Goal: Task Accomplishment & Management: Use online tool/utility

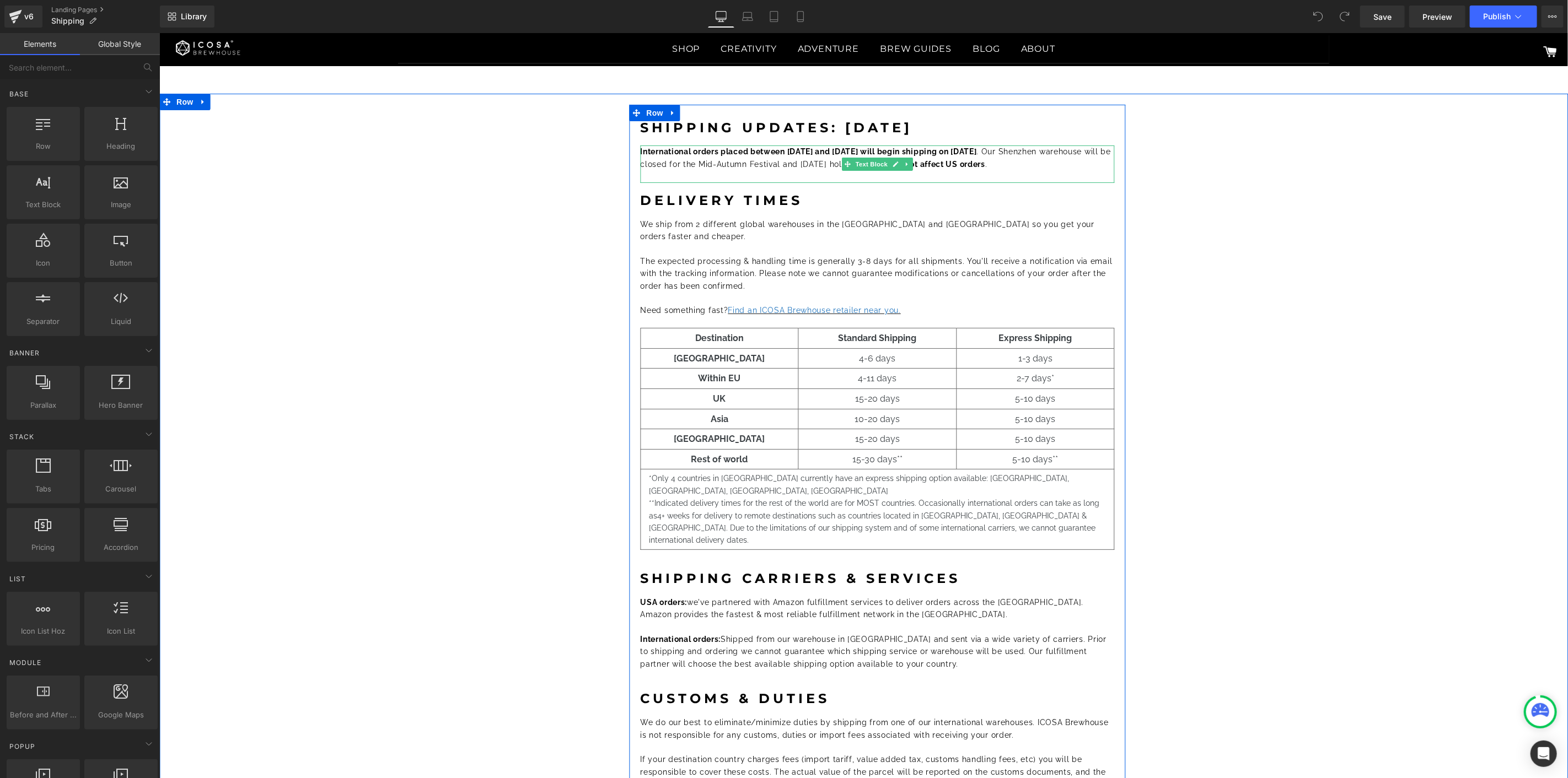
click at [1019, 156] on p "International orders placed between October 1 and October 7 will begin shipping…" at bounding box center [877, 157] width 474 height 25
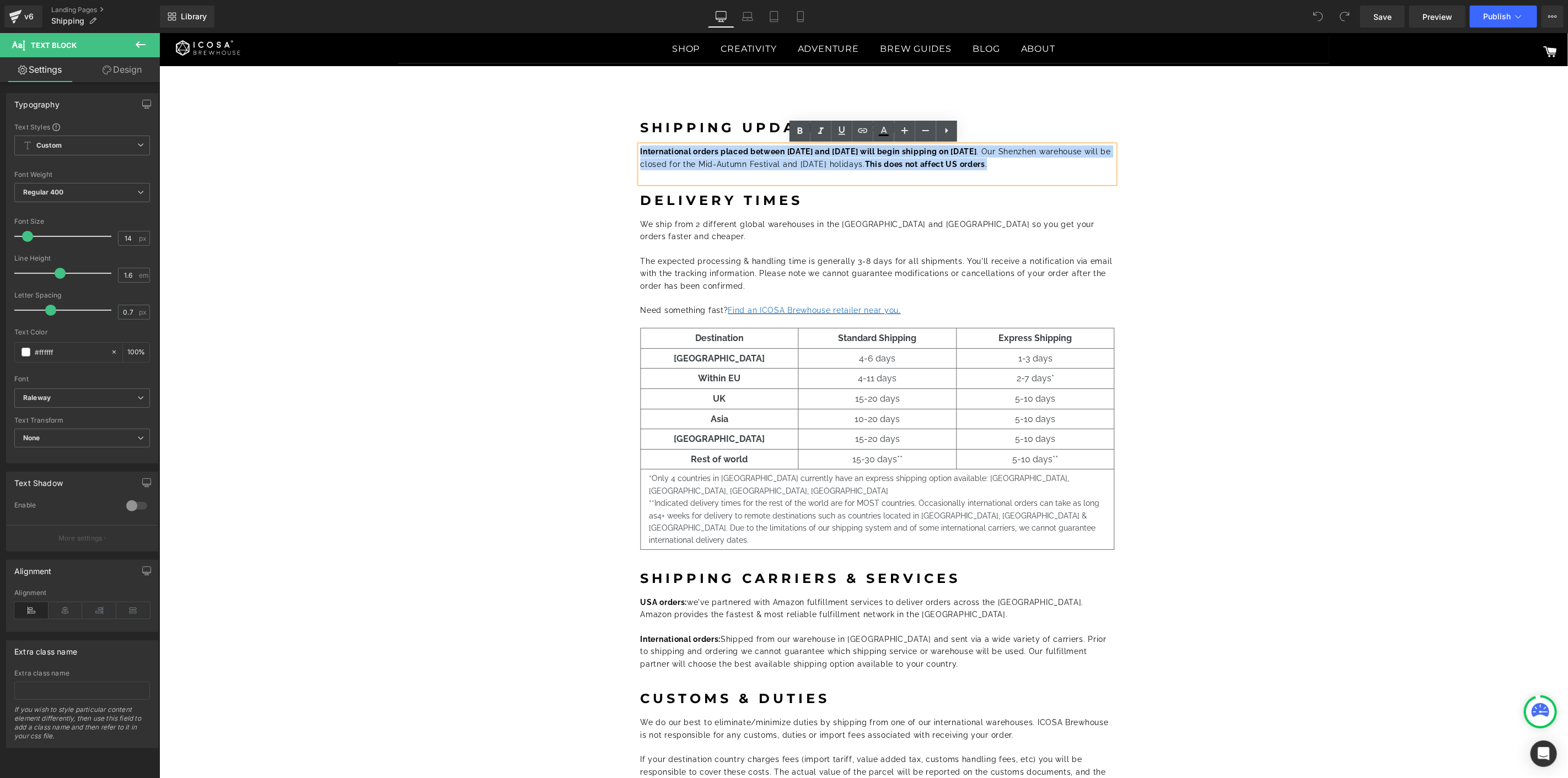
drag, startPoint x: 1088, startPoint y: 161, endPoint x: 636, endPoint y: 148, distance: 452.2
click at [640, 148] on p "International orders placed between October 1 and October 7 will begin shipping…" at bounding box center [877, 157] width 474 height 25
copy font "International orders placed between October 1 and October 7 will begin shipping…"
click at [725, 158] on font "International orders placed between October 1 and October 7 will begin shipping…" at bounding box center [876, 157] width 471 height 21
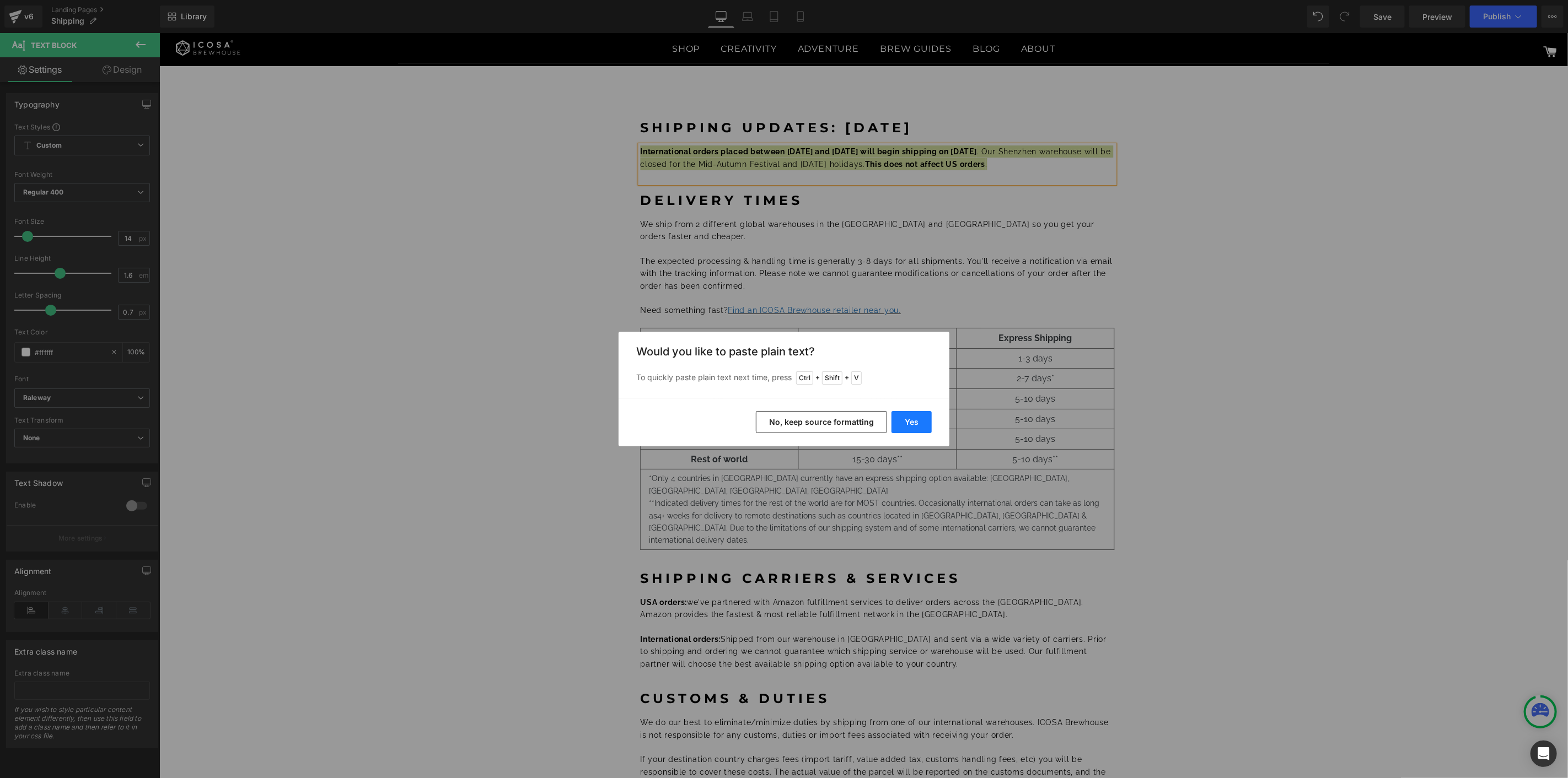
click at [906, 420] on button "Yes" at bounding box center [911, 422] width 40 height 22
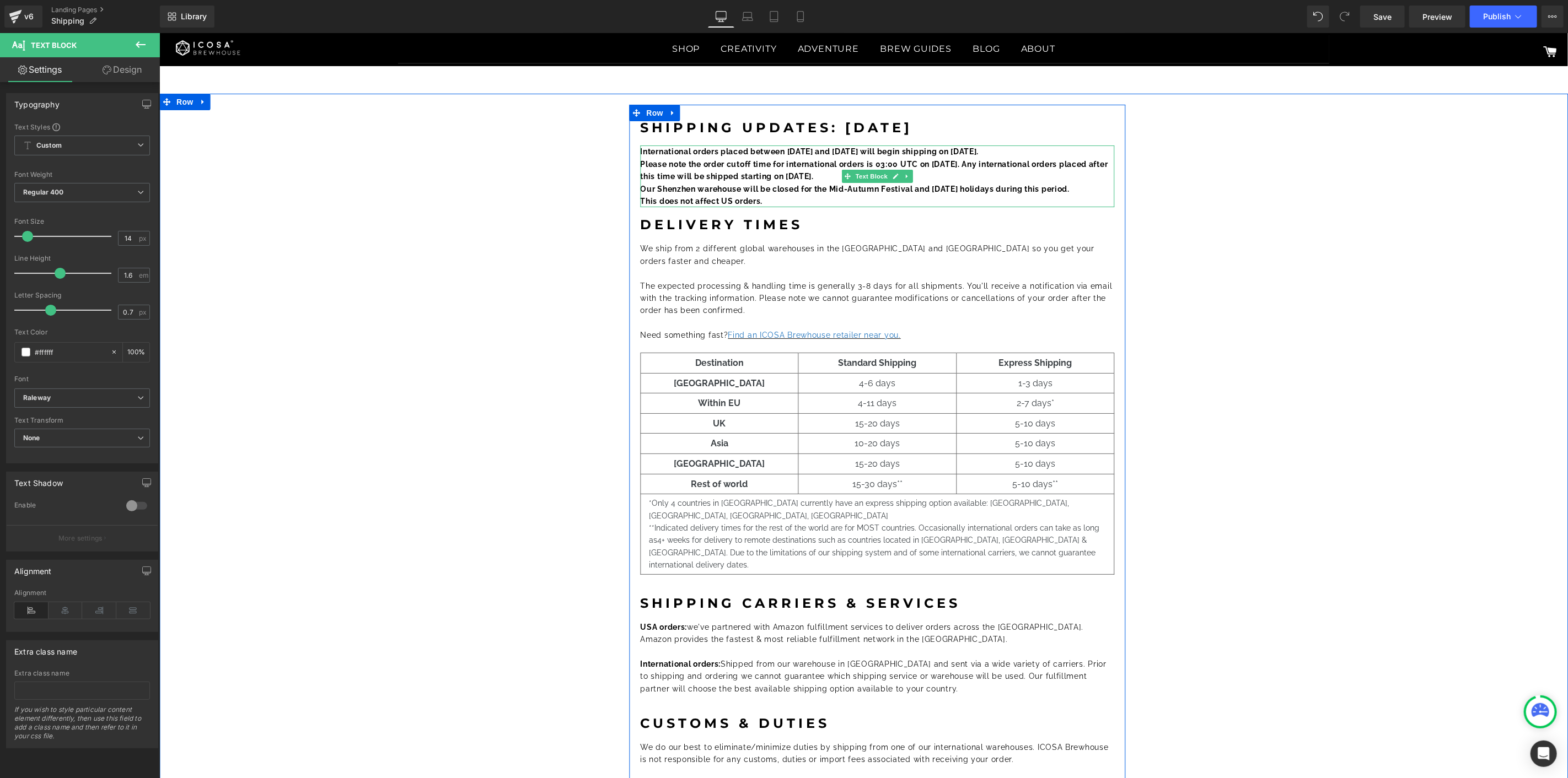
click at [1026, 148] on p "International orders placed between October 1 and October 7 will begin shipping…" at bounding box center [877, 151] width 474 height 12
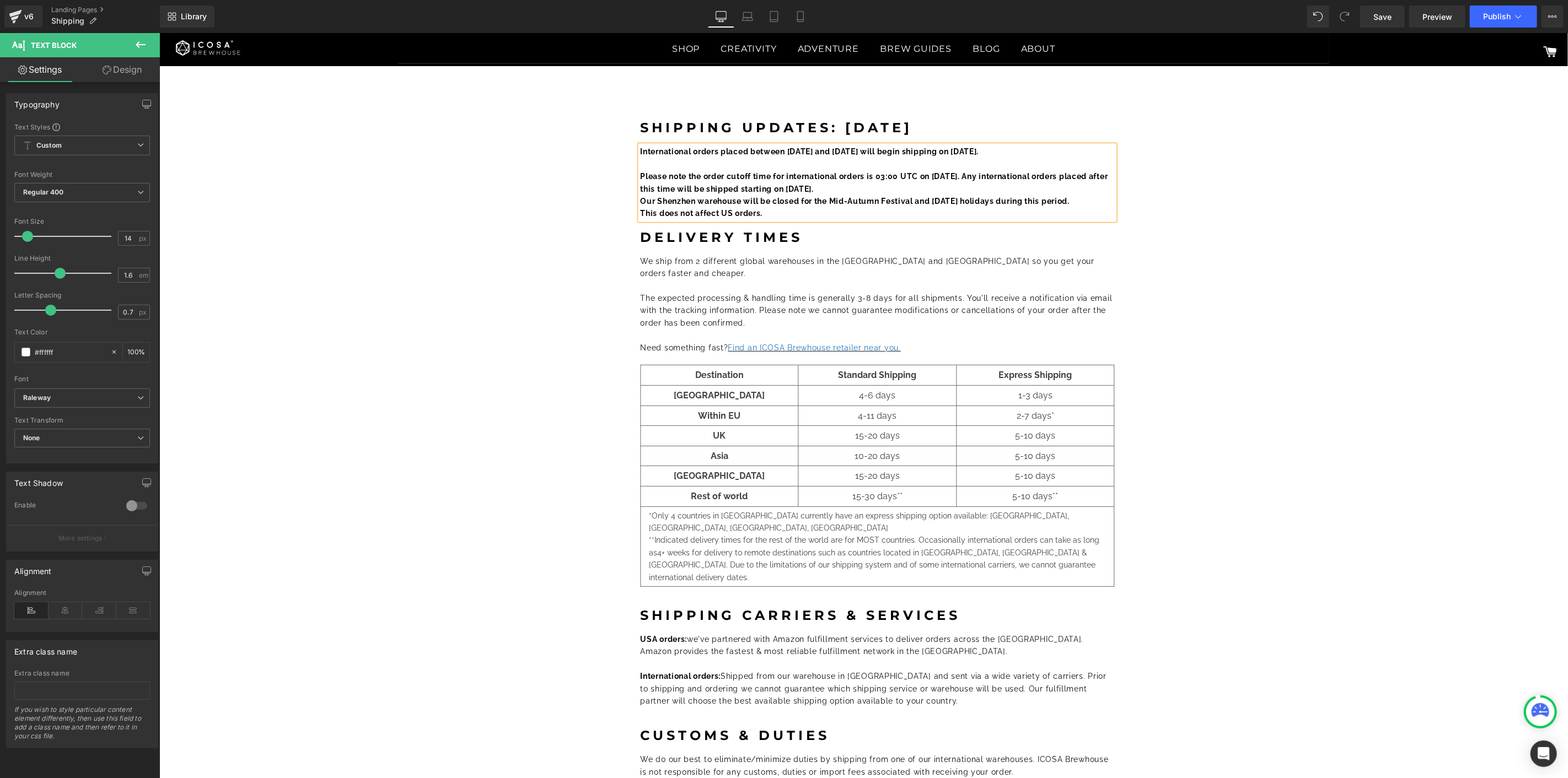
click at [885, 188] on p "Please note the order cutoff time for international orders is 03:00 UTC on Sept…" at bounding box center [877, 183] width 474 height 25
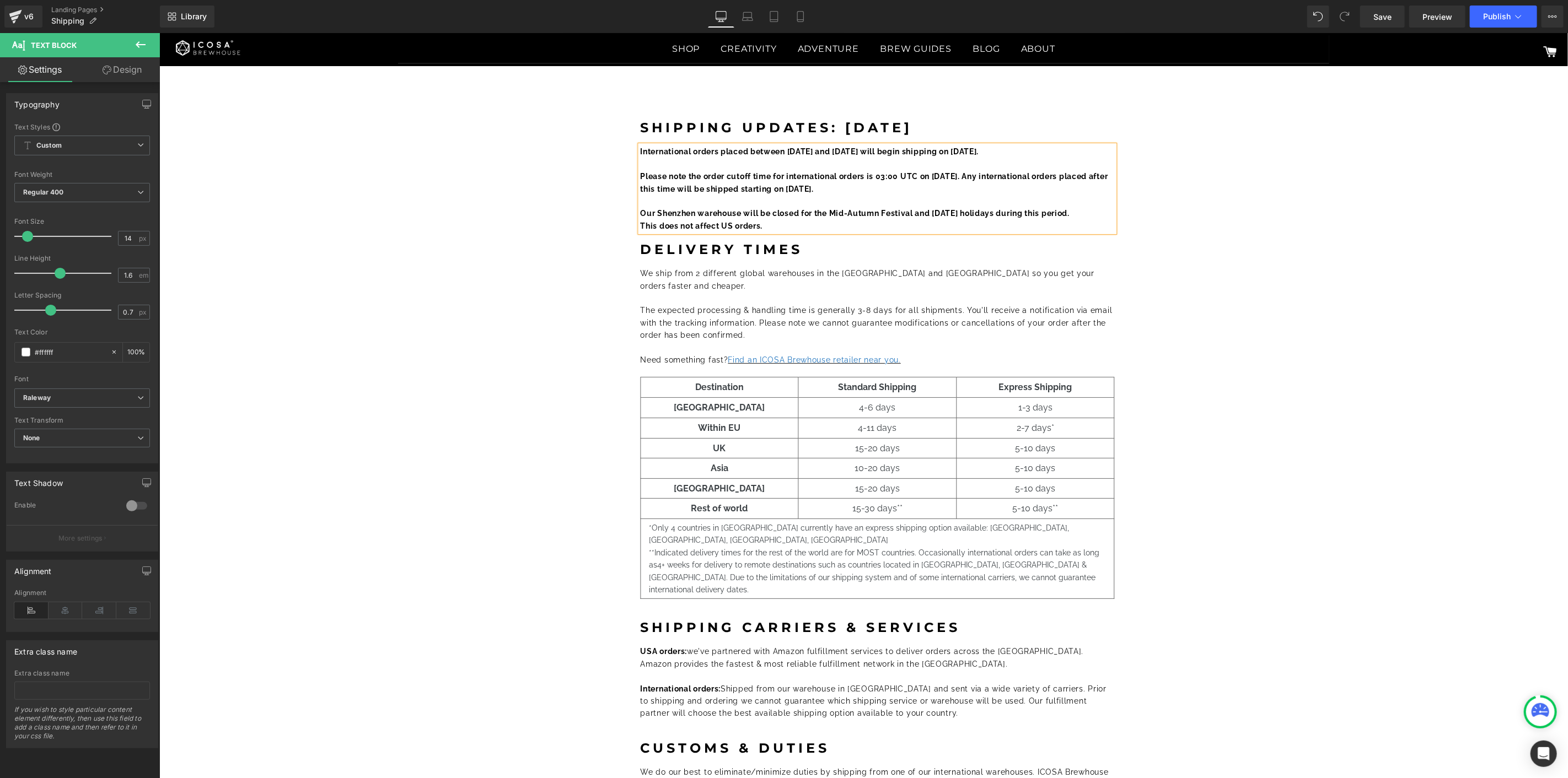
click at [1098, 211] on p "Our Shenzhen warehouse will be closed for the Mid-Autumn Festival and [DATE] ho…" at bounding box center [877, 212] width 474 height 12
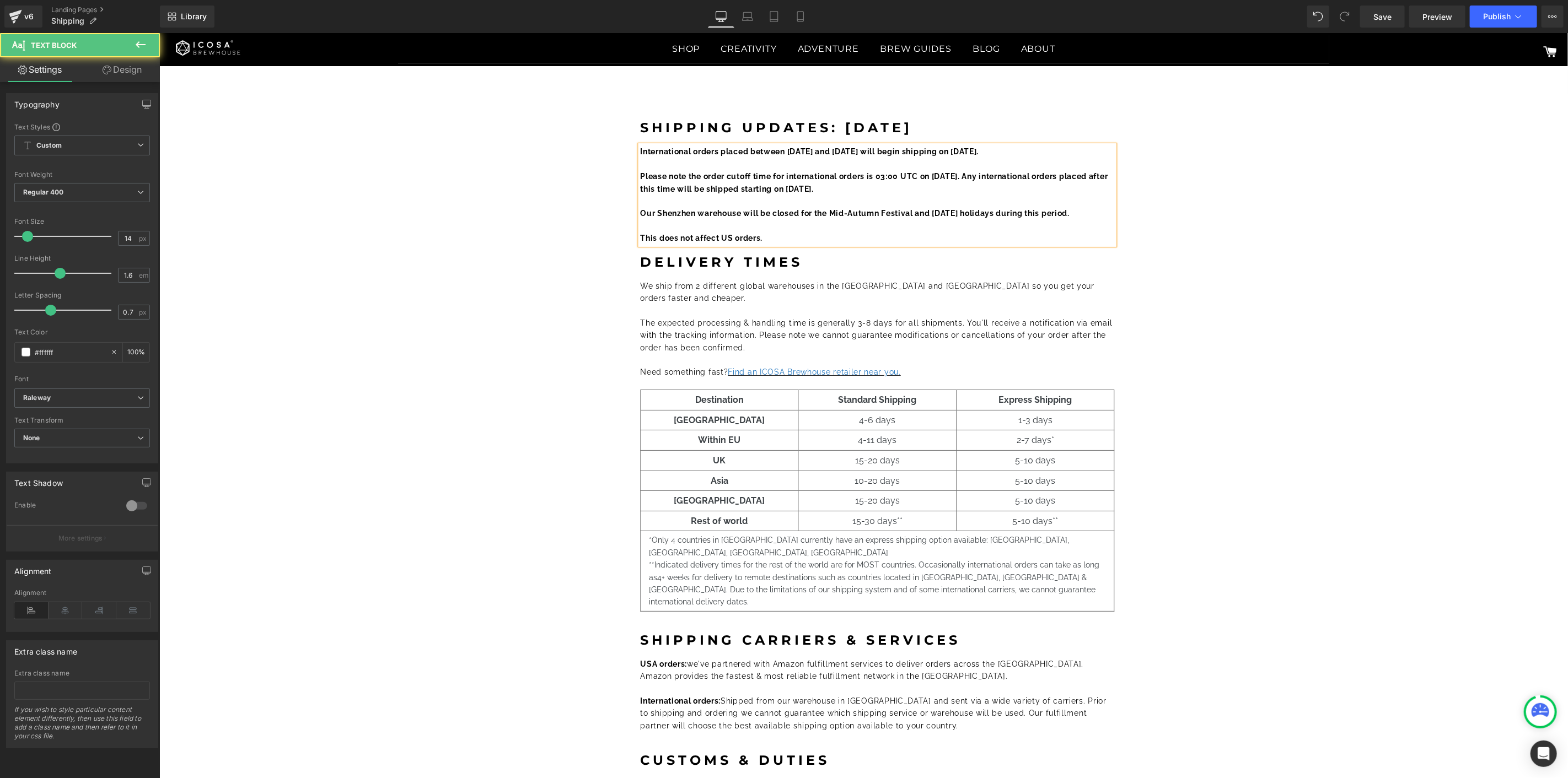
click at [1261, 260] on div "Shipping Updates: Sep 2025 Heading International orders placed between October …" at bounding box center [877, 528] width 1370 height 849
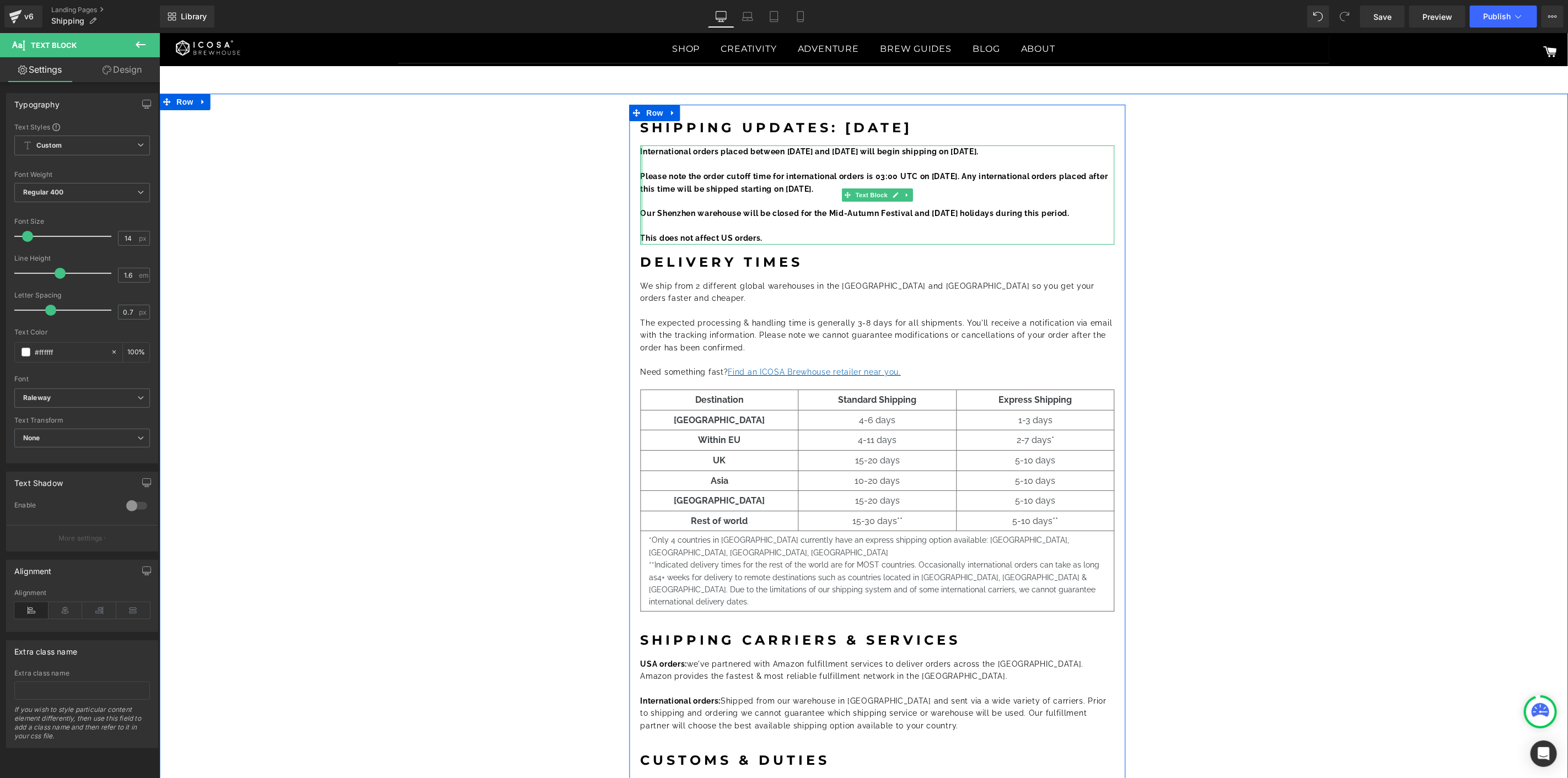
drag, startPoint x: 956, startPoint y: 215, endPoint x: 633, endPoint y: 212, distance: 323.0
click at [640, 212] on div "International orders placed between October 1 and October 7 will begin shipping…" at bounding box center [877, 194] width 474 height 99
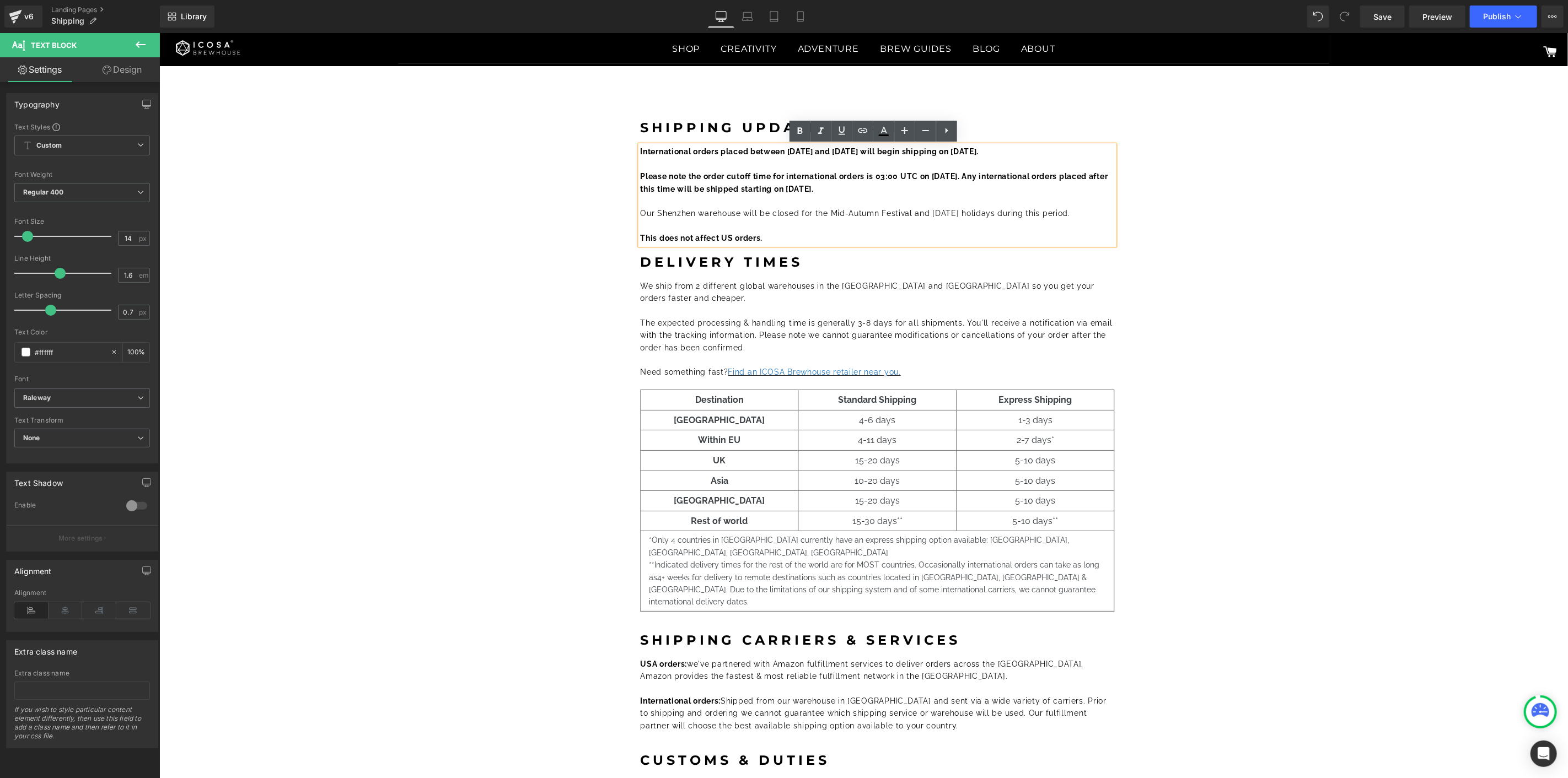
click at [1367, 208] on div "Shipping Updates: Sep 2025 Heading International orders placed between October …" at bounding box center [877, 528] width 1370 height 849
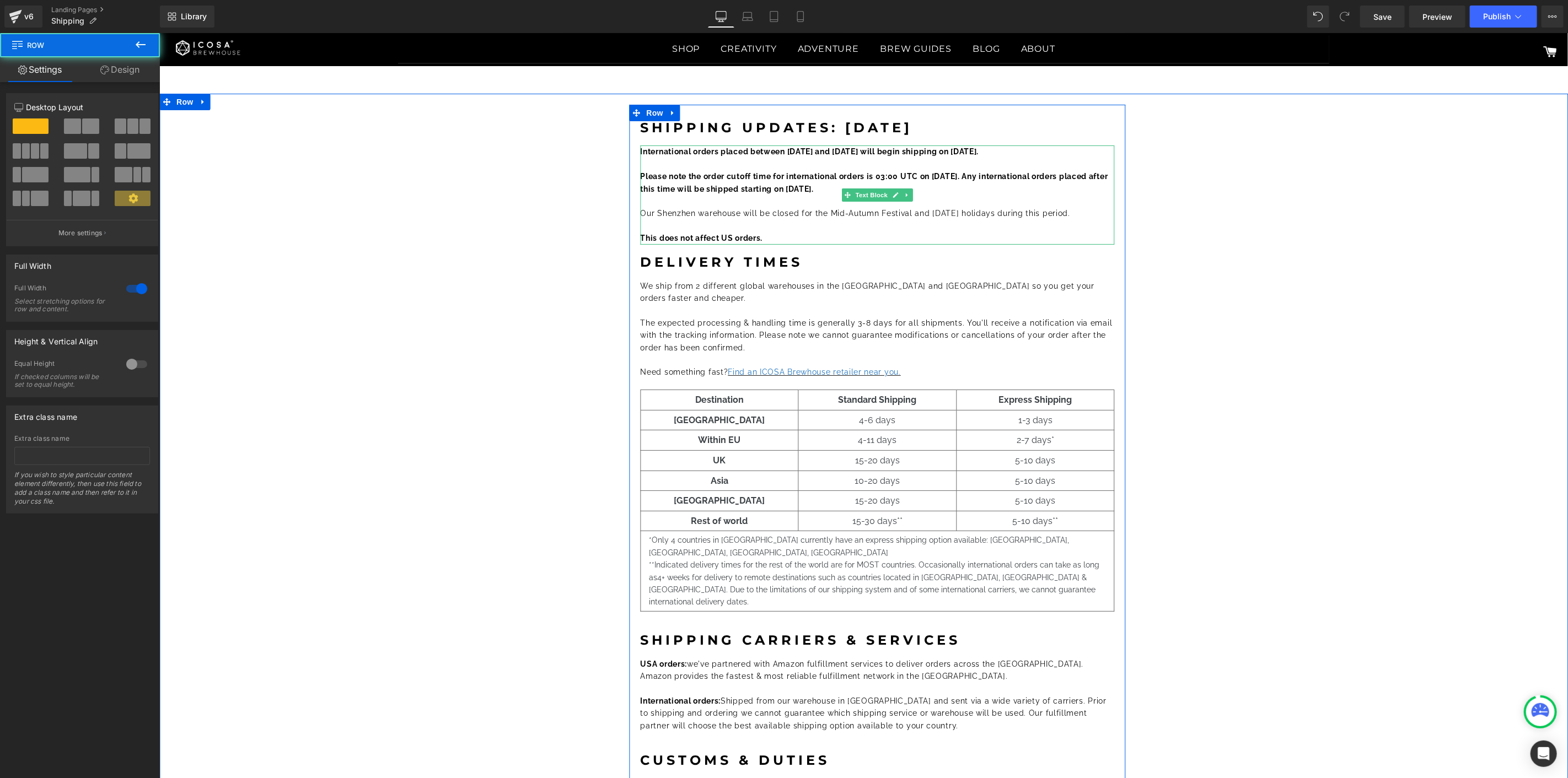
click at [957, 176] on b "Please note the order cutoff time for international orders is 03:00 UTC on Sept…" at bounding box center [874, 181] width 468 height 21
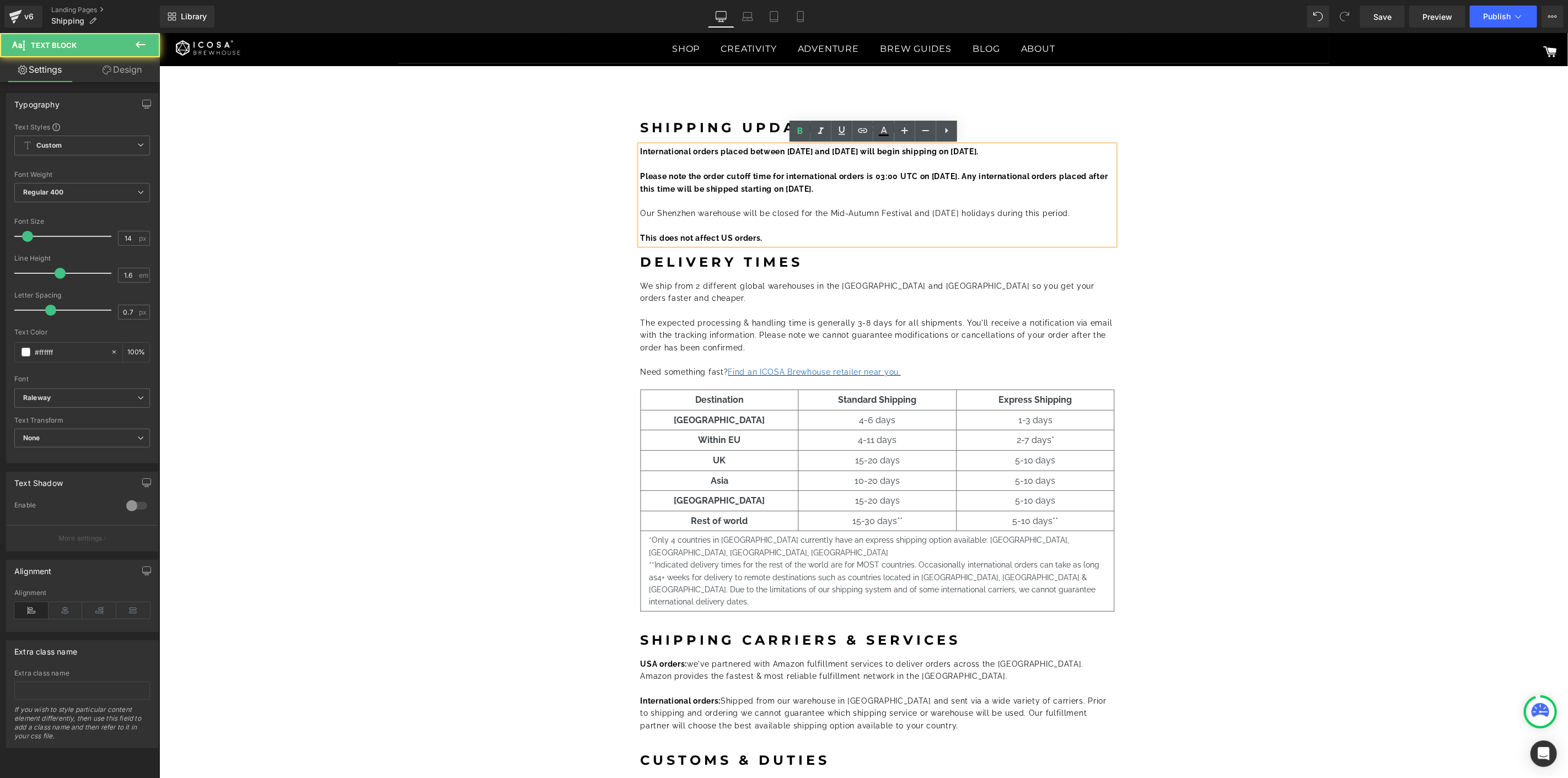
click at [893, 165] on p at bounding box center [877, 163] width 474 height 12
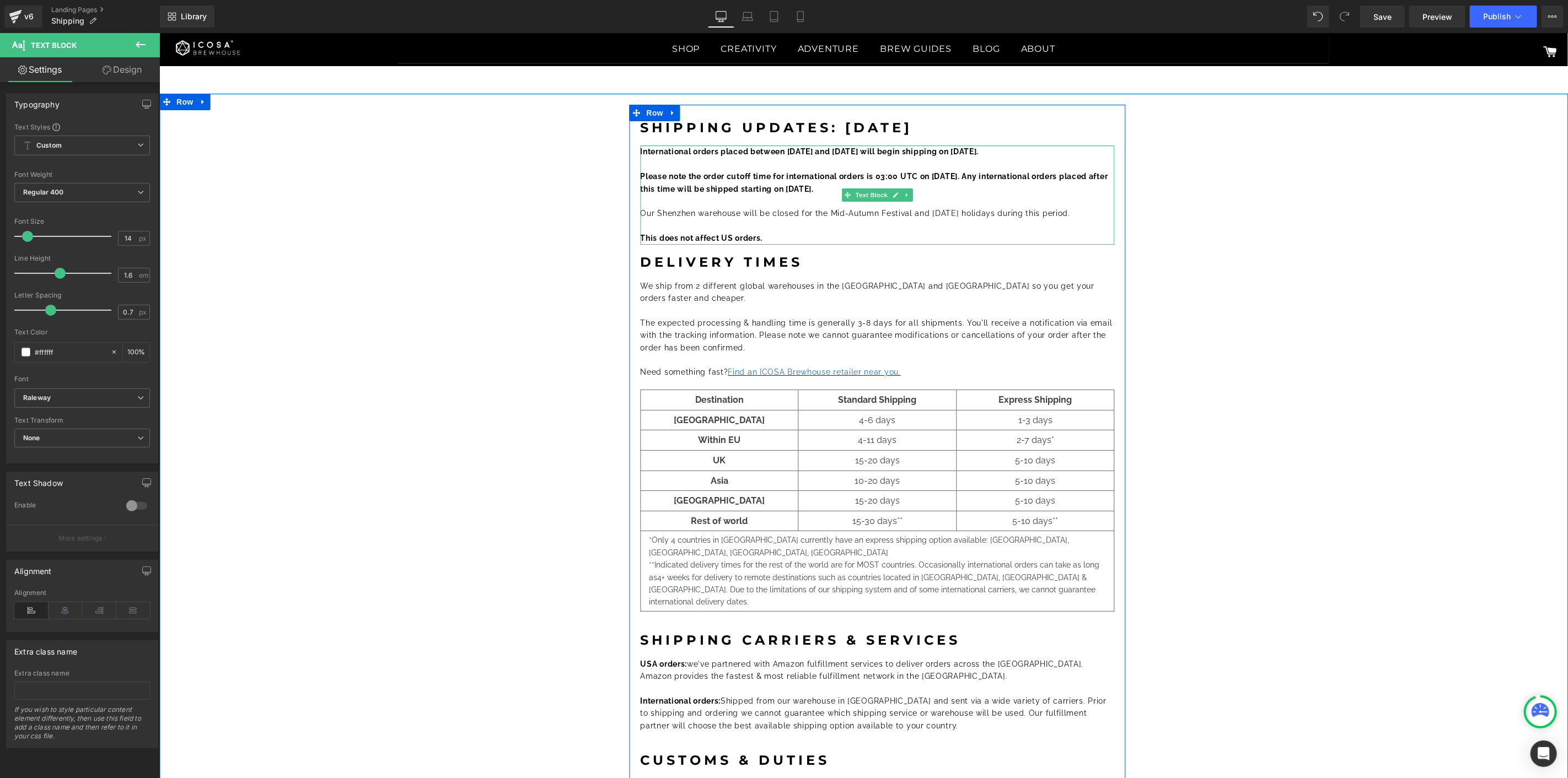
click at [979, 152] on b "International orders placed between October 1 and October 7 will begin shipping…" at bounding box center [809, 151] width 338 height 9
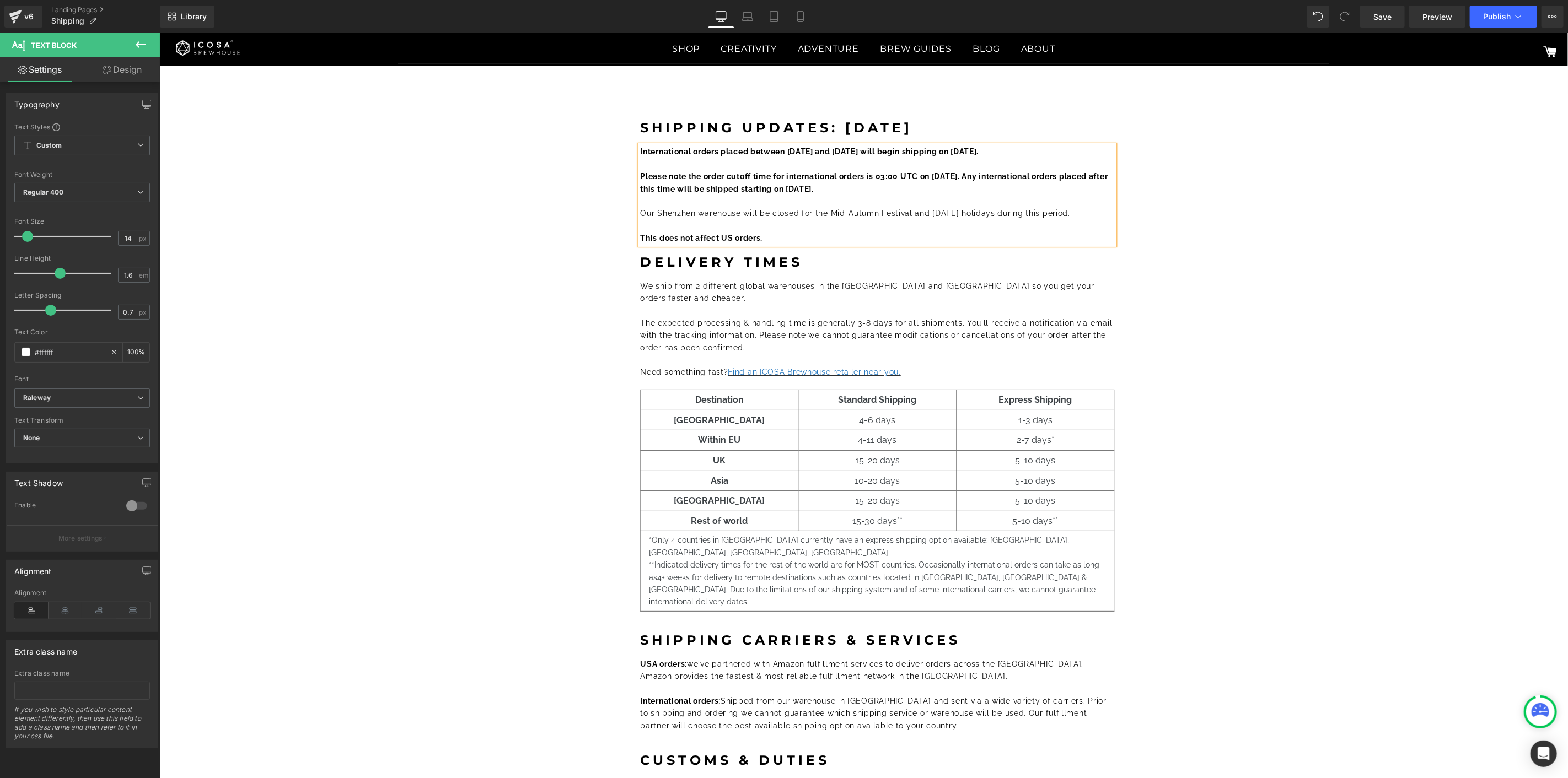
click at [1360, 301] on div "Shipping Updates: Sep 2025 Heading International orders placed between October …" at bounding box center [877, 528] width 1370 height 849
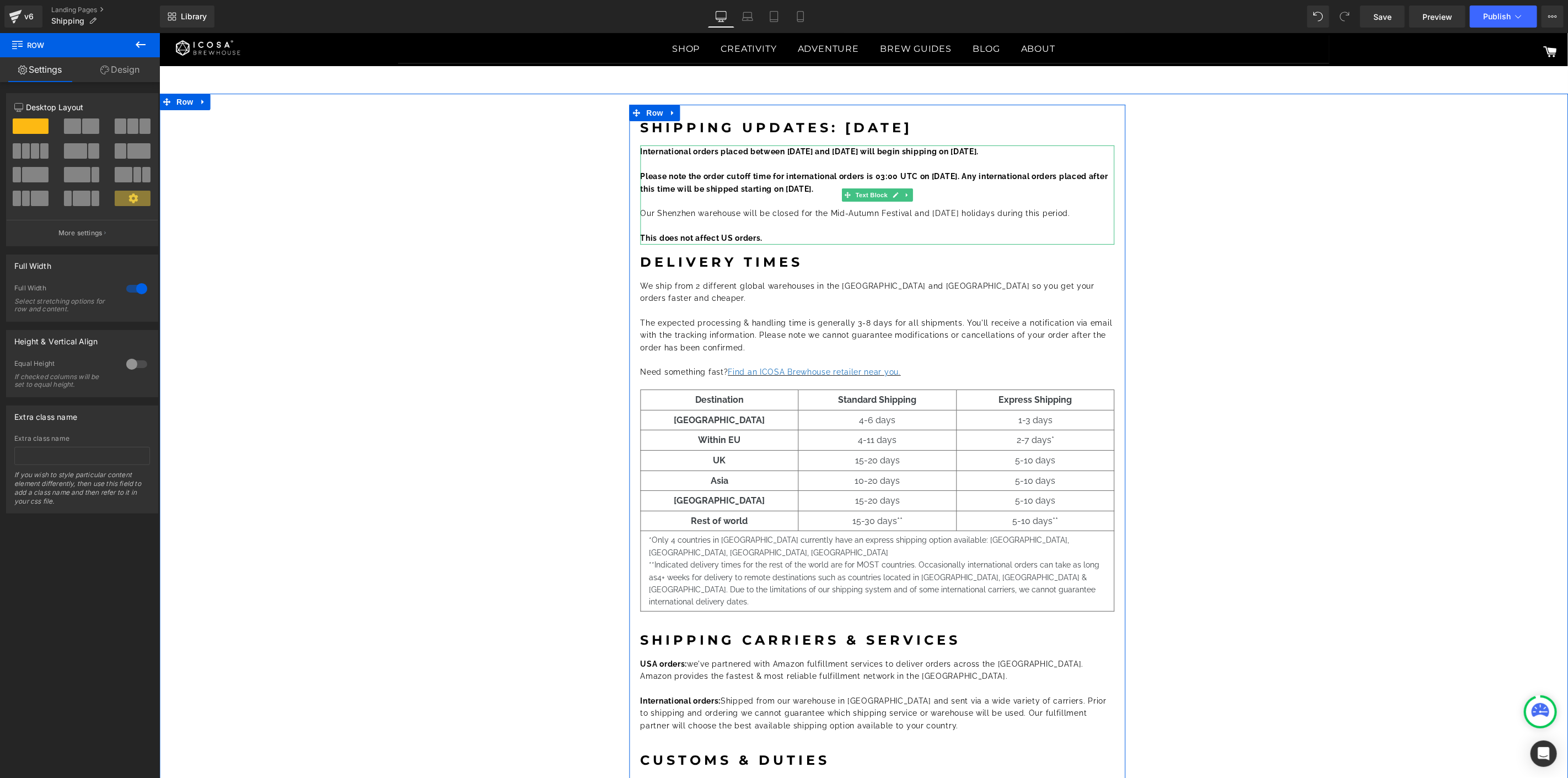
click at [918, 178] on b "Please note the order cutoff time for international orders is 03:00 UTC on Sept…" at bounding box center [874, 181] width 468 height 21
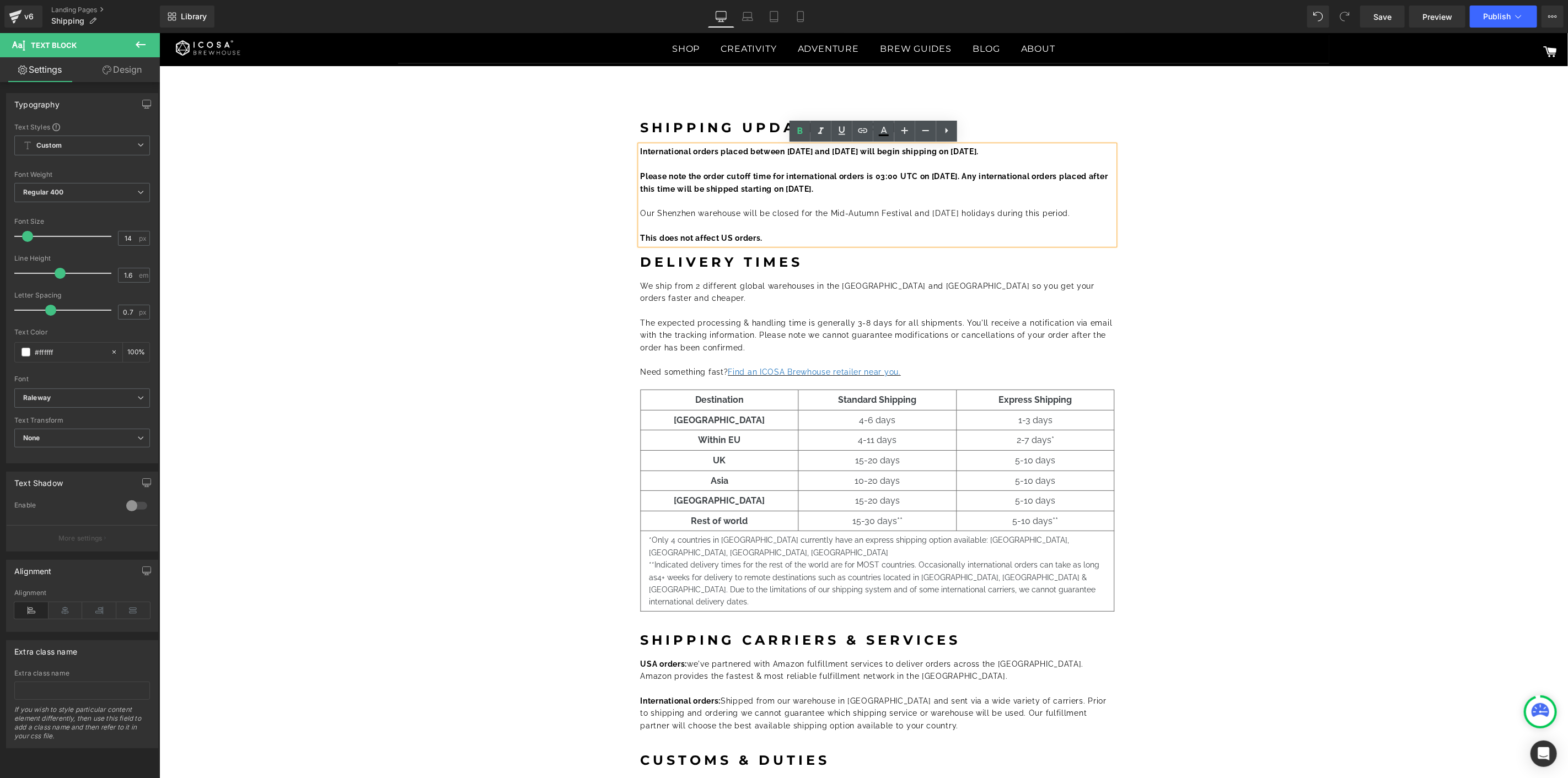
click at [924, 221] on p at bounding box center [877, 225] width 474 height 12
click at [1417, 262] on div "Shipping Updates: Sep 2025 Heading International orders placed between October …" at bounding box center [877, 528] width 1370 height 849
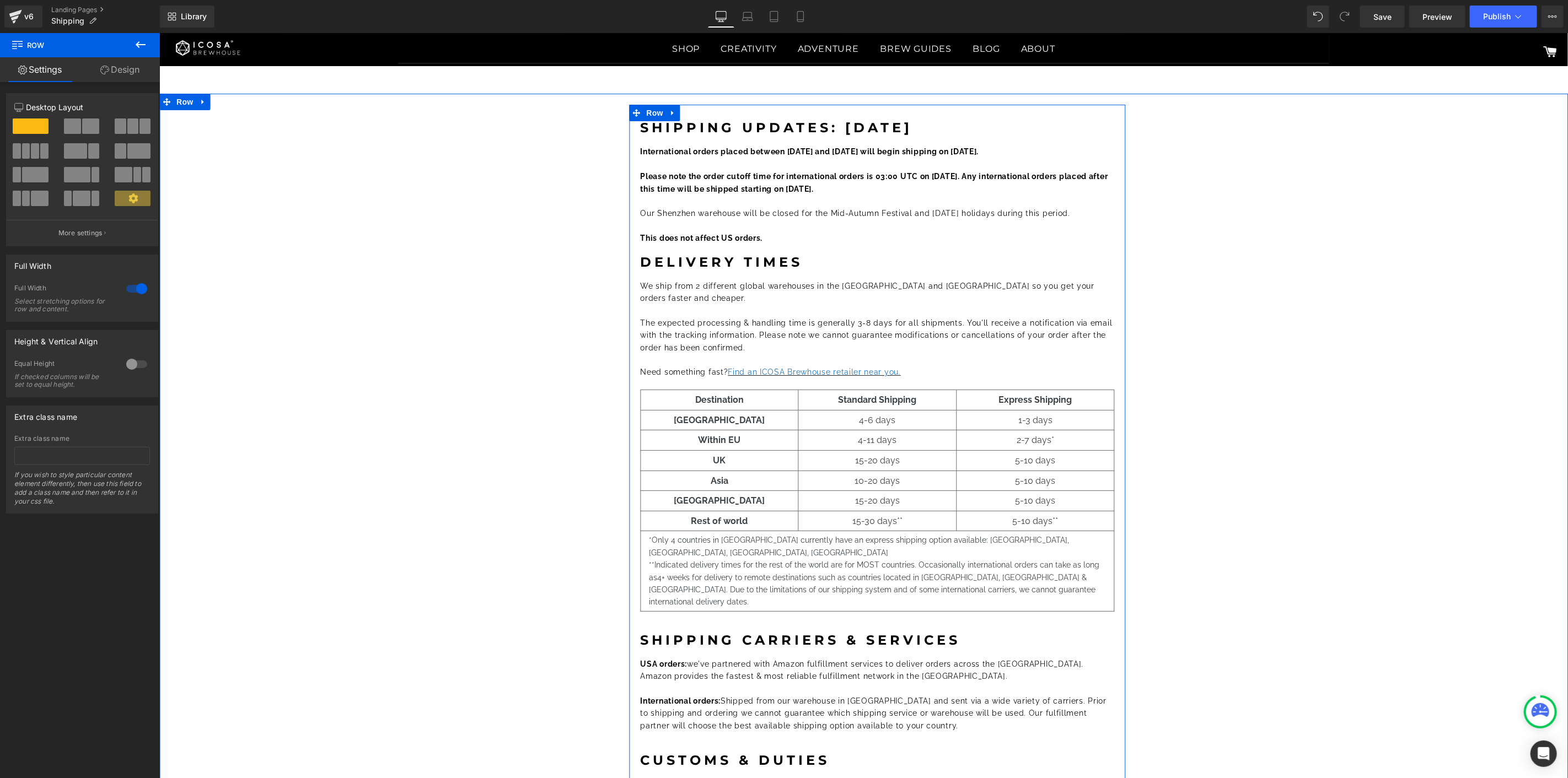
drag, startPoint x: 748, startPoint y: 215, endPoint x: 860, endPoint y: 188, distance: 115.2
click at [748, 215] on font "Our Shenzhen warehouse will be closed for the Mid-Autumn Festival and [DATE] ho…" at bounding box center [855, 213] width 430 height 9
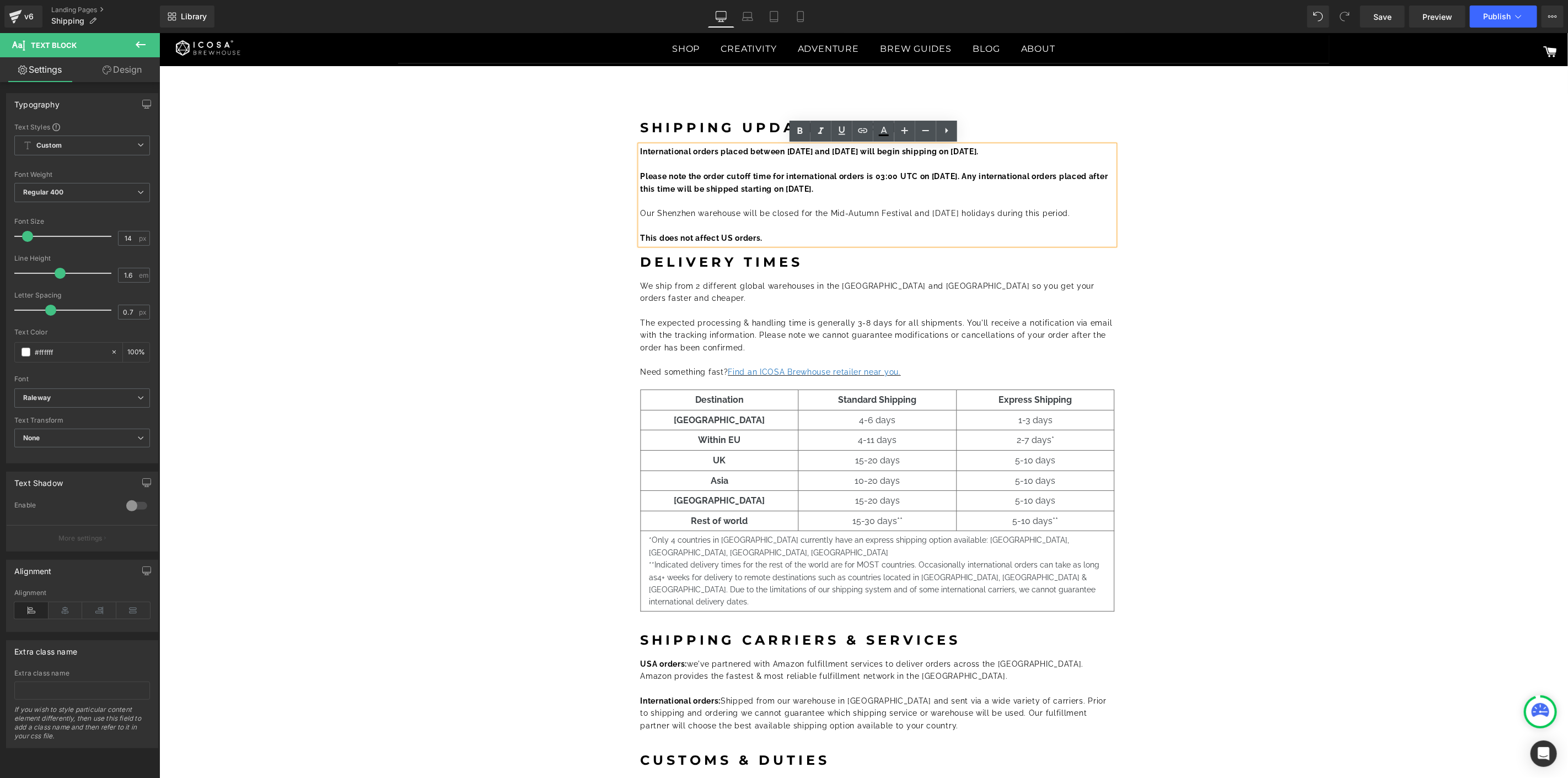
drag, startPoint x: 908, startPoint y: 188, endPoint x: 636, endPoint y: 179, distance: 272.1
click at [640, 179] on p "Please note the order cutoff time for international orders is 03:00 UTC on Sept…" at bounding box center [877, 183] width 474 height 25
click at [739, 176] on font "Please note the order cutoff time for international orders is 03:00 UTC on Sept…" at bounding box center [877, 181] width 473 height 21
drag, startPoint x: 868, startPoint y: 174, endPoint x: 979, endPoint y: 174, distance: 111.0
click at [979, 174] on font "Please note the order cutoff time for international orders is 03:00 UTC on Sept…" at bounding box center [877, 181] width 473 height 21
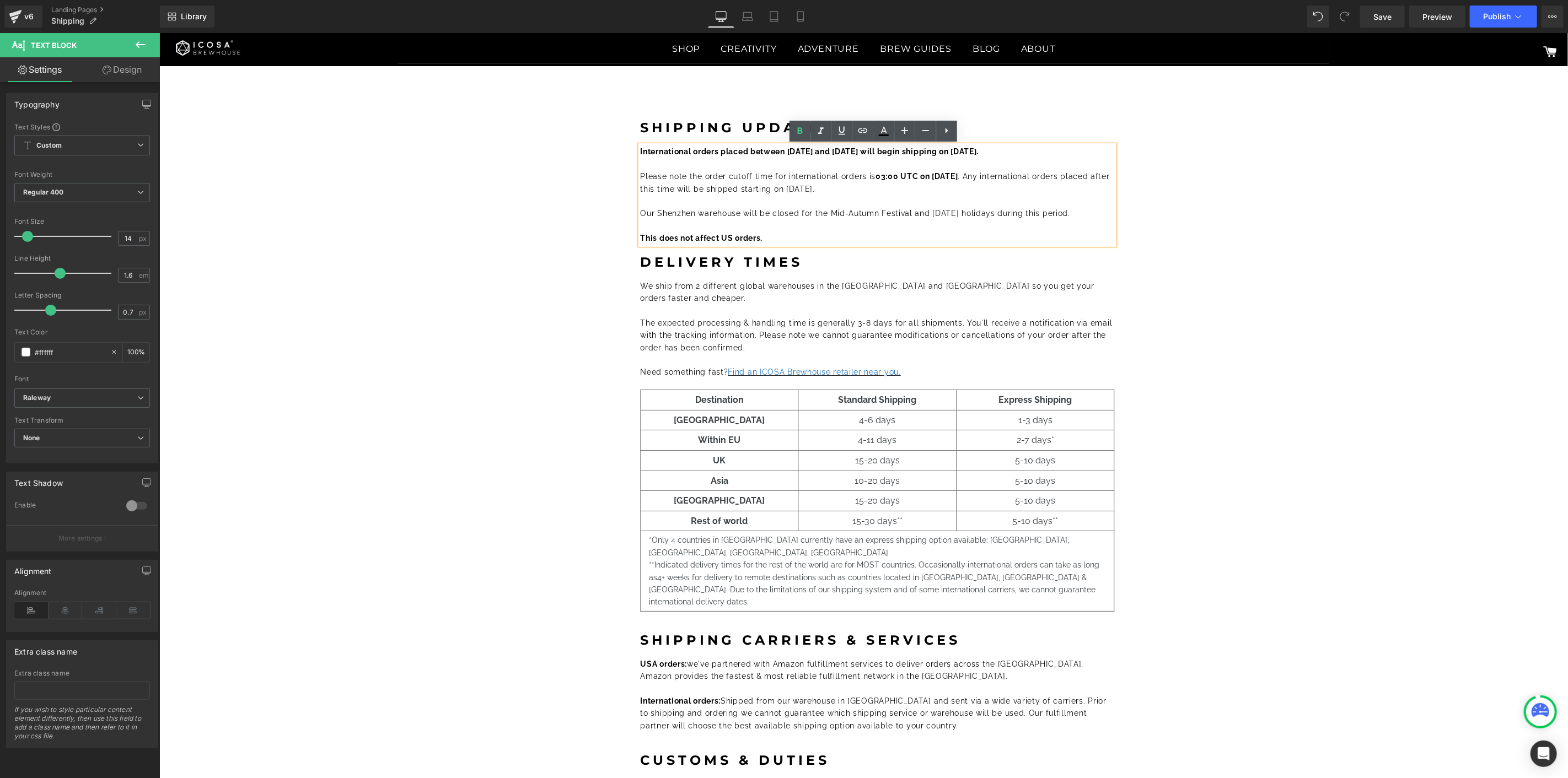
click at [961, 195] on p at bounding box center [877, 200] width 474 height 12
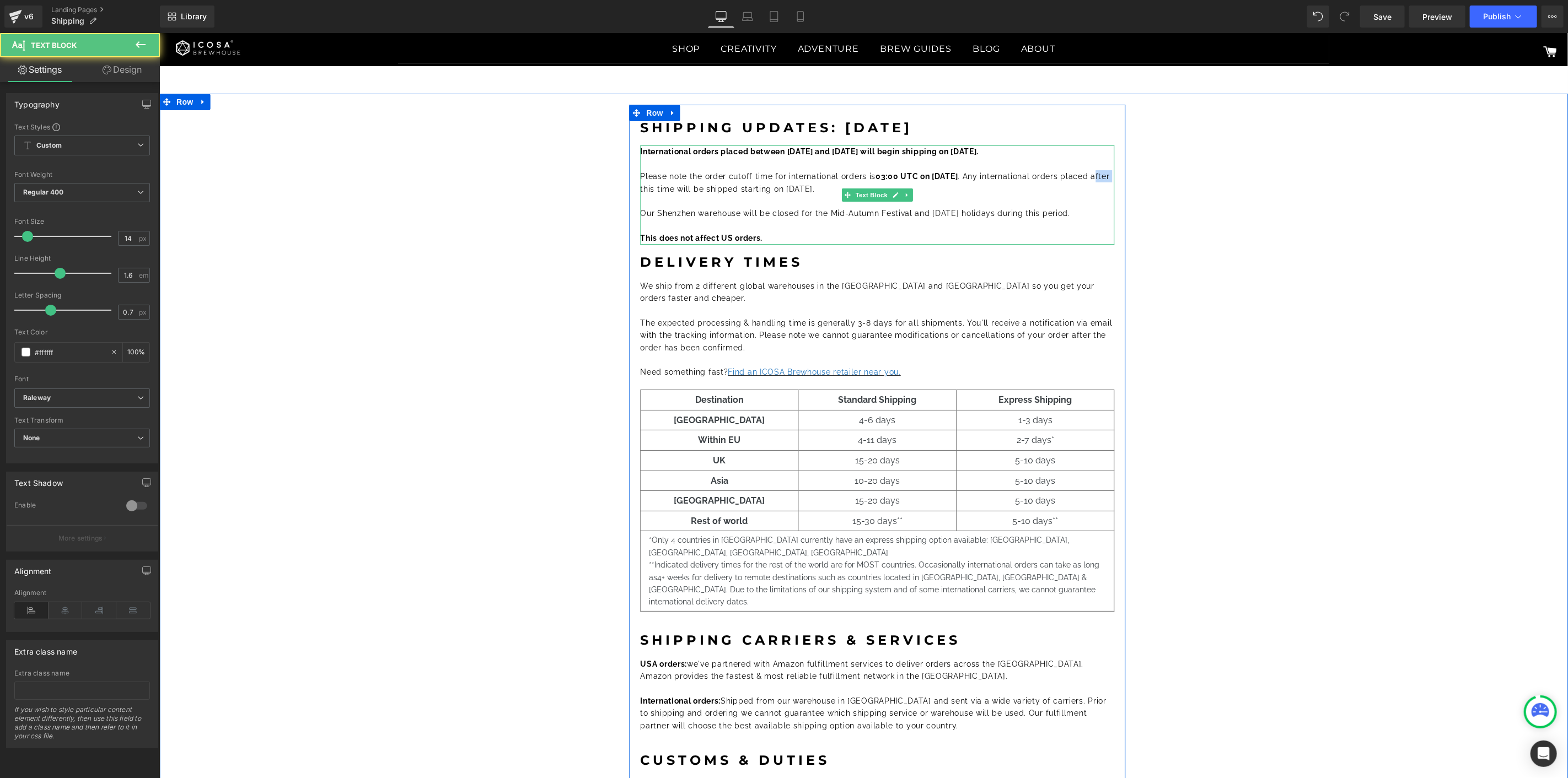
drag, startPoint x: 638, startPoint y: 188, endPoint x: 655, endPoint y: 188, distance: 17.0
click at [655, 188] on font "Please note the order cutoff time for international orders is 03:00 UTC on Sept…" at bounding box center [874, 181] width 469 height 21
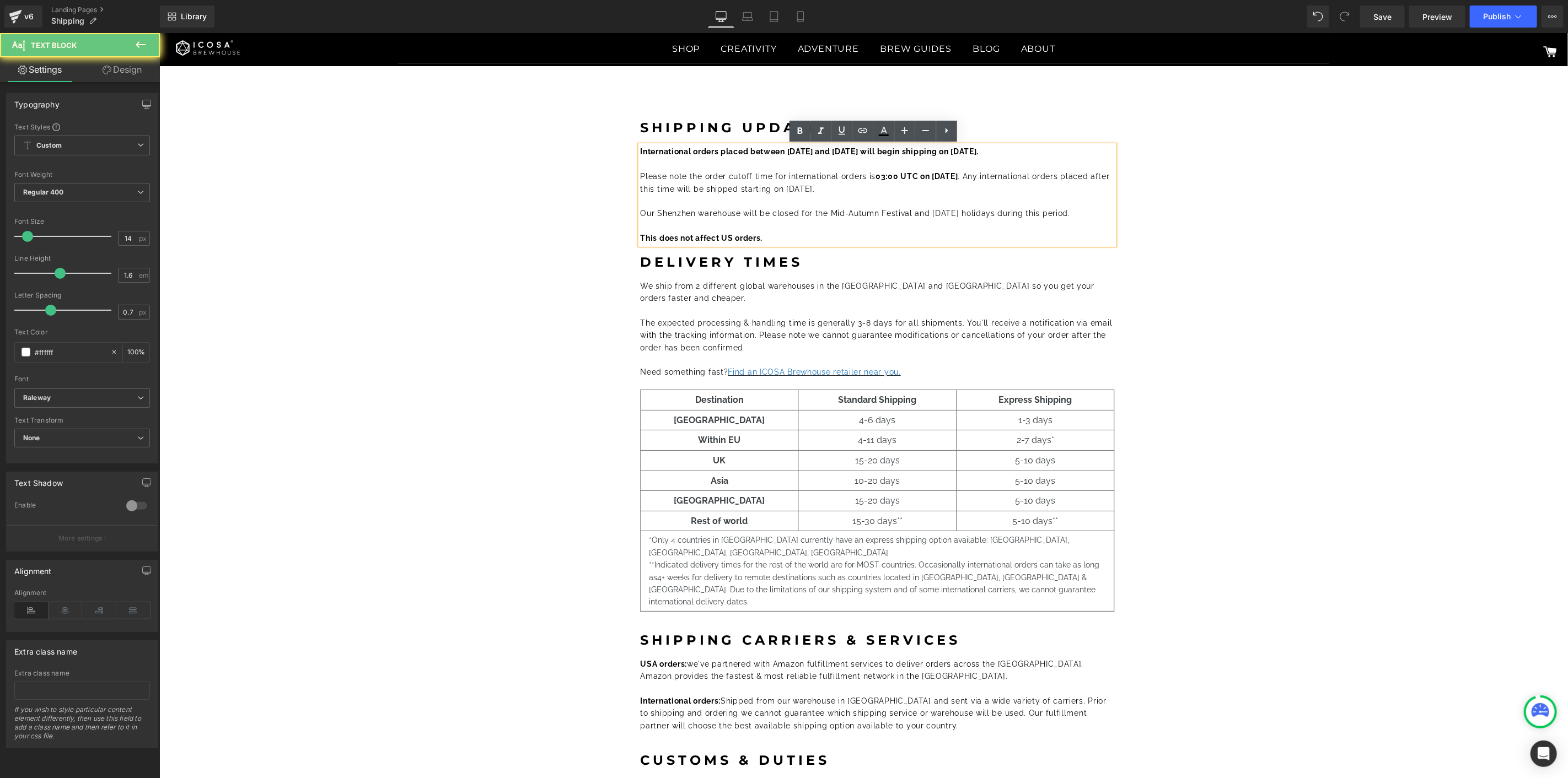
click at [721, 191] on font "Please note the order cutoff time for international orders is 03:00 UTC on Sept…" at bounding box center [874, 181] width 469 height 21
drag, startPoint x: 837, startPoint y: 187, endPoint x: 797, endPoint y: 189, distance: 40.0
click at [797, 189] on font "Please note the order cutoff time for international orders is 03:00 UTC on Sept…" at bounding box center [874, 181] width 469 height 21
drag, startPoint x: 690, startPoint y: 191, endPoint x: 636, endPoint y: 190, distance: 54.0
click at [640, 190] on font "Please note the order cutoff time for international orders is 03:00 UTC on Sept…" at bounding box center [874, 181] width 469 height 21
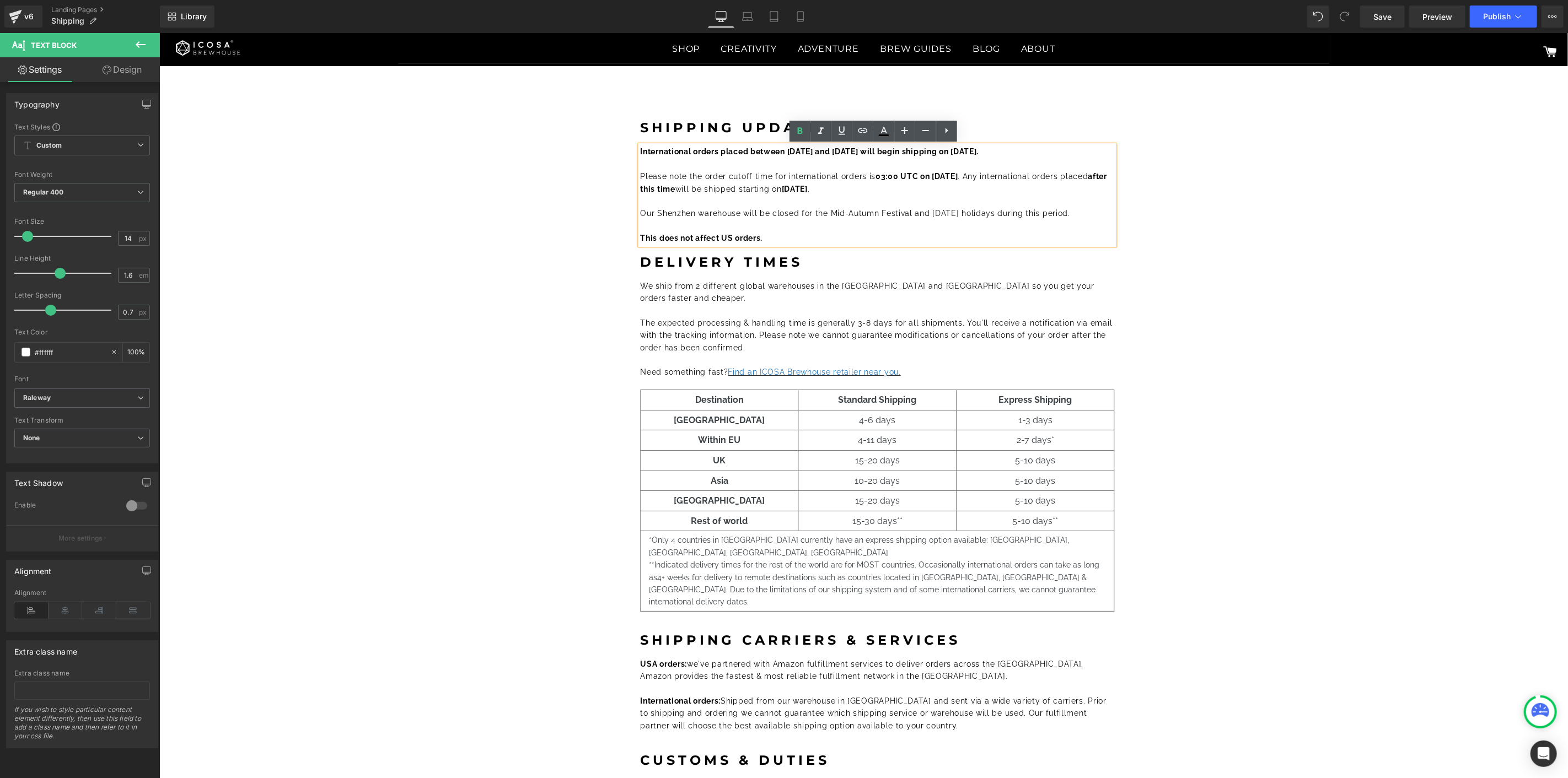
click at [1226, 218] on div "Shipping Updates: Sep 2025 Heading International orders placed between October …" at bounding box center [877, 528] width 1370 height 849
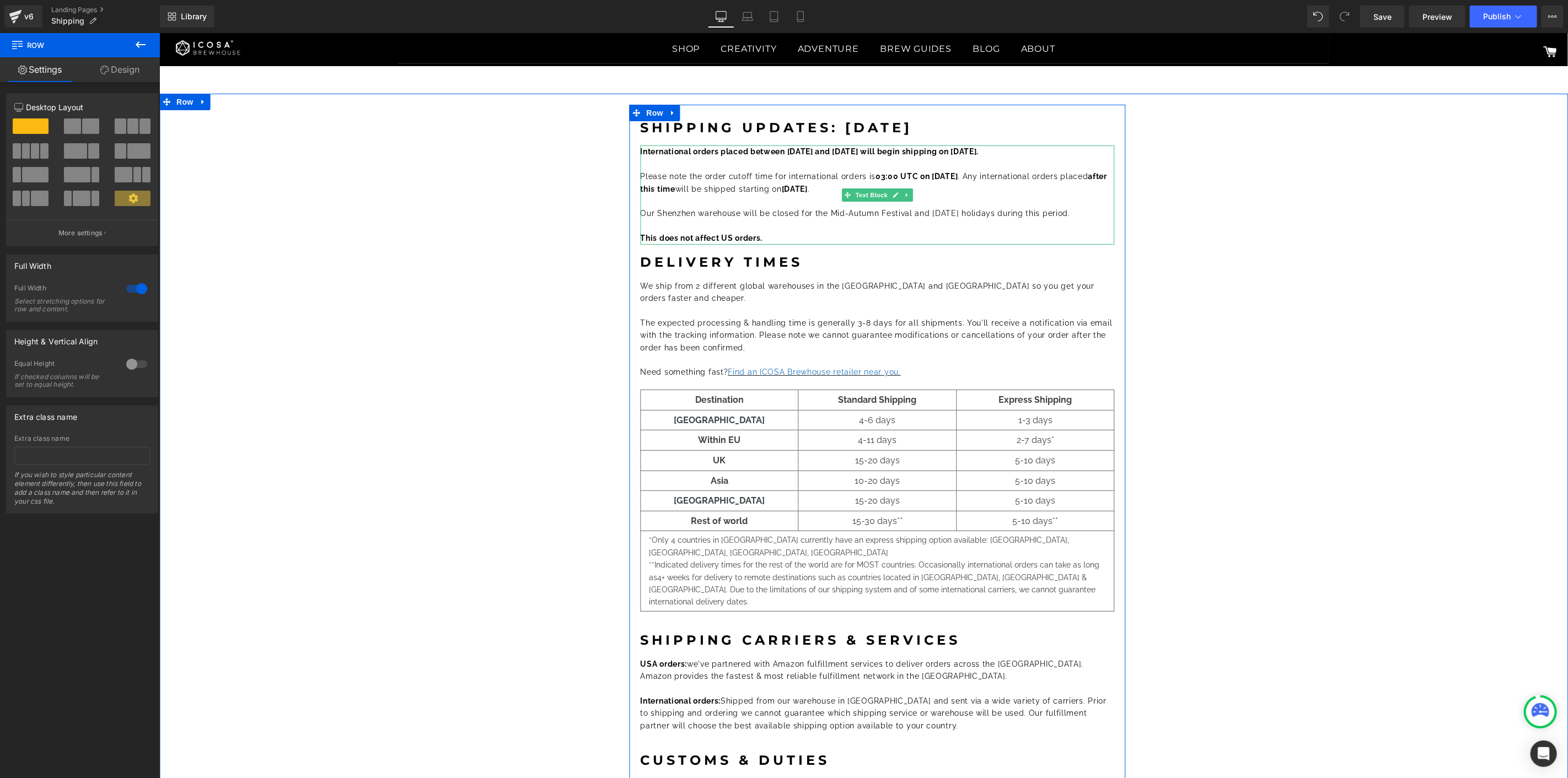
click at [749, 184] on font "Please note the order cutoff time for international orders is 03:00 UTC on Sept…" at bounding box center [874, 181] width 467 height 21
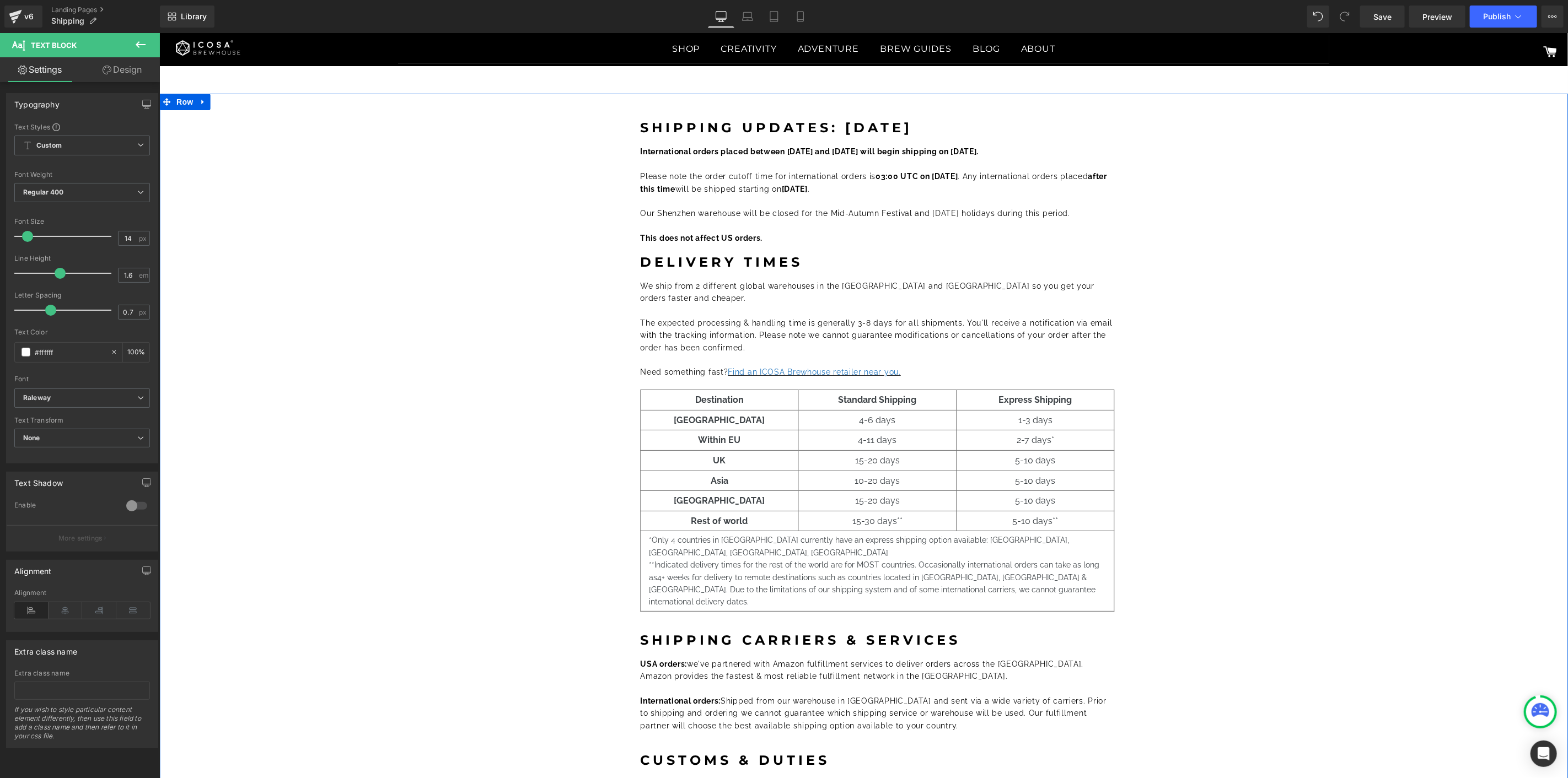
click at [1322, 209] on div "Shipping Updates: Sep 2025 Heading International orders placed between October …" at bounding box center [877, 528] width 1370 height 849
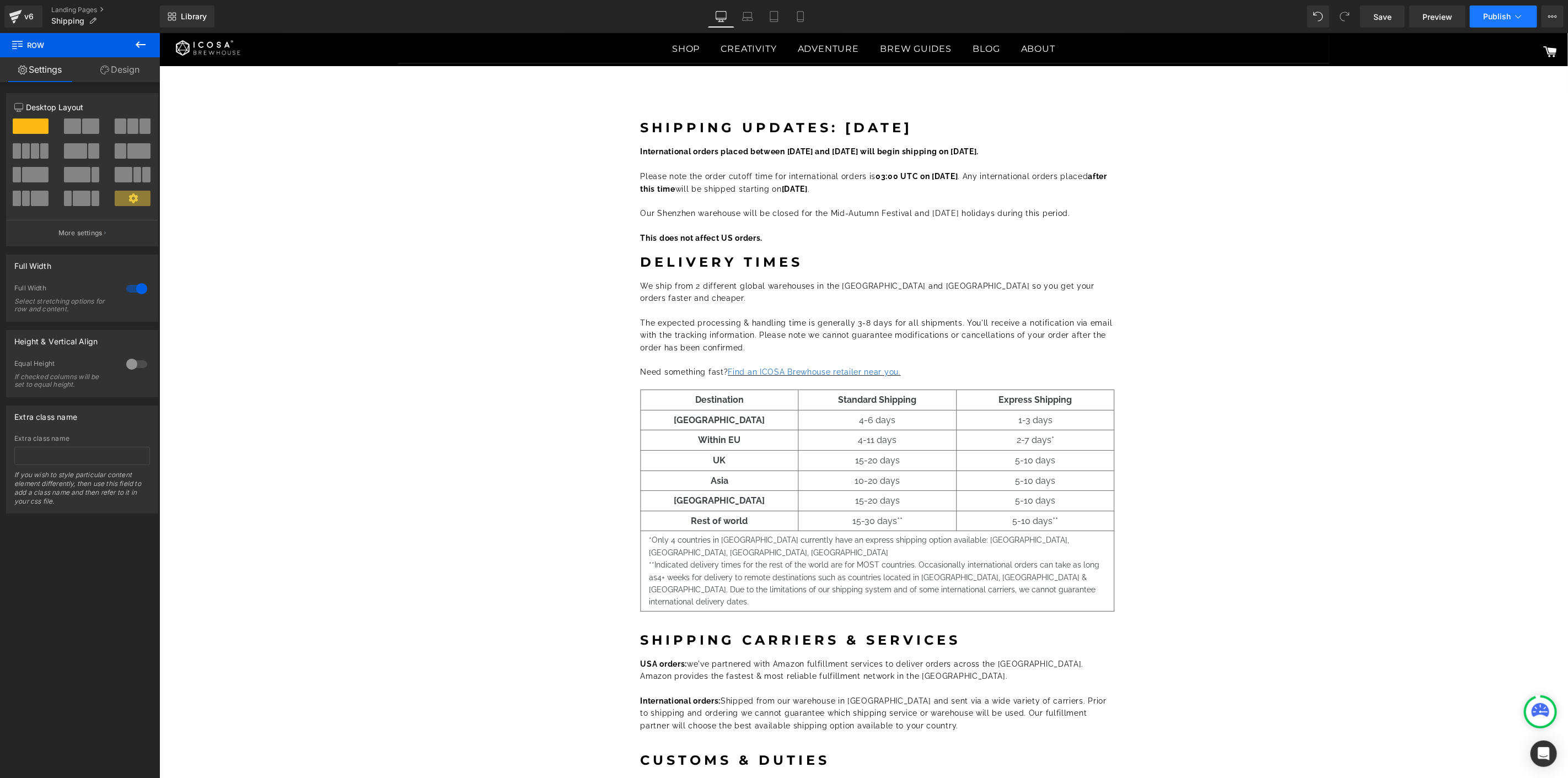
click at [1509, 20] on span "Publish" at bounding box center [1497, 16] width 28 height 9
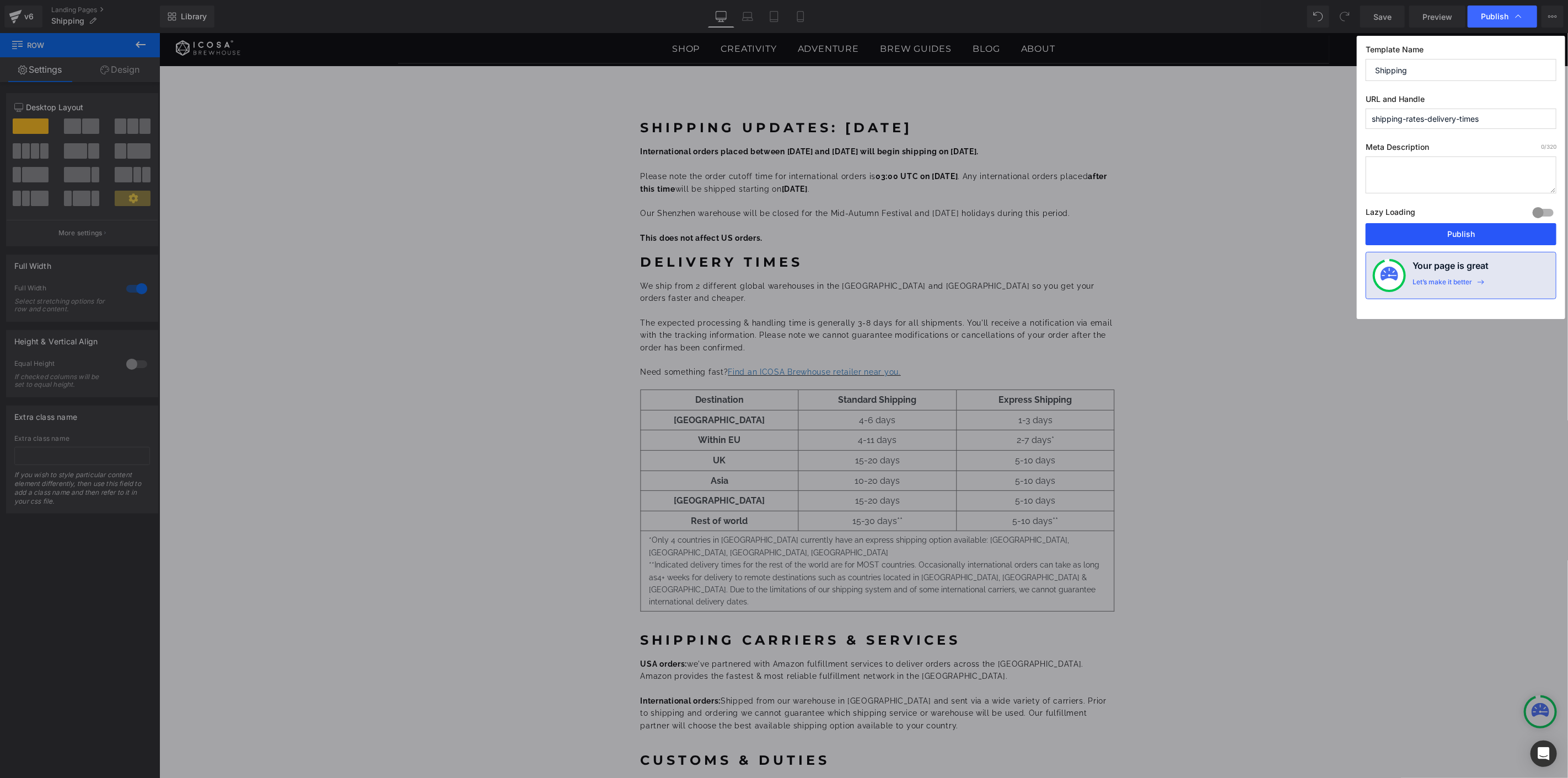
click at [1447, 228] on button "Publish" at bounding box center [1461, 234] width 191 height 22
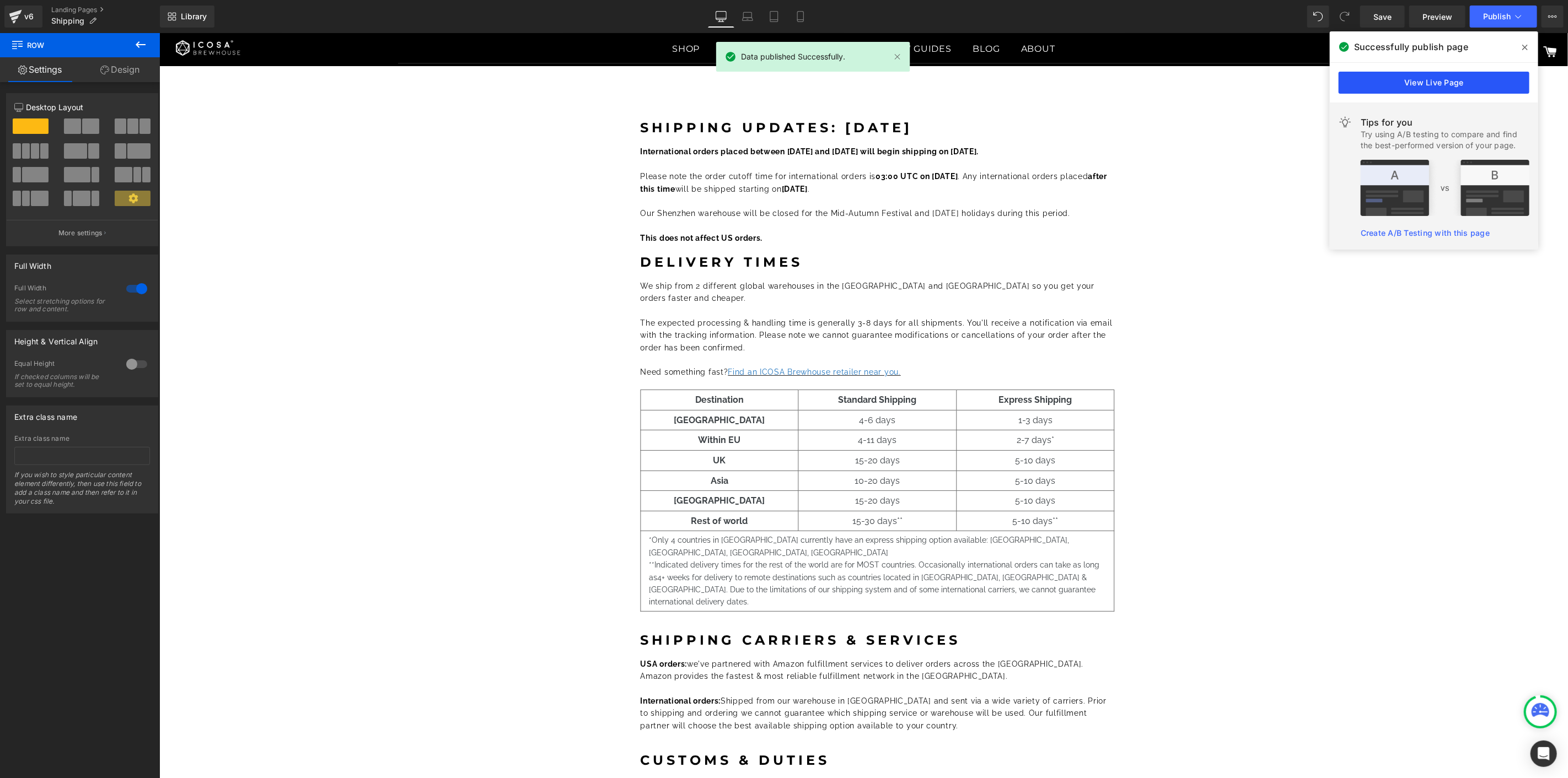
click at [1424, 86] on link "View Live Page" at bounding box center [1434, 82] width 191 height 22
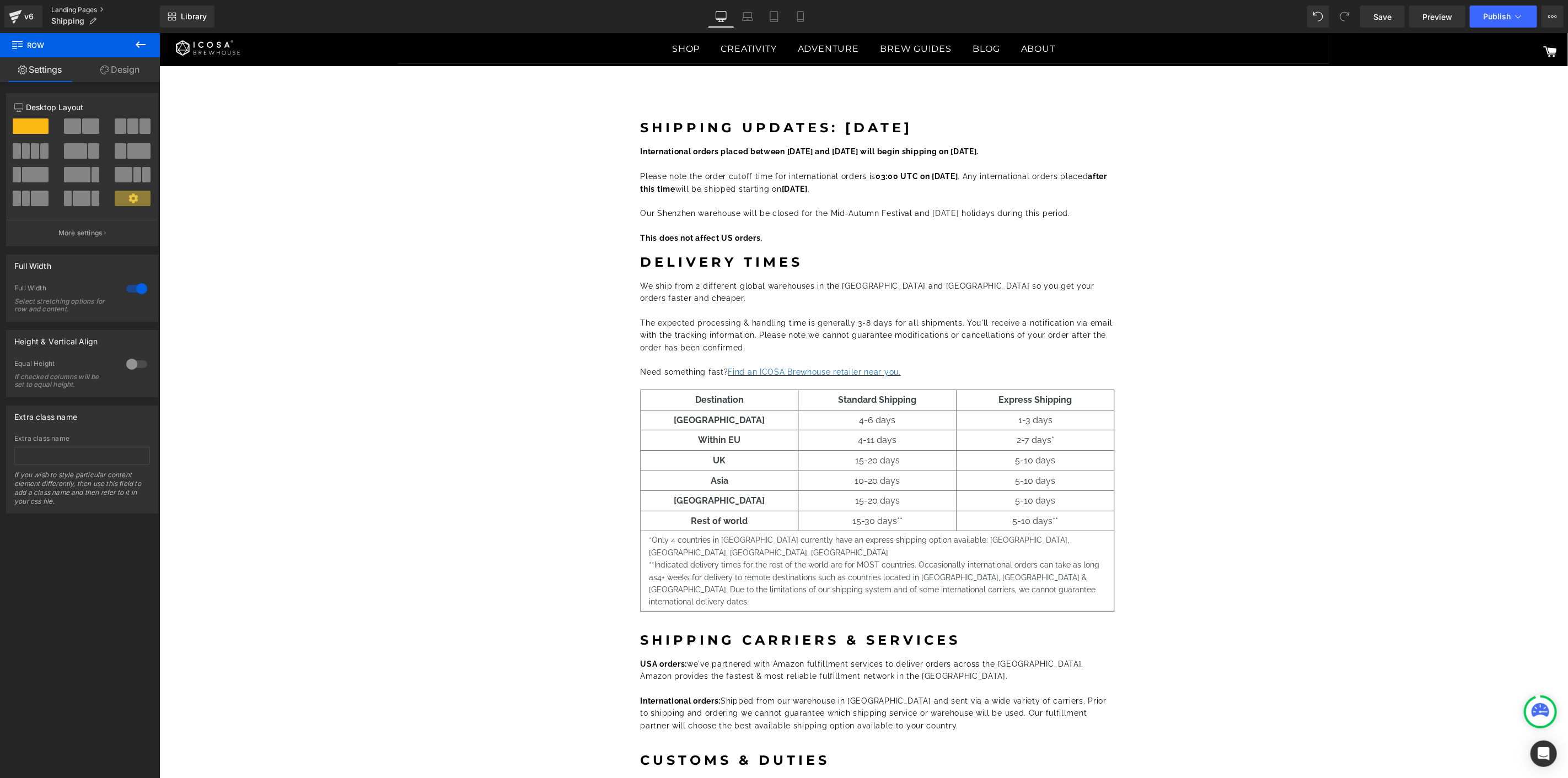
click at [80, 7] on link "Landing Pages" at bounding box center [105, 10] width 109 height 9
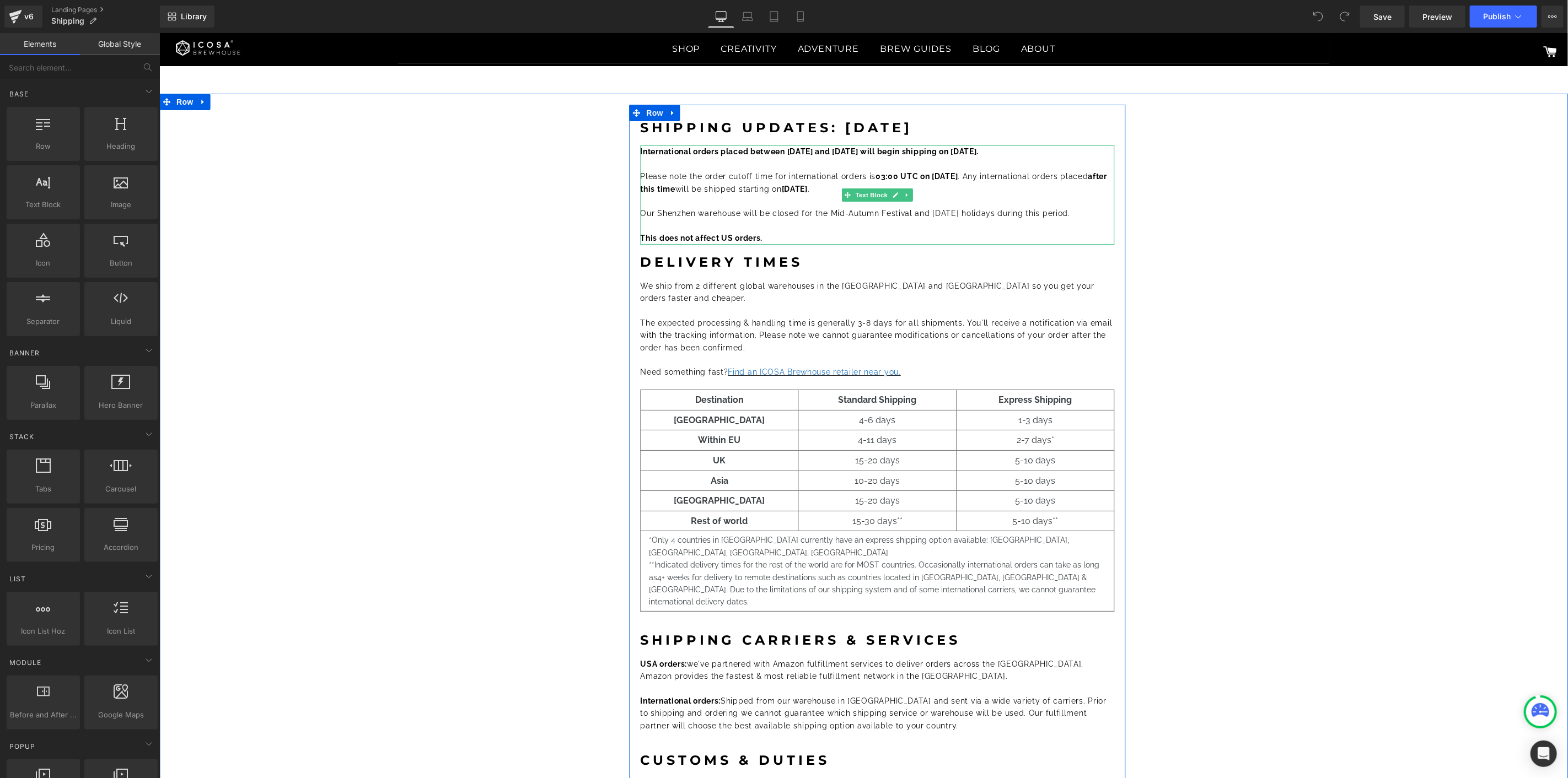
drag, startPoint x: 884, startPoint y: 149, endPoint x: 891, endPoint y: 150, distance: 7.1
click at [884, 149] on b "International orders placed between [DATE] and [DATE] will begin shipping on [D…" at bounding box center [809, 151] width 338 height 9
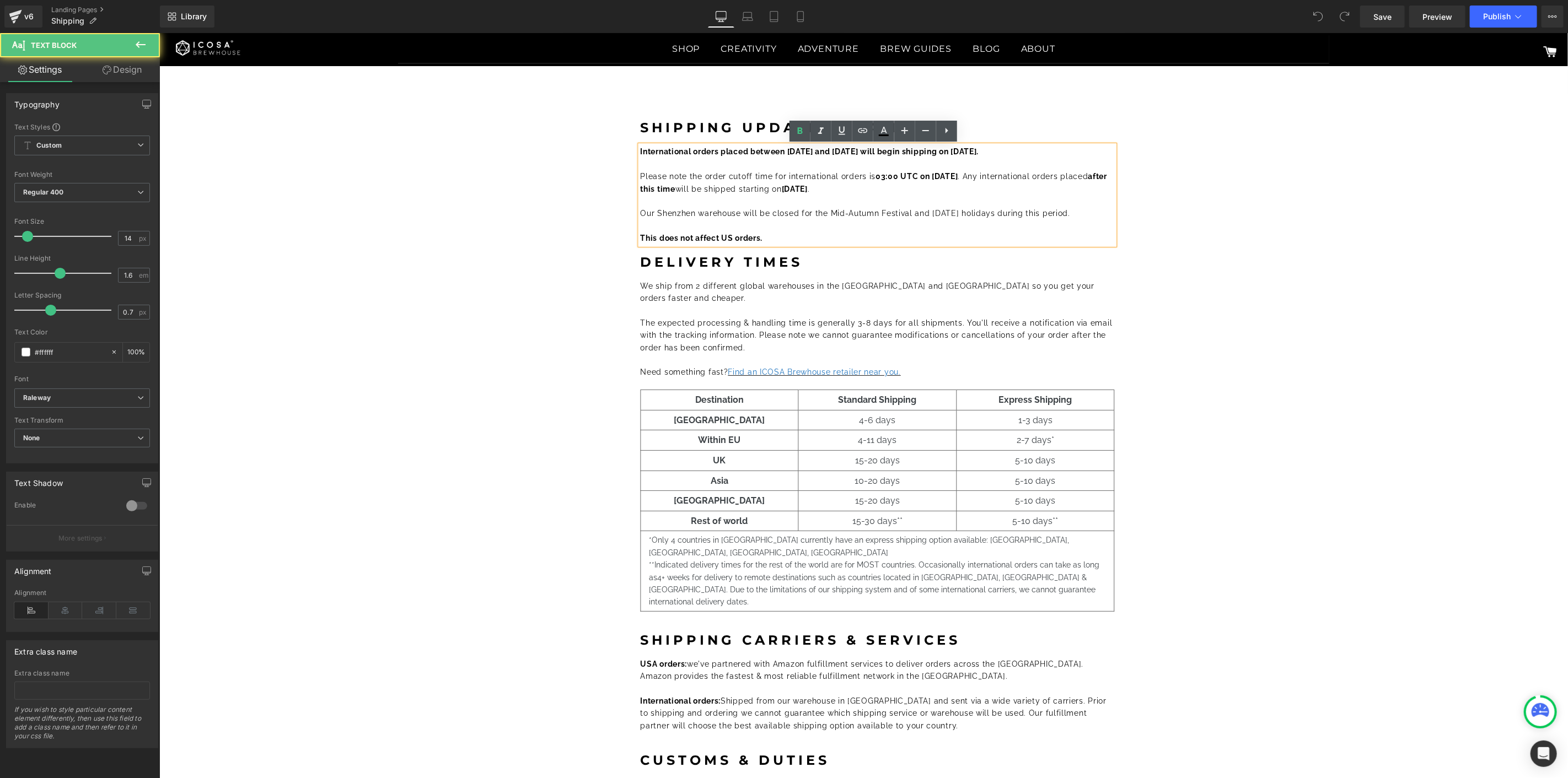
click at [888, 152] on b "International orders placed between [DATE] and [DATE] will begin shipping on [D…" at bounding box center [809, 151] width 338 height 9
click at [1268, 200] on div "Shipping Updates: [DATE] Heading International orders placed between [DATE] and…" at bounding box center [877, 528] width 1370 height 849
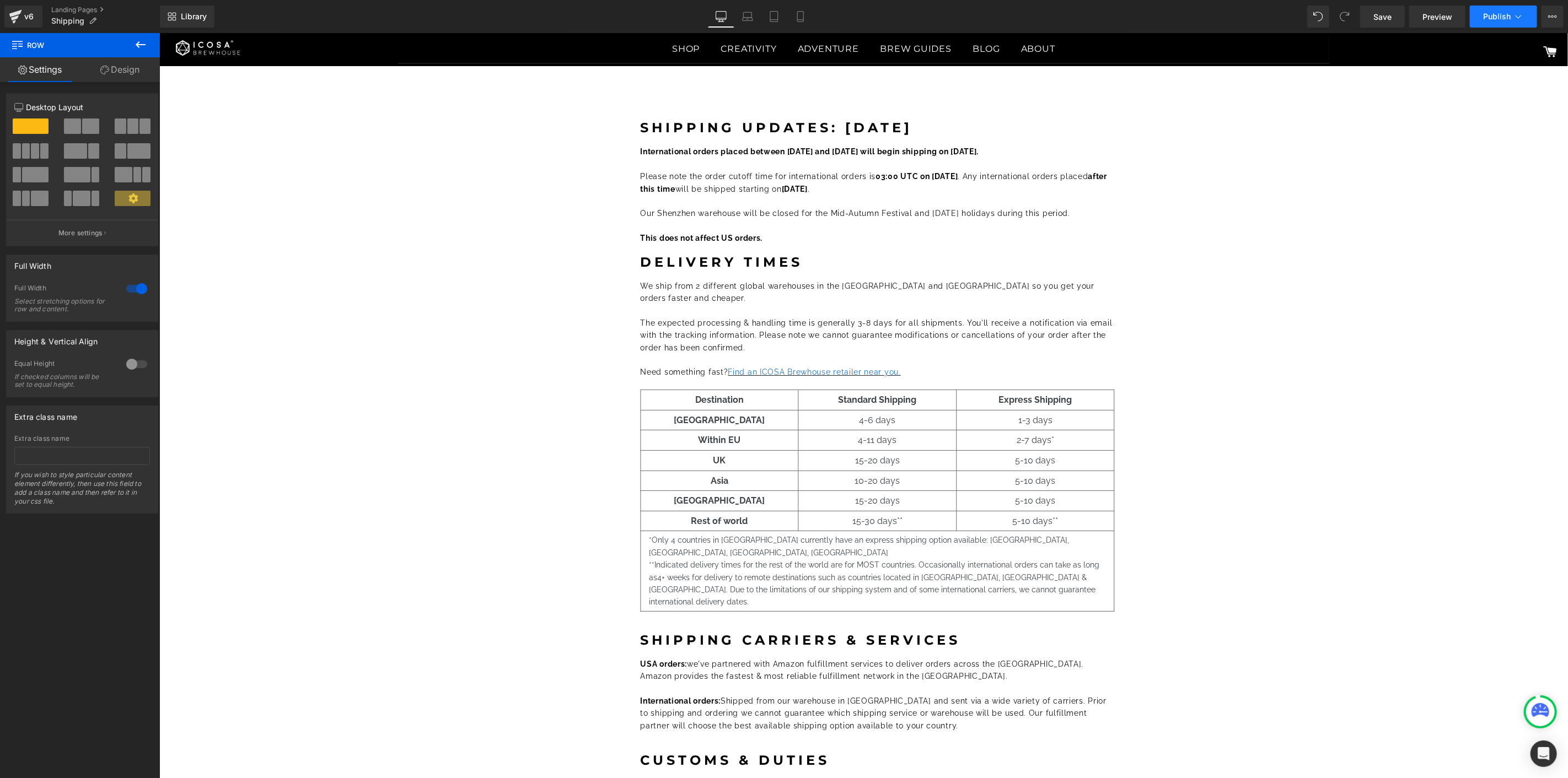
click at [1495, 12] on span "Publish" at bounding box center [1497, 16] width 28 height 9
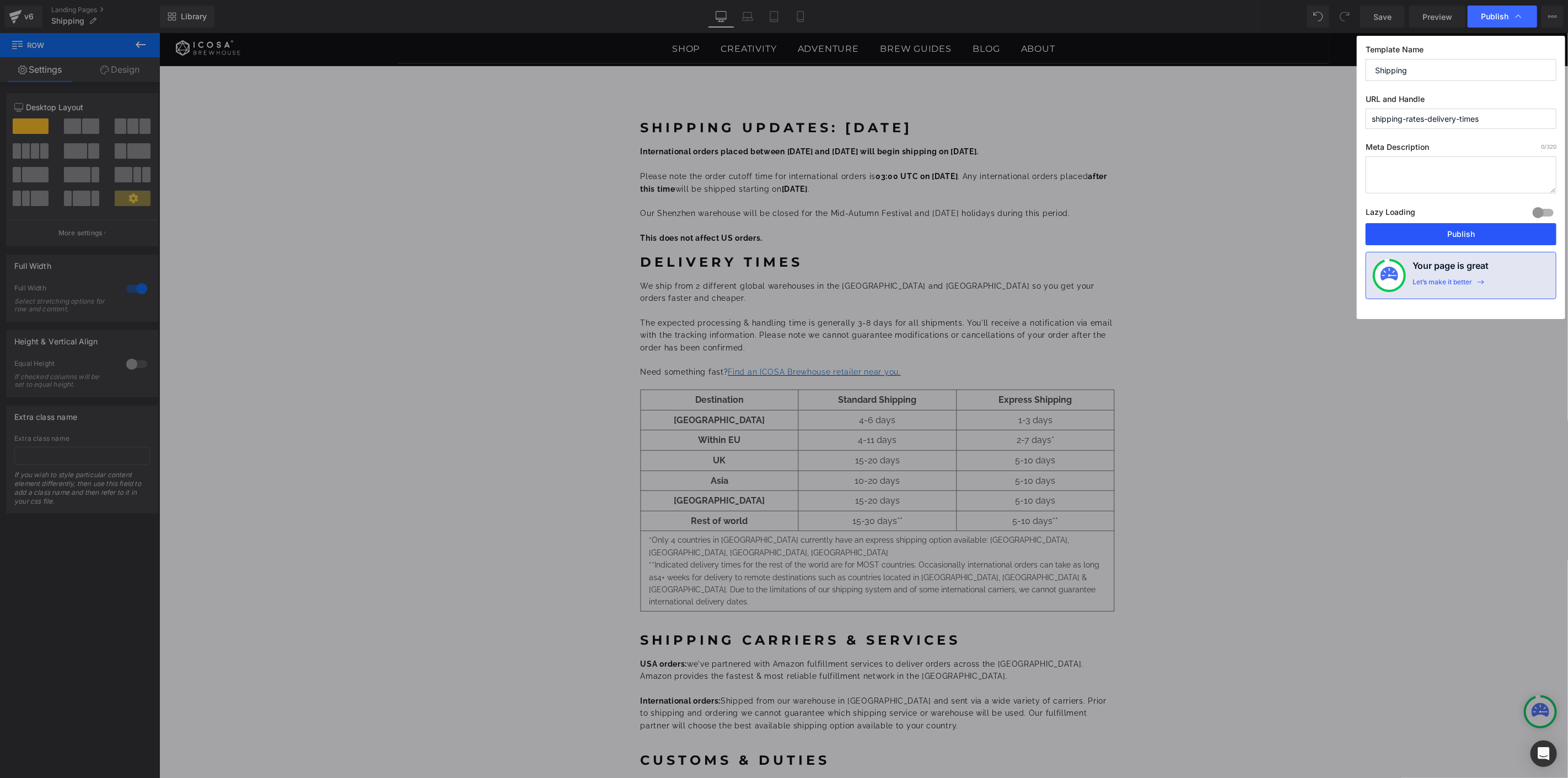
click at [1466, 235] on button "Publish" at bounding box center [1461, 234] width 191 height 22
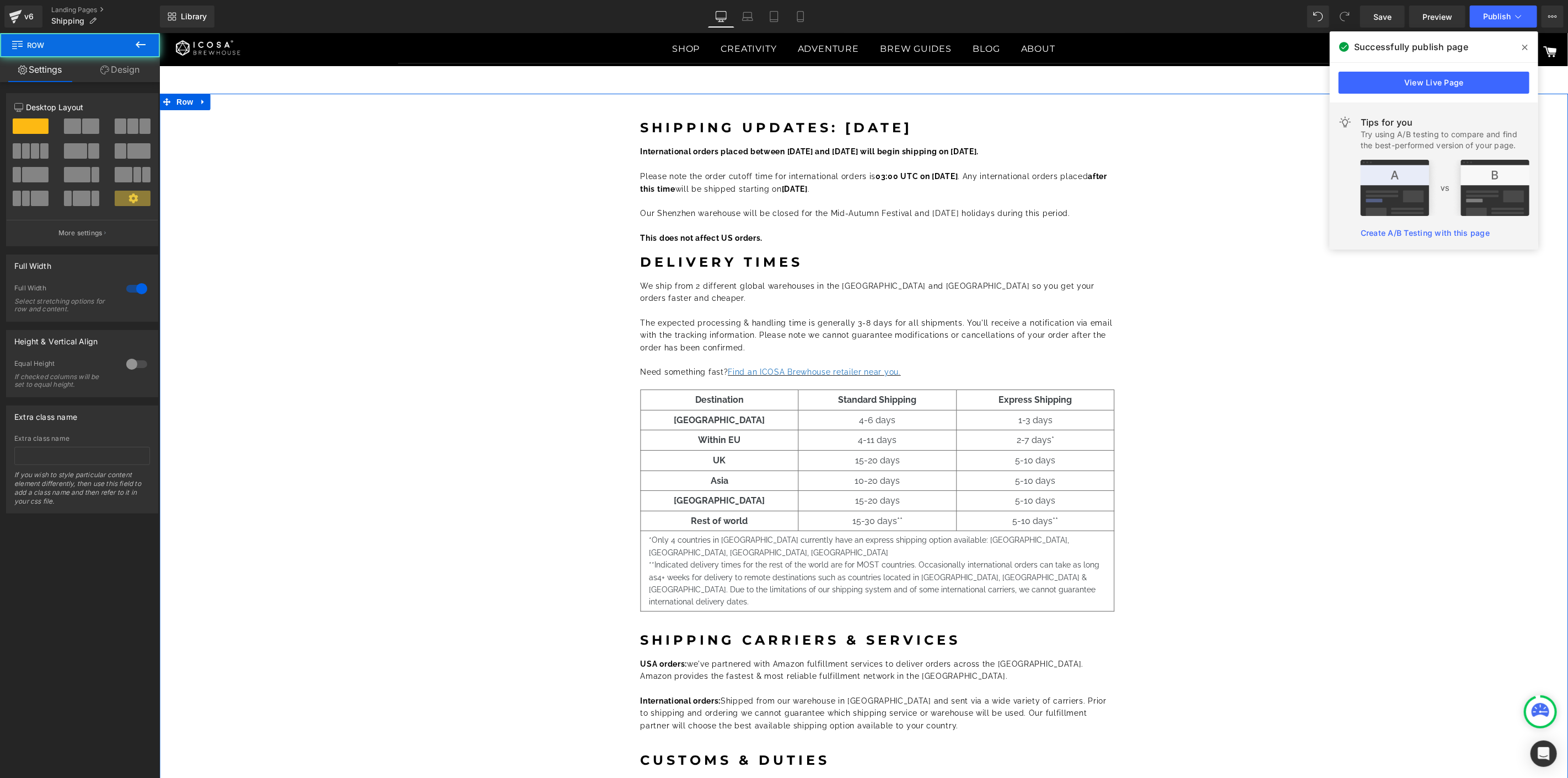
click at [1188, 179] on div "Shipping Updates: [DATE] Heading International orders placed between [DATE] and…" at bounding box center [877, 528] width 1370 height 849
drag, startPoint x: 676, startPoint y: 166, endPoint x: 683, endPoint y: 165, distance: 7.1
click at [676, 166] on p at bounding box center [877, 163] width 474 height 12
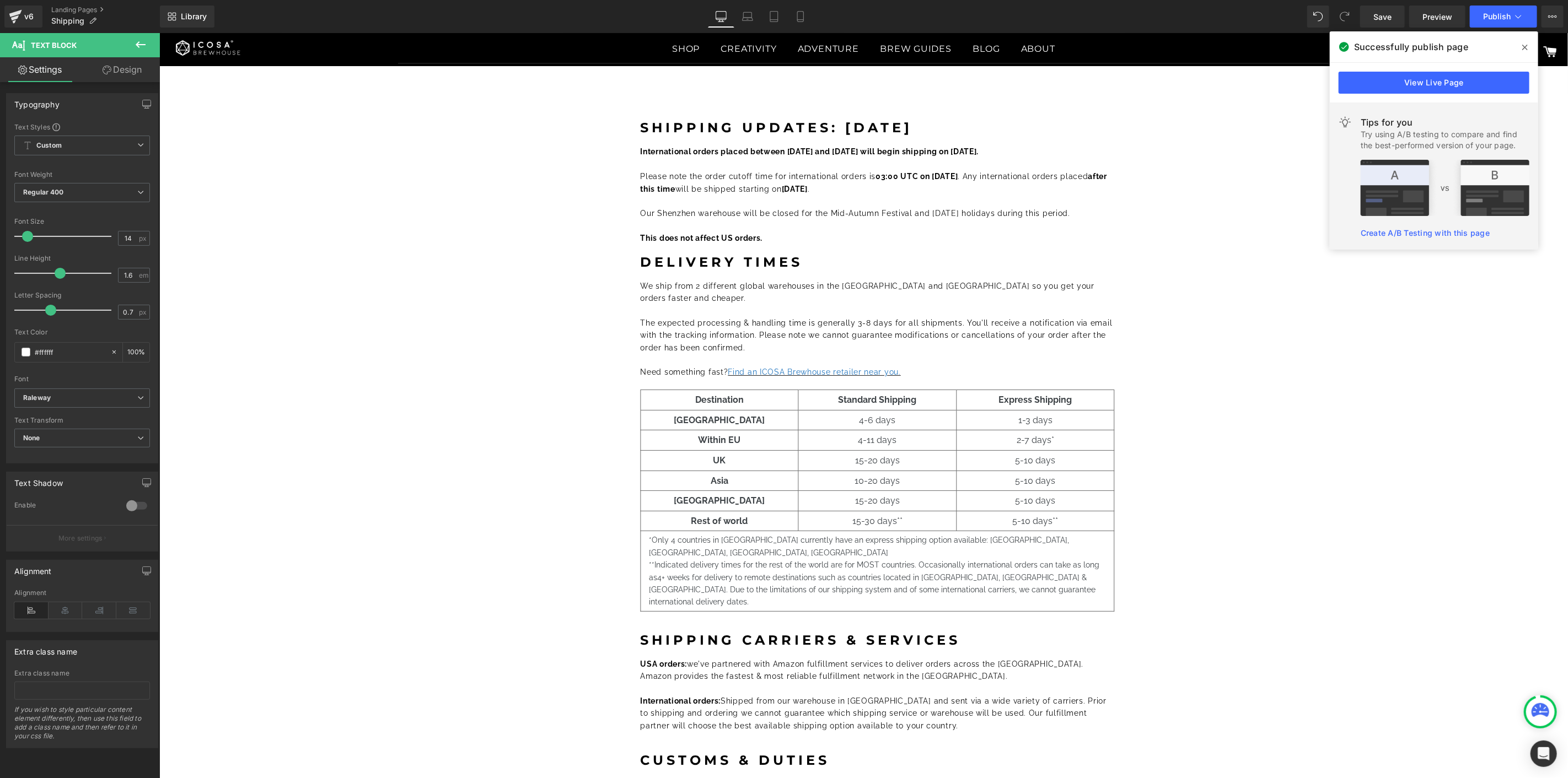
click at [143, 40] on icon at bounding box center [140, 45] width 13 height 13
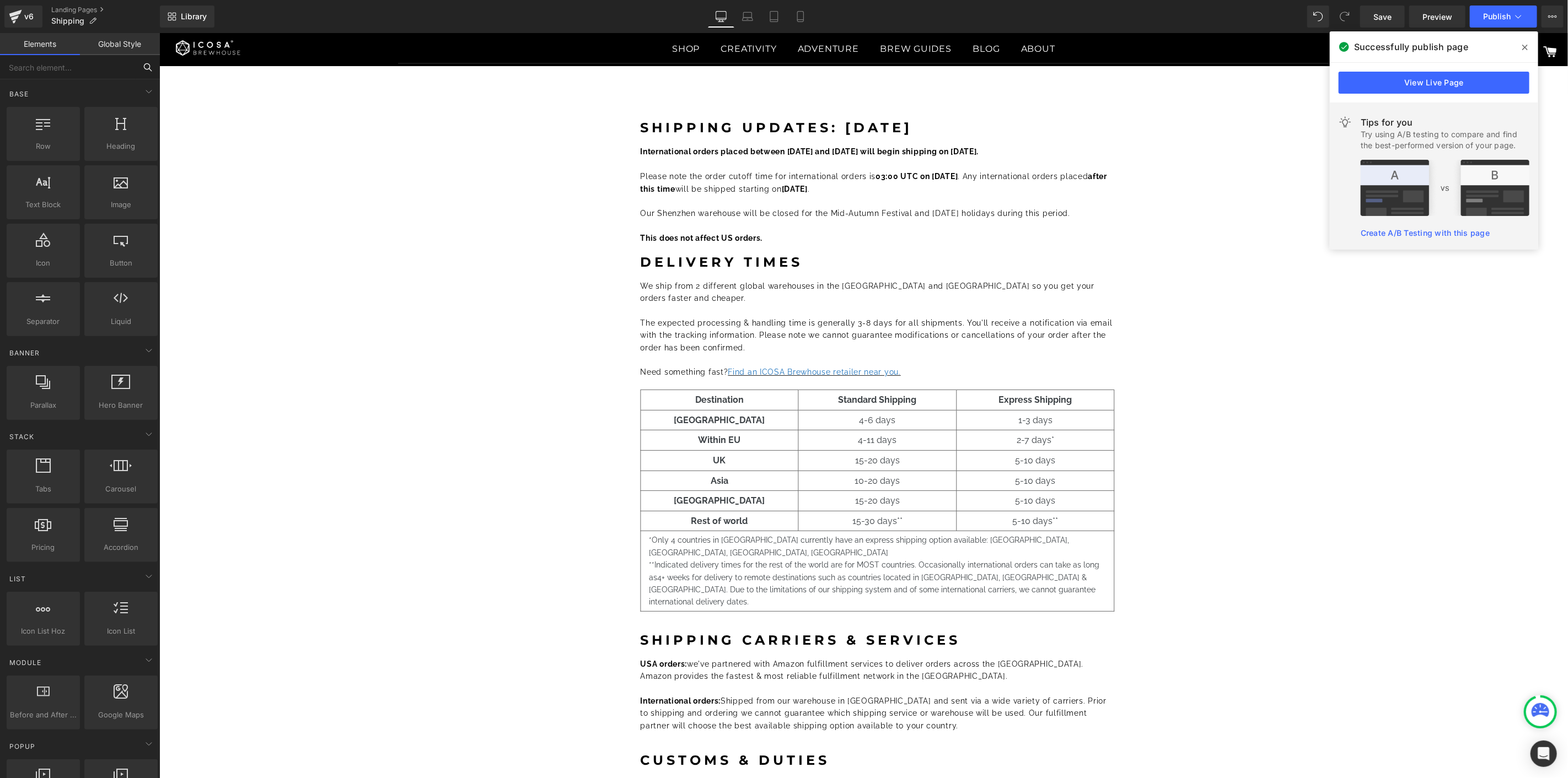
click at [81, 72] on input "text" at bounding box center [68, 67] width 136 height 24
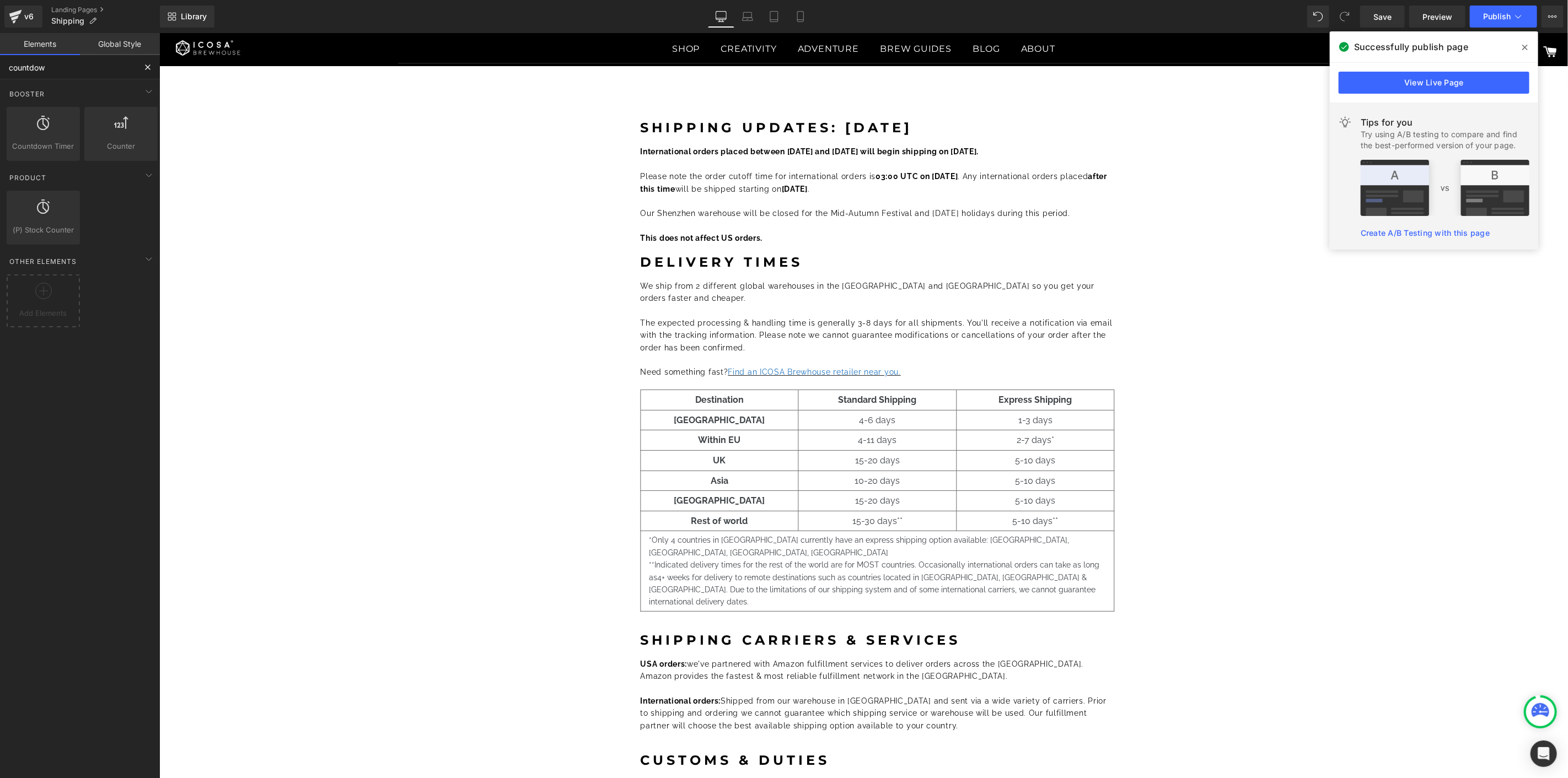
type input "countdown"
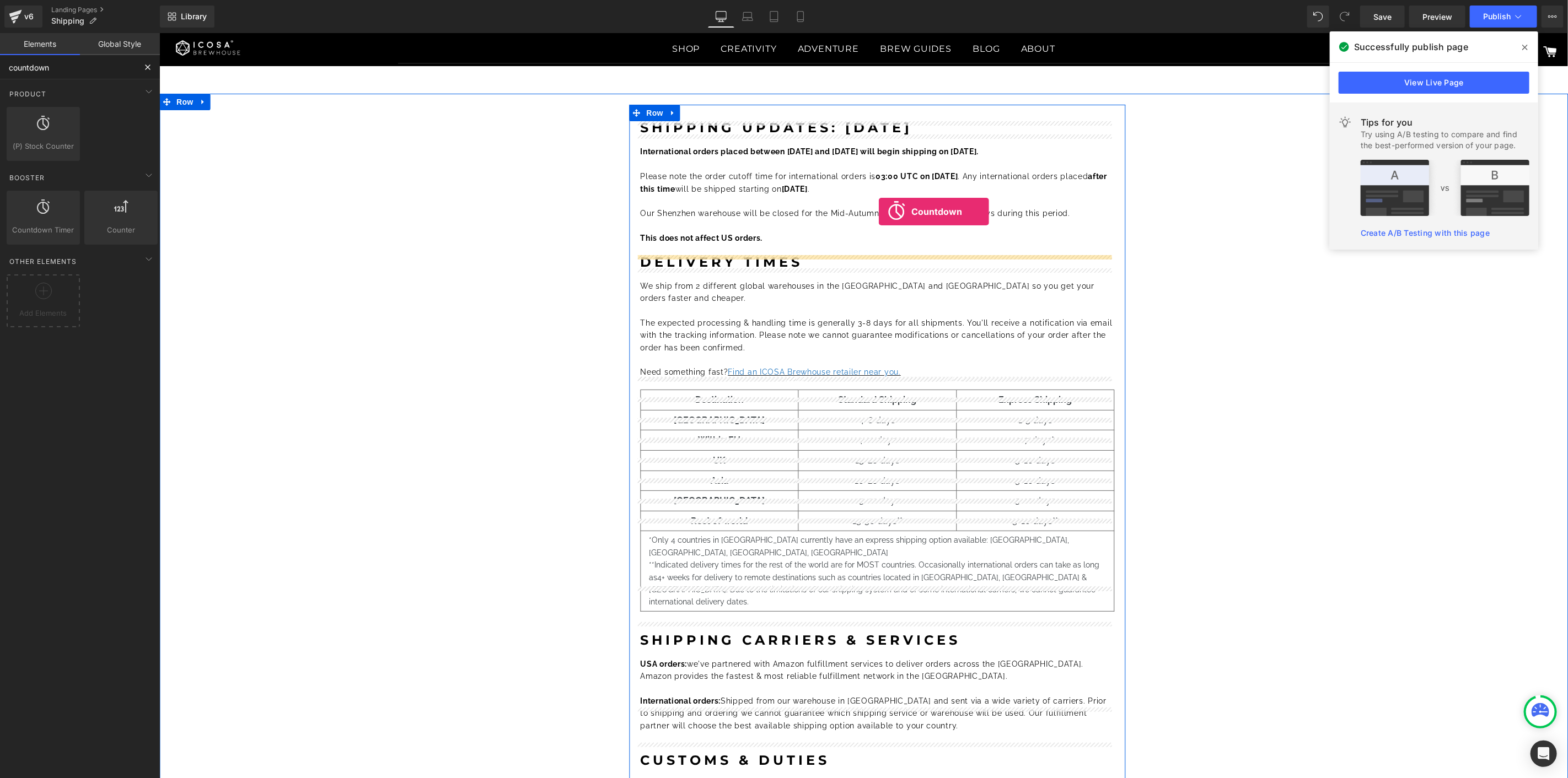
drag, startPoint x: 205, startPoint y: 241, endPoint x: 876, endPoint y: 211, distance: 671.7
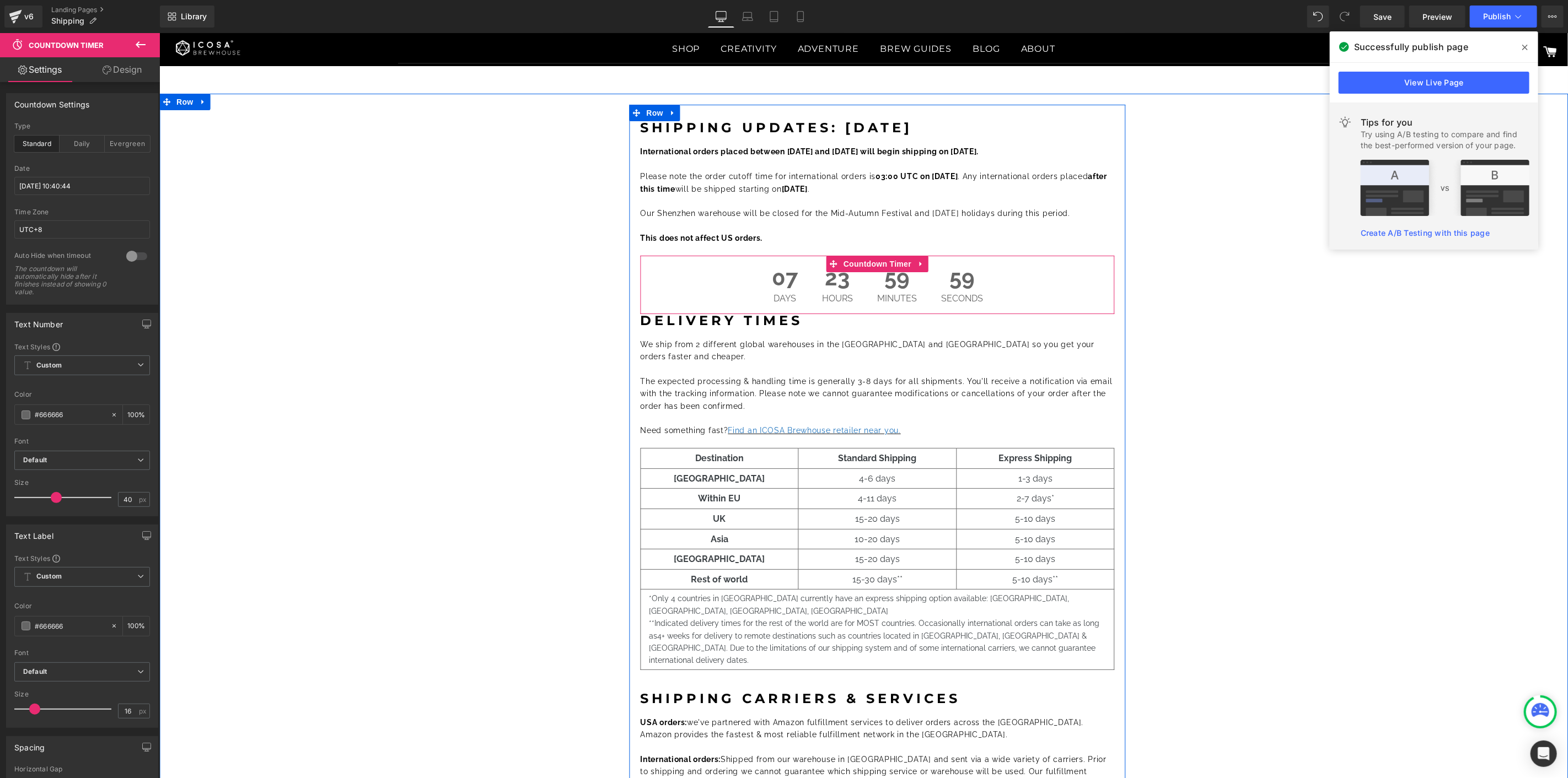
click at [883, 290] on span "59" at bounding box center [896, 280] width 40 height 28
click at [871, 265] on span "Countdown Timer" at bounding box center [876, 264] width 73 height 16
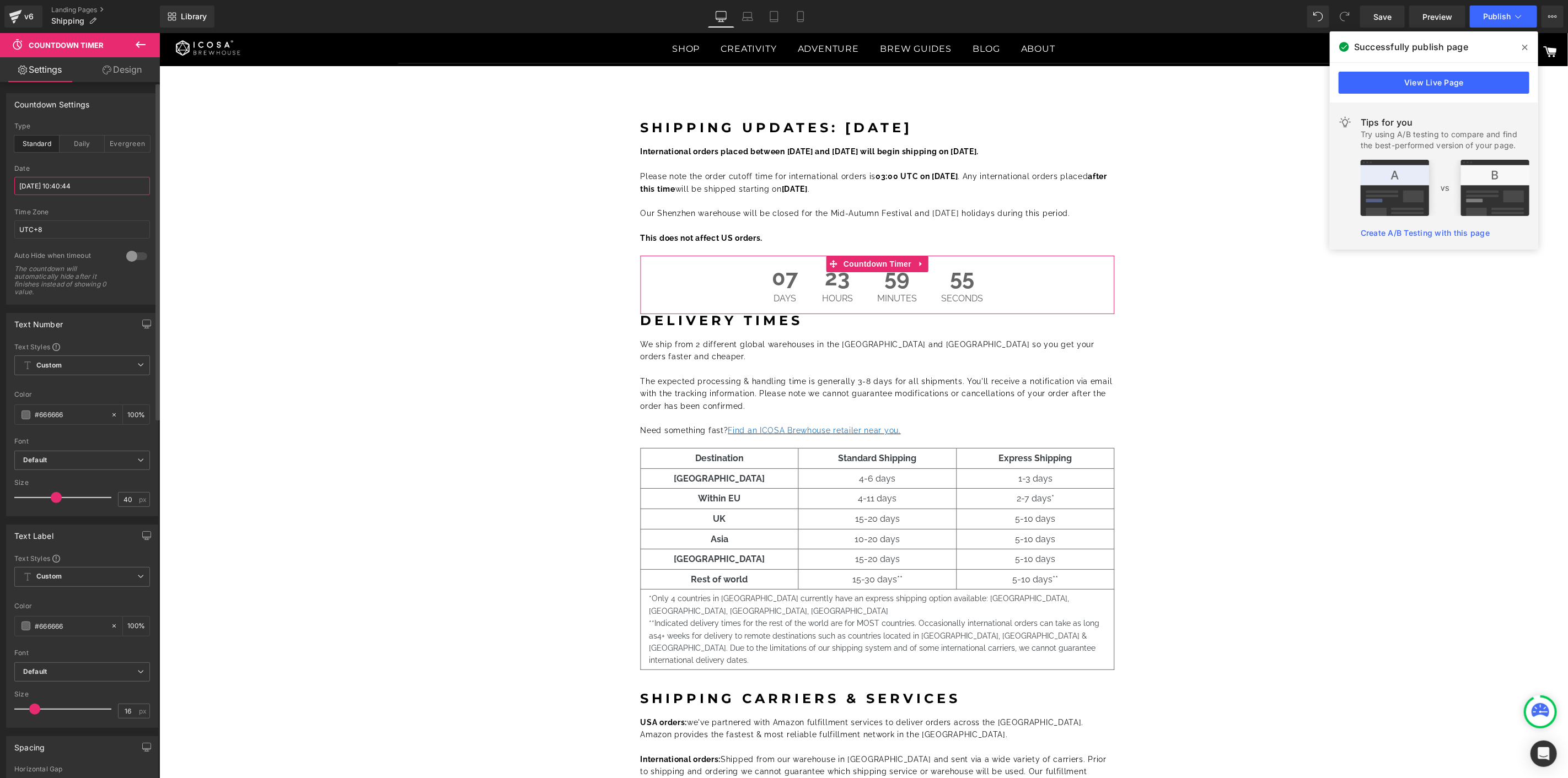
click at [50, 184] on input "[DATE] 10:40:44" at bounding box center [82, 186] width 136 height 18
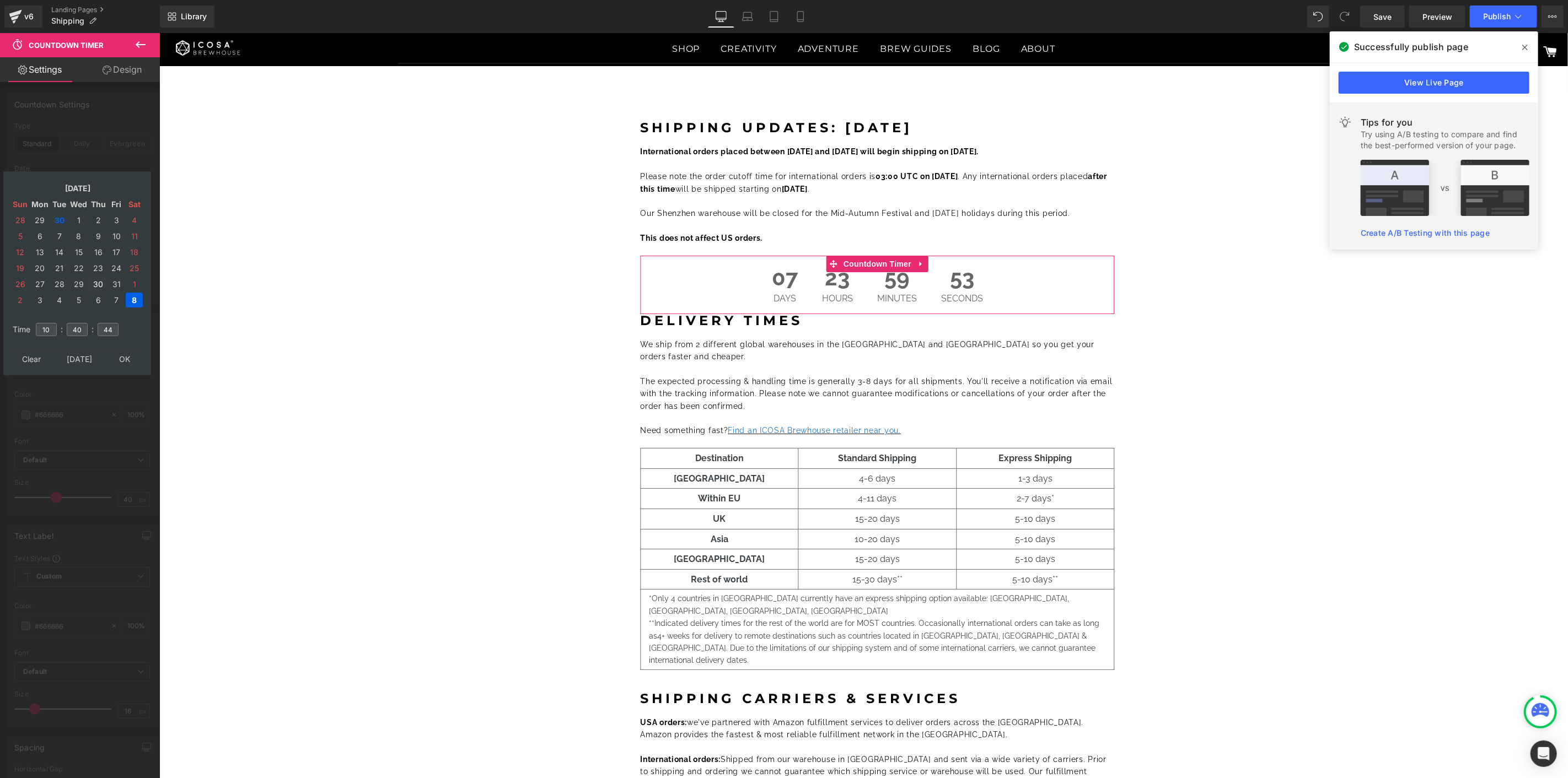
click at [95, 277] on td "30" at bounding box center [98, 284] width 18 height 15
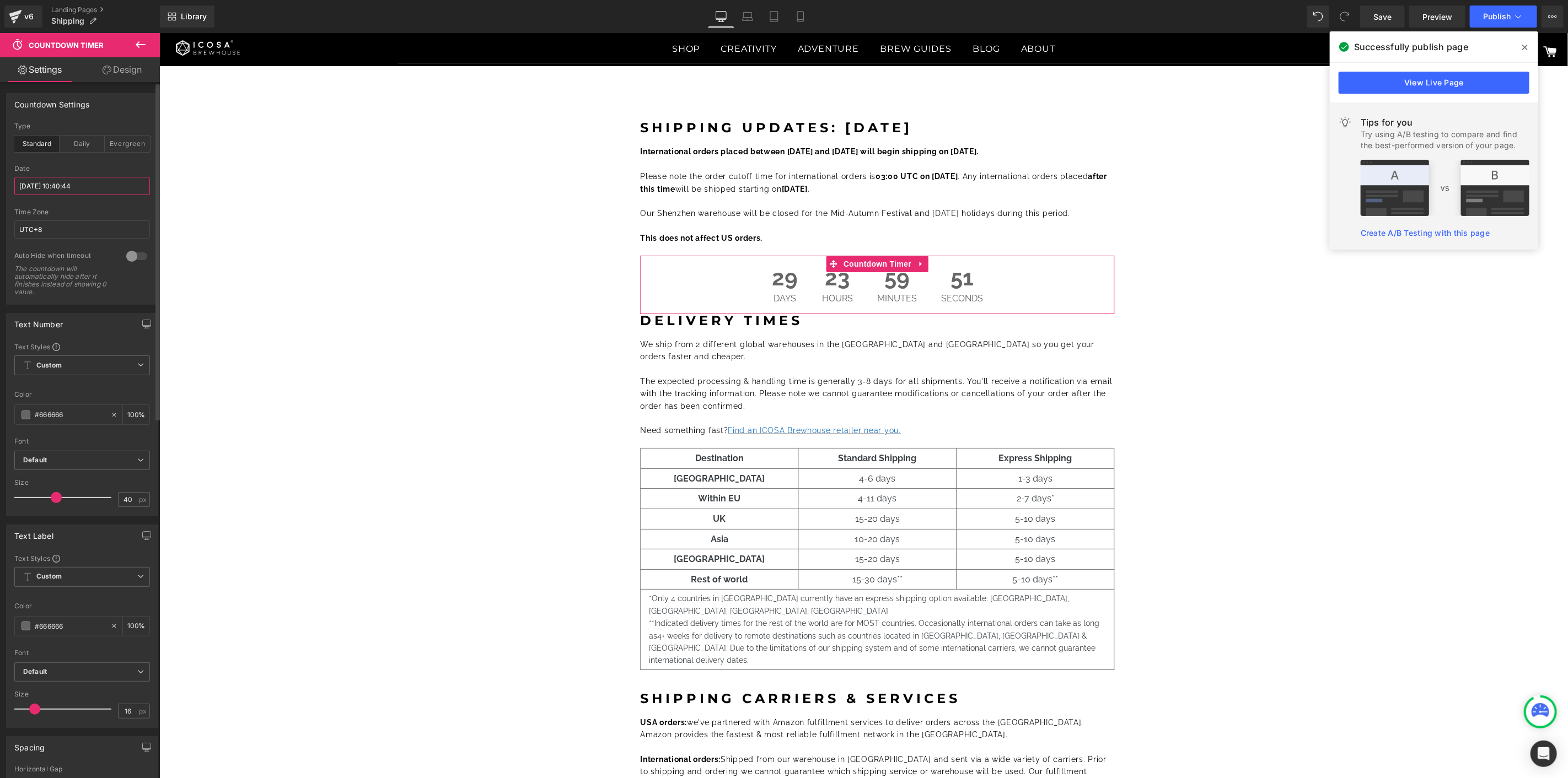
click at [76, 185] on input "[DATE] 10:40:44" at bounding box center [82, 186] width 136 height 18
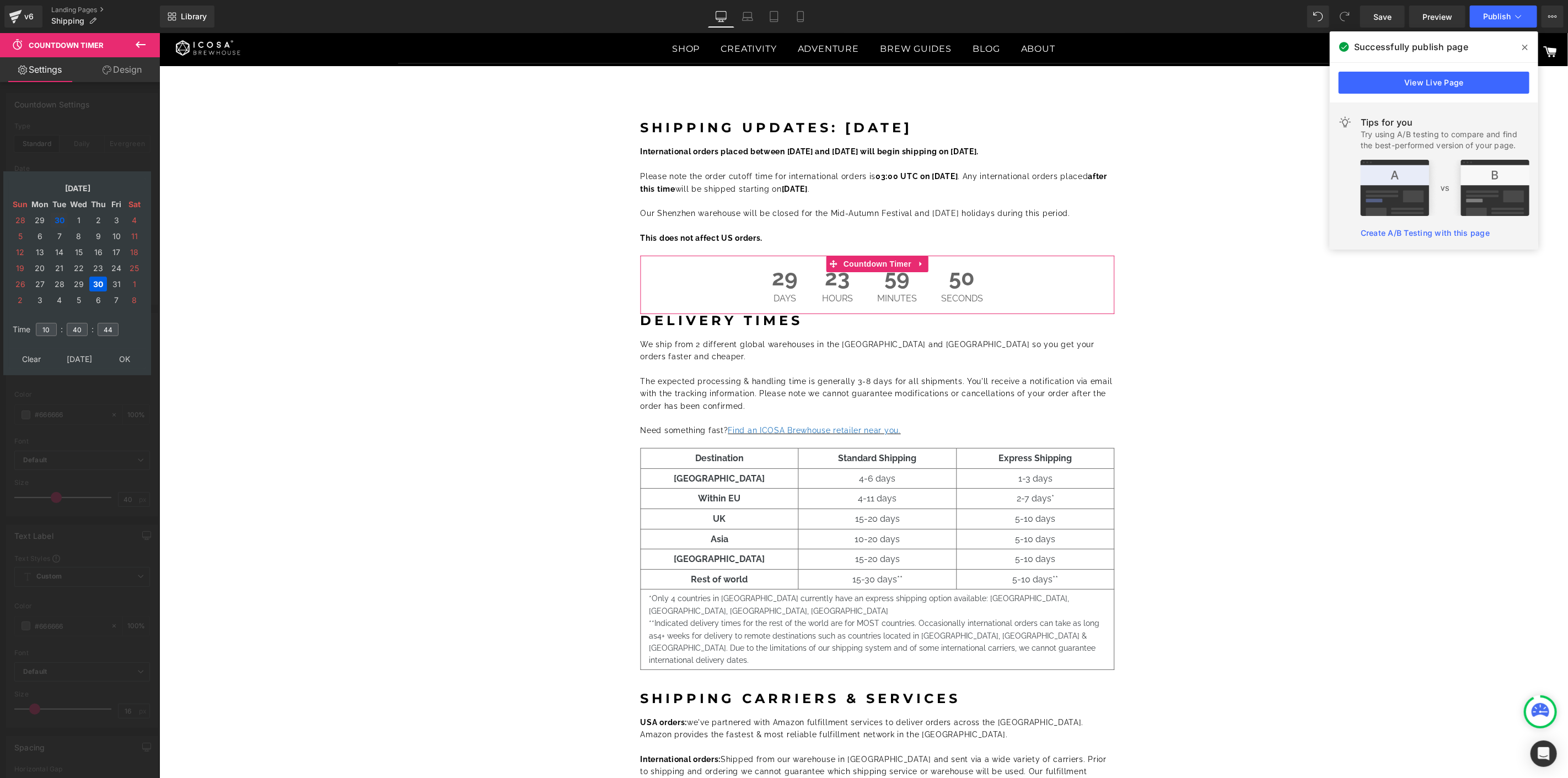
click at [58, 218] on td "30" at bounding box center [59, 220] width 17 height 15
click at [54, 280] on td "30" at bounding box center [59, 284] width 17 height 15
type input "[DATE] 10:40:44"
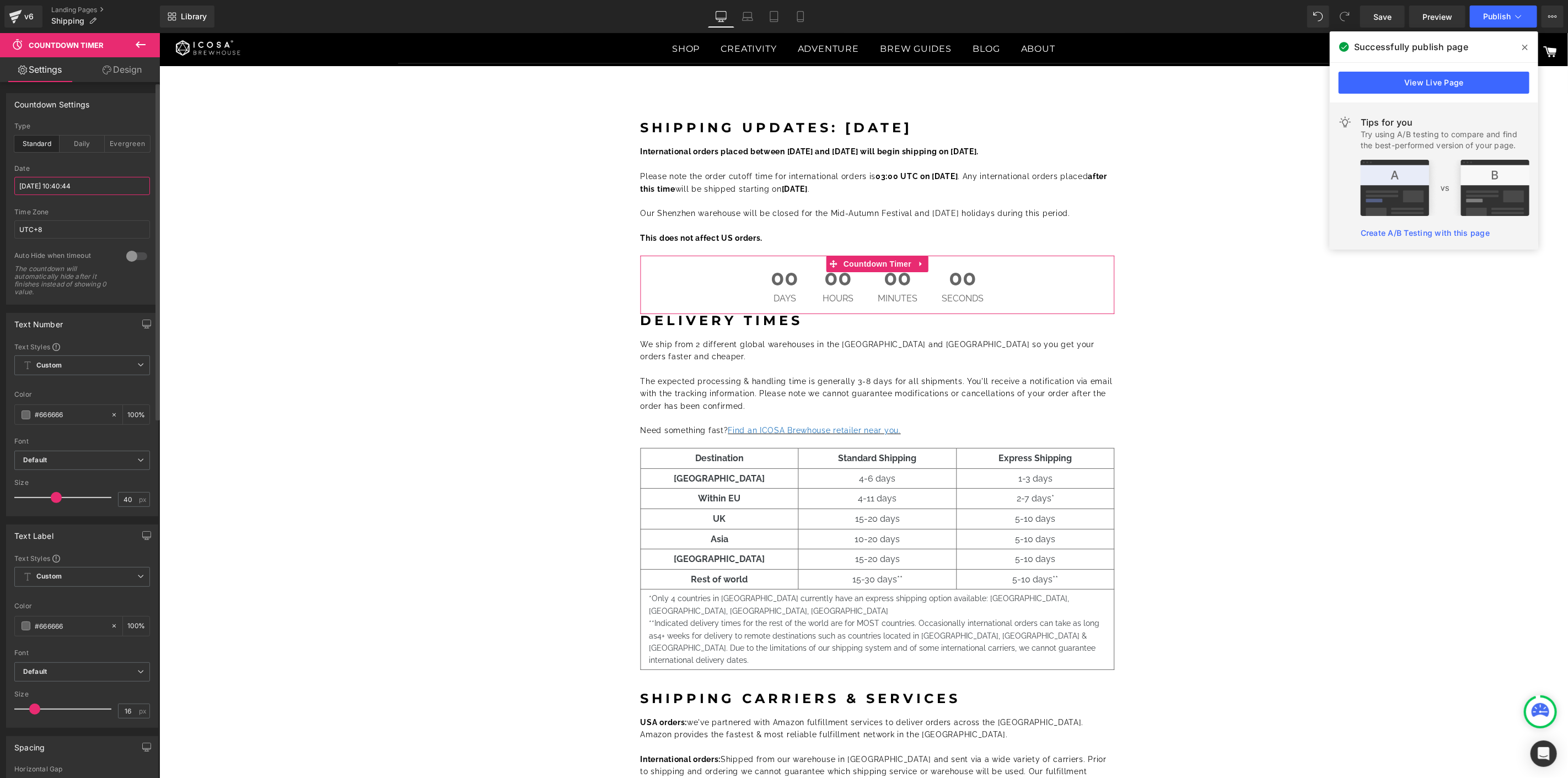
drag, startPoint x: 67, startPoint y: 189, endPoint x: 112, endPoint y: 193, distance: 45.2
click at [112, 193] on input "[DATE] 10:40:44" at bounding box center [82, 186] width 136 height 18
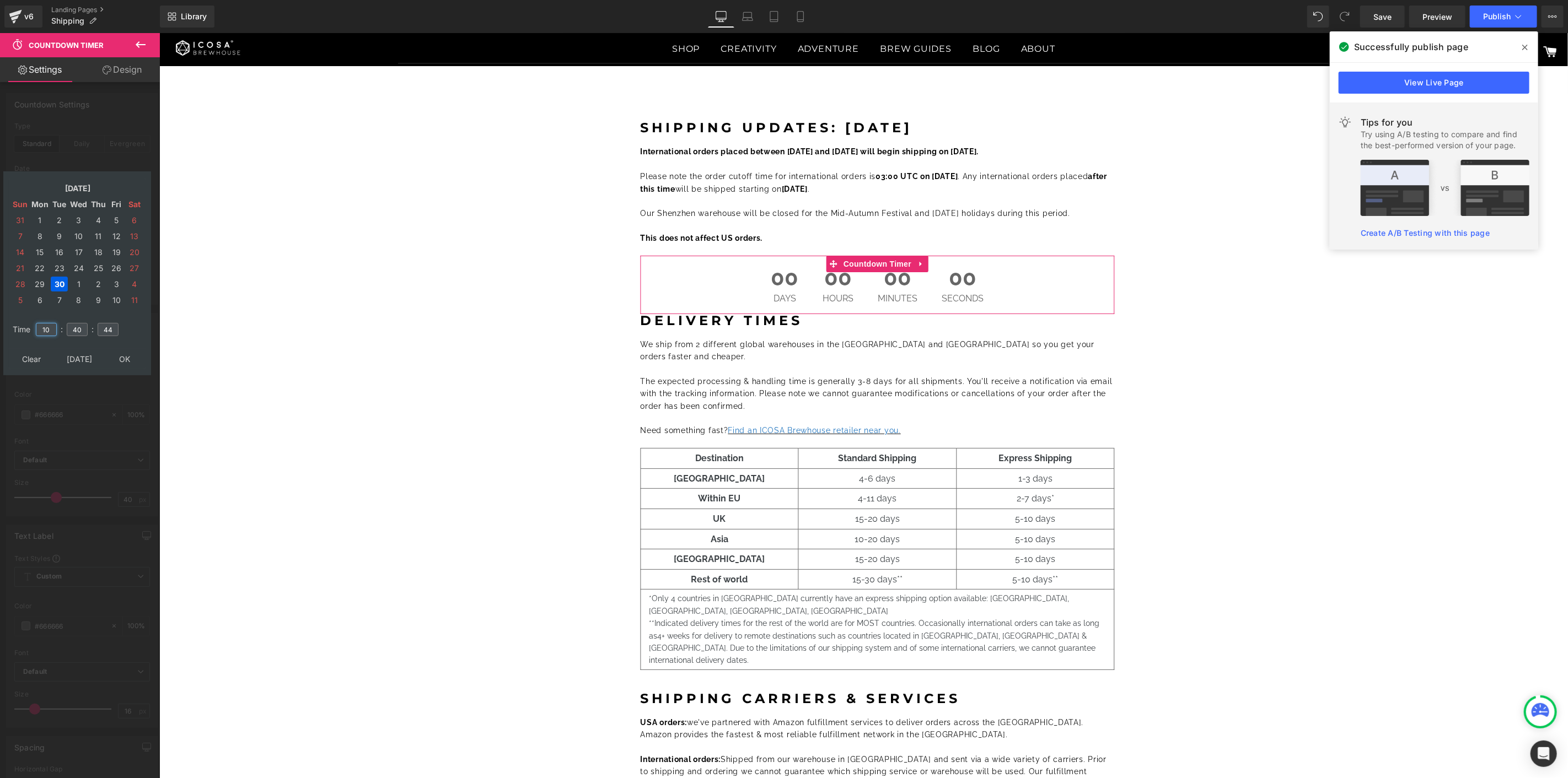
click at [51, 327] on input "10" at bounding box center [46, 329] width 21 height 13
click at [50, 328] on input "10" at bounding box center [46, 329] width 21 height 13
type input "11"
click at [84, 323] on input "40" at bounding box center [77, 329] width 21 height 13
type input "00"
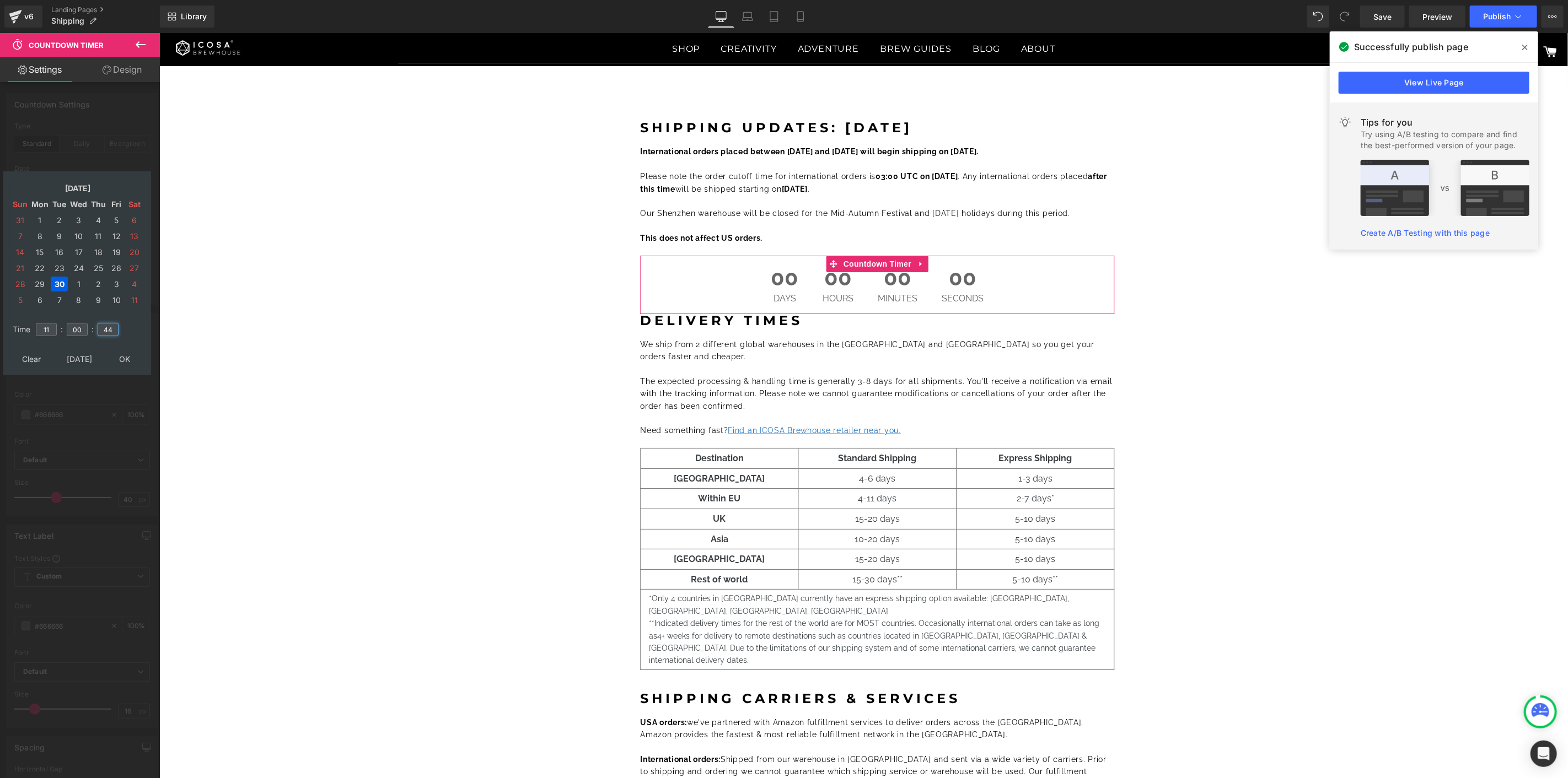
click at [111, 328] on input "44" at bounding box center [107, 329] width 21 height 13
type input "4"
type input "00"
type input "[DATE] 11:00:00"
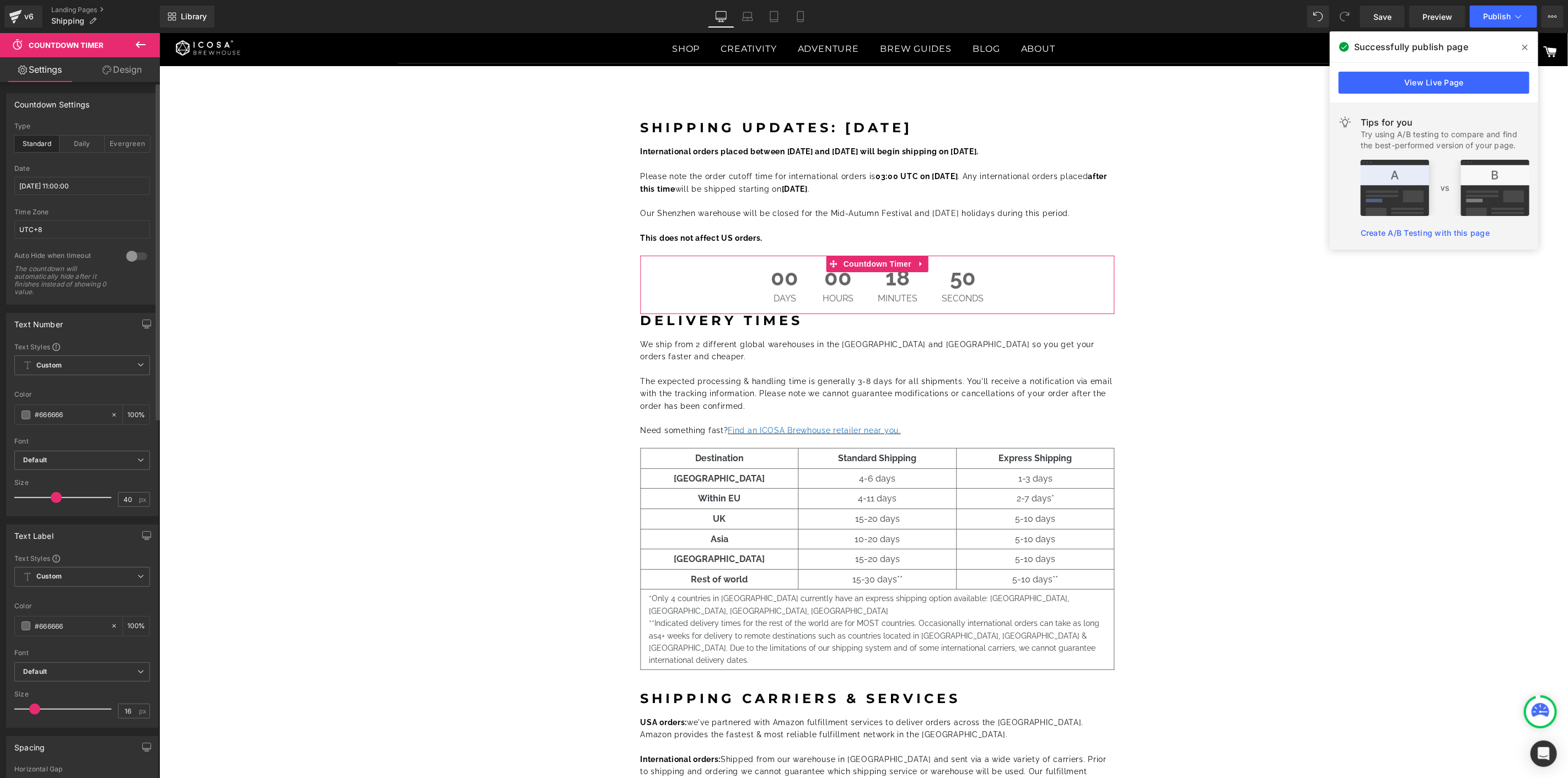
click at [134, 253] on div at bounding box center [137, 256] width 26 height 18
click at [132, 257] on div at bounding box center [137, 256] width 26 height 18
click at [79, 147] on div "Daily" at bounding box center [82, 144] width 45 height 16
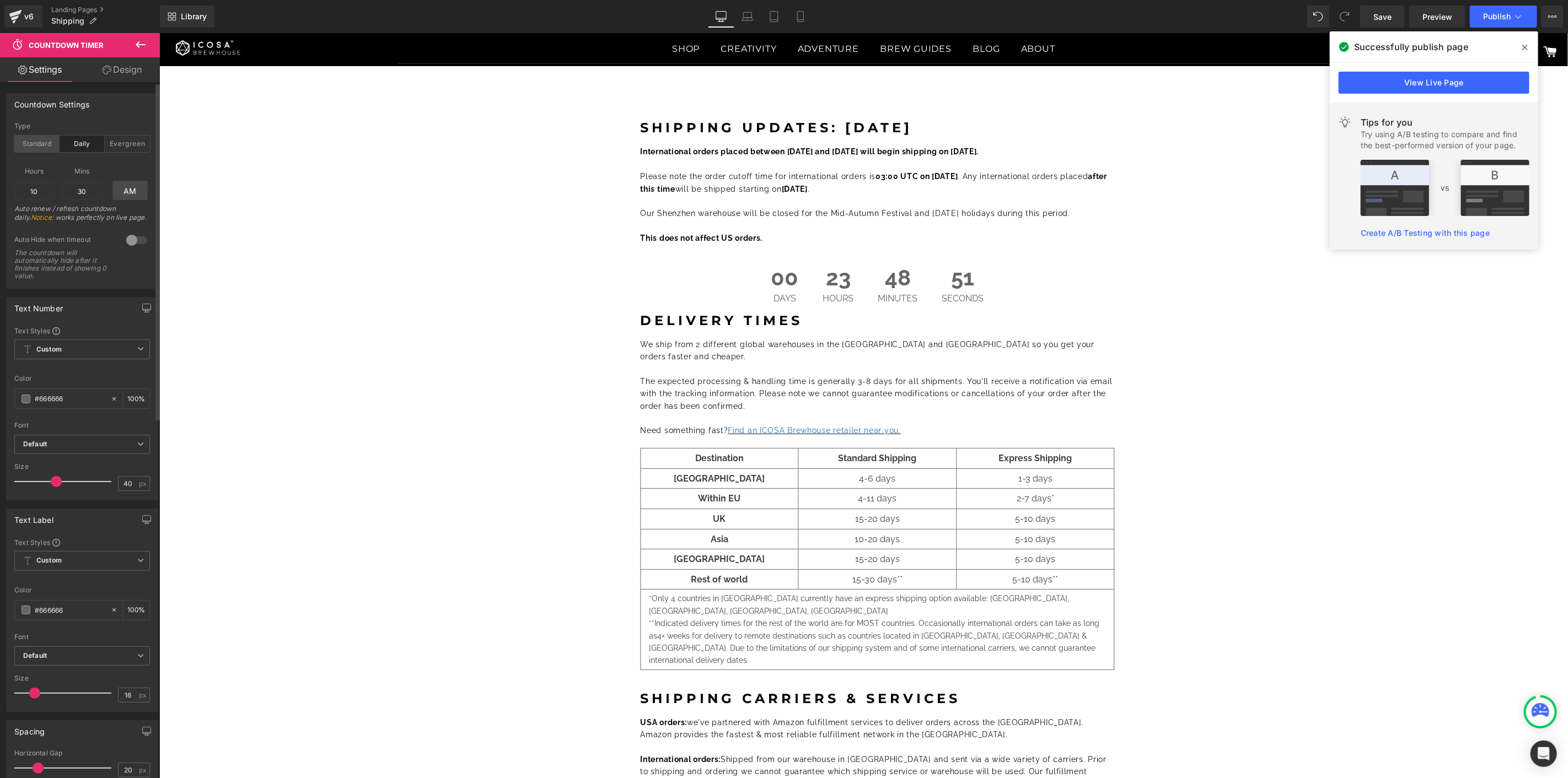
click at [42, 147] on div "Standard" at bounding box center [37, 144] width 45 height 16
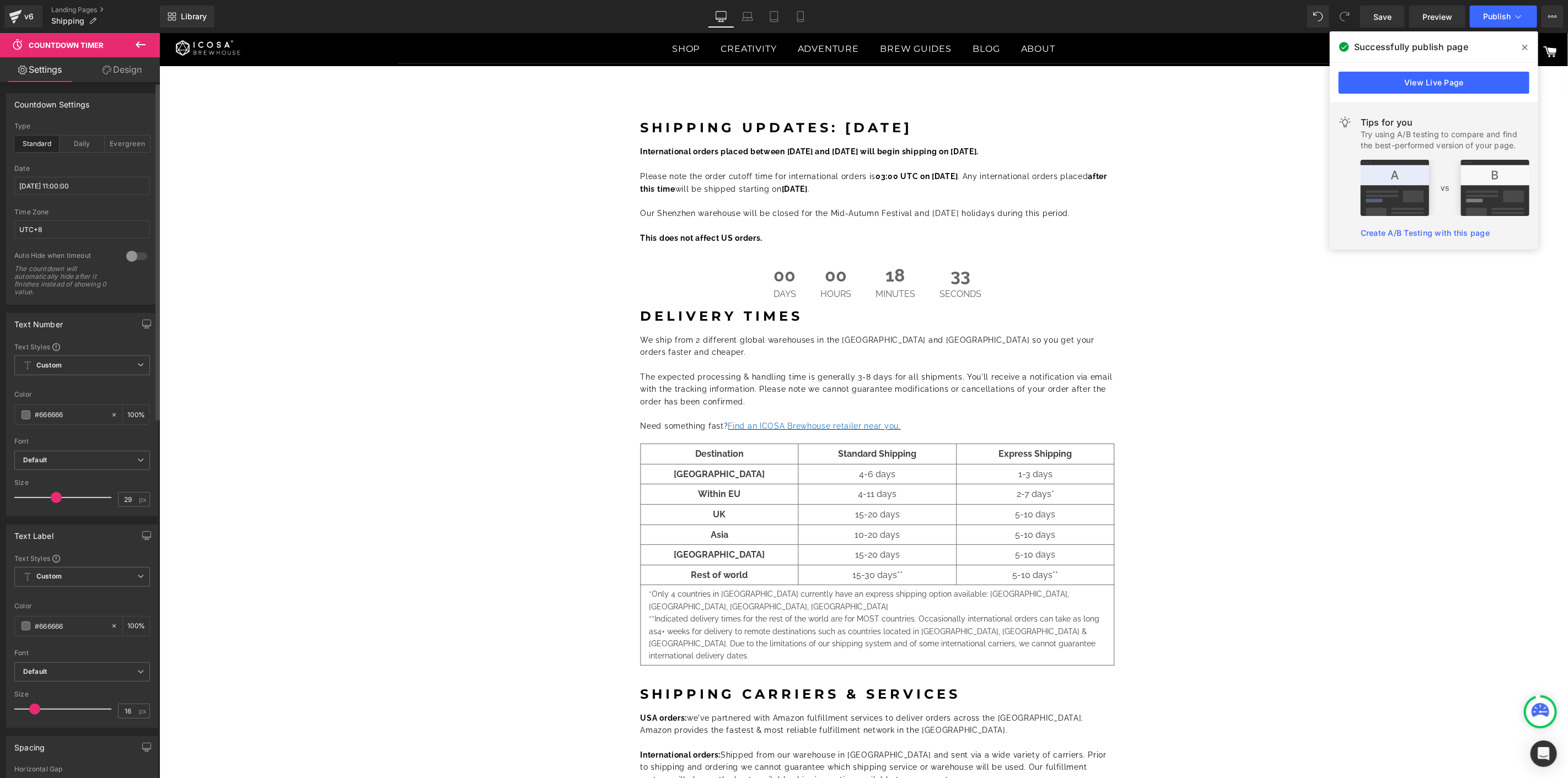
type input "28"
drag, startPoint x: 51, startPoint y: 496, endPoint x: 41, endPoint y: 496, distance: 10.0
click at [41, 496] on span at bounding box center [45, 498] width 11 height 11
type input "14"
click at [30, 708] on span at bounding box center [33, 710] width 11 height 11
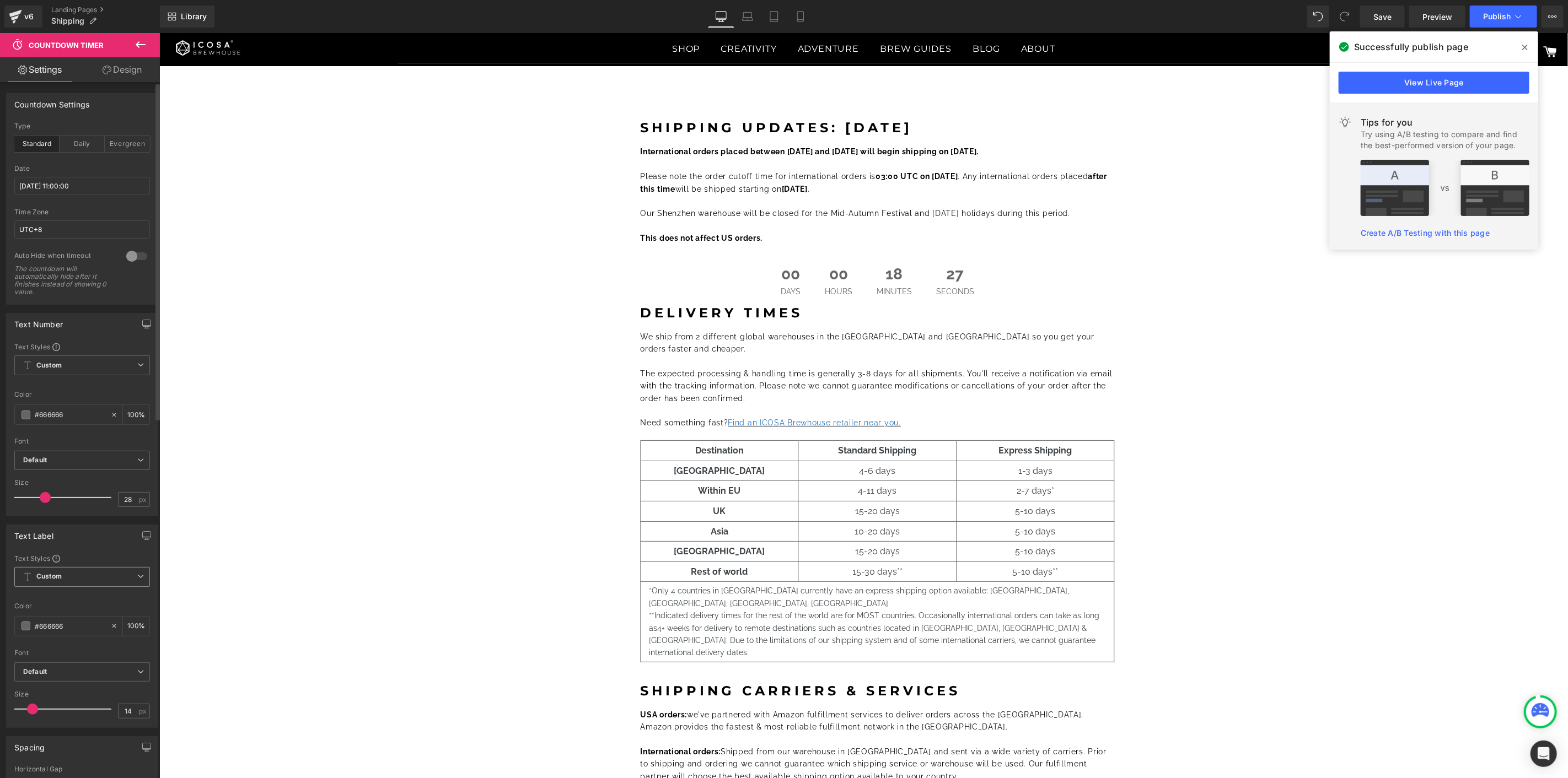
click at [113, 582] on span "Custom Setup Global Style" at bounding box center [82, 577] width 136 height 20
click at [113, 559] on div "Text Styles" at bounding box center [80, 558] width 131 height 9
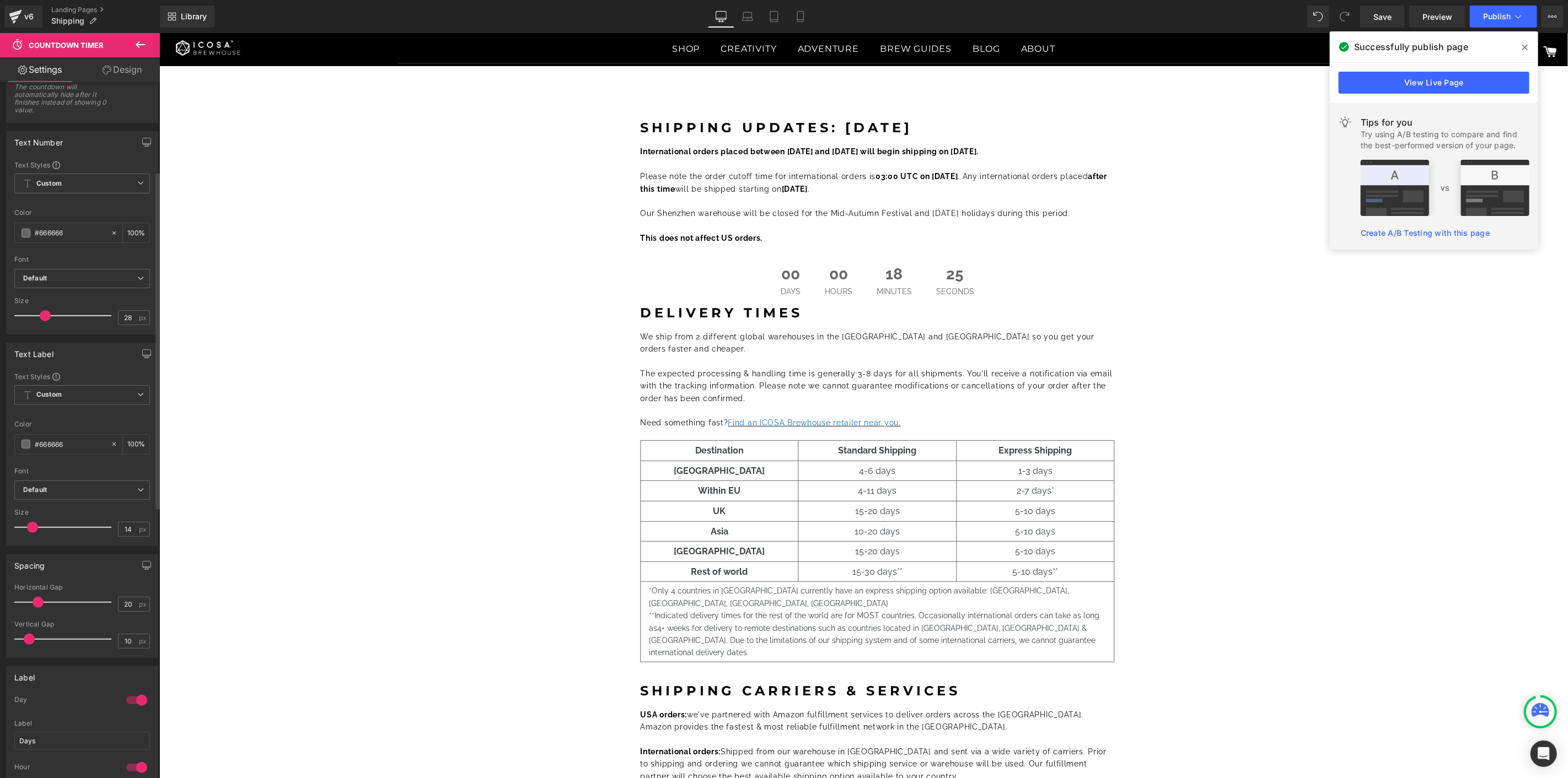
scroll to position [183, 0]
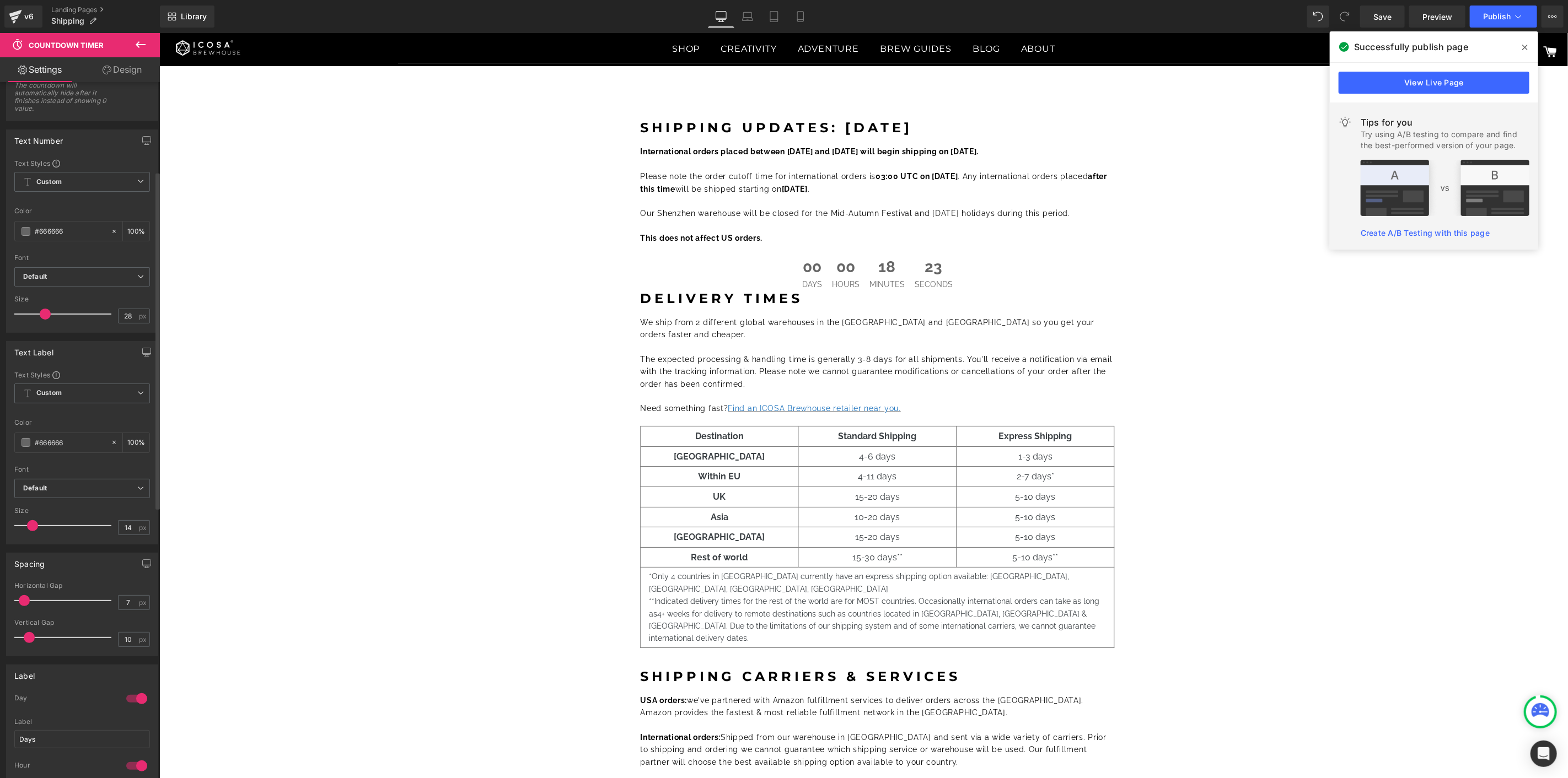
type input "8"
drag, startPoint x: 36, startPoint y: 602, endPoint x: 25, endPoint y: 601, distance: 11.0
click at [25, 601] on span at bounding box center [27, 601] width 11 height 11
type input "8"
click at [26, 636] on span at bounding box center [27, 637] width 11 height 11
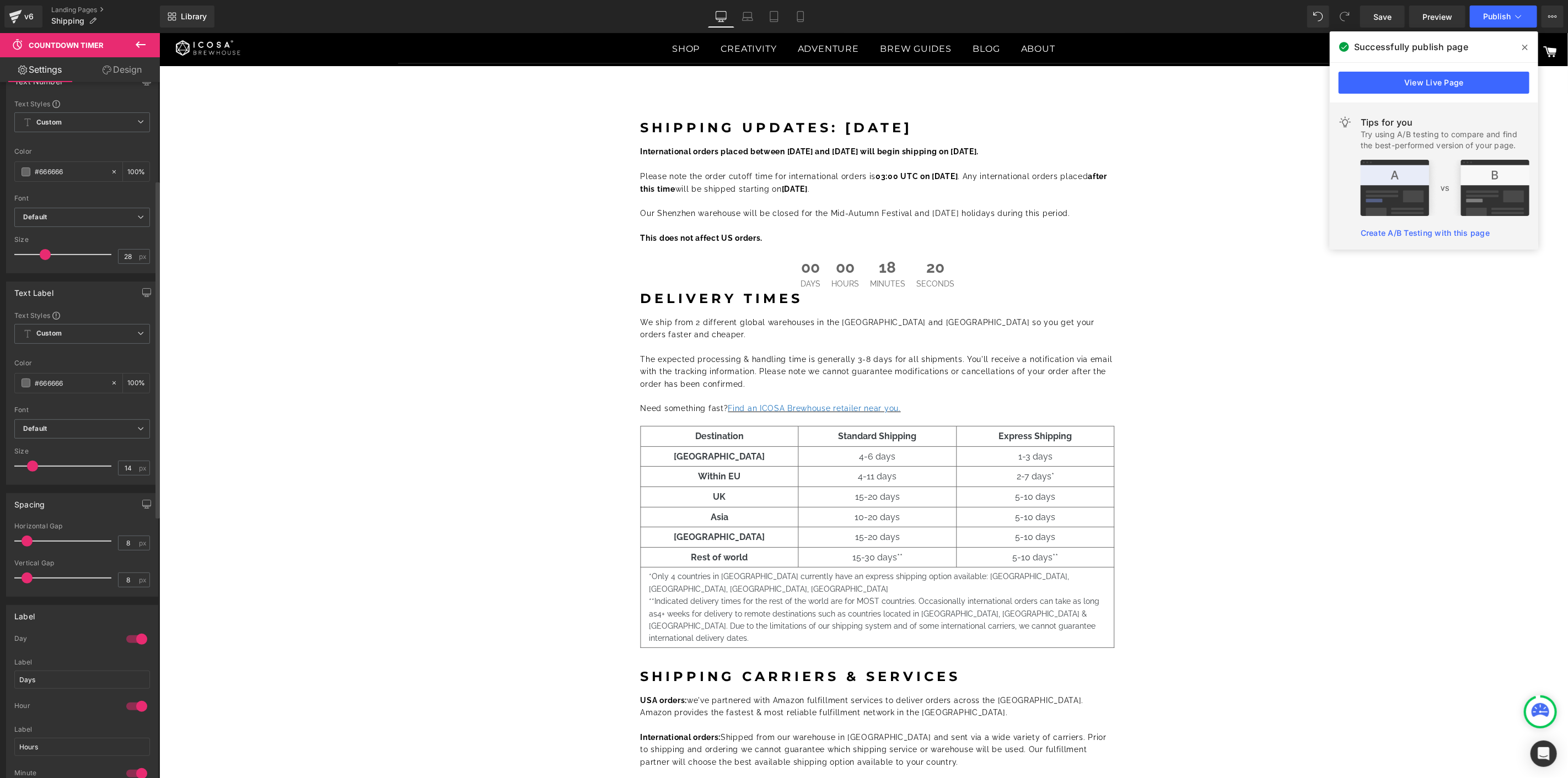
scroll to position [245, 0]
click at [124, 637] on div at bounding box center [137, 637] width 26 height 18
click at [126, 637] on div at bounding box center [137, 637] width 26 height 18
click at [141, 580] on div at bounding box center [137, 582] width 26 height 18
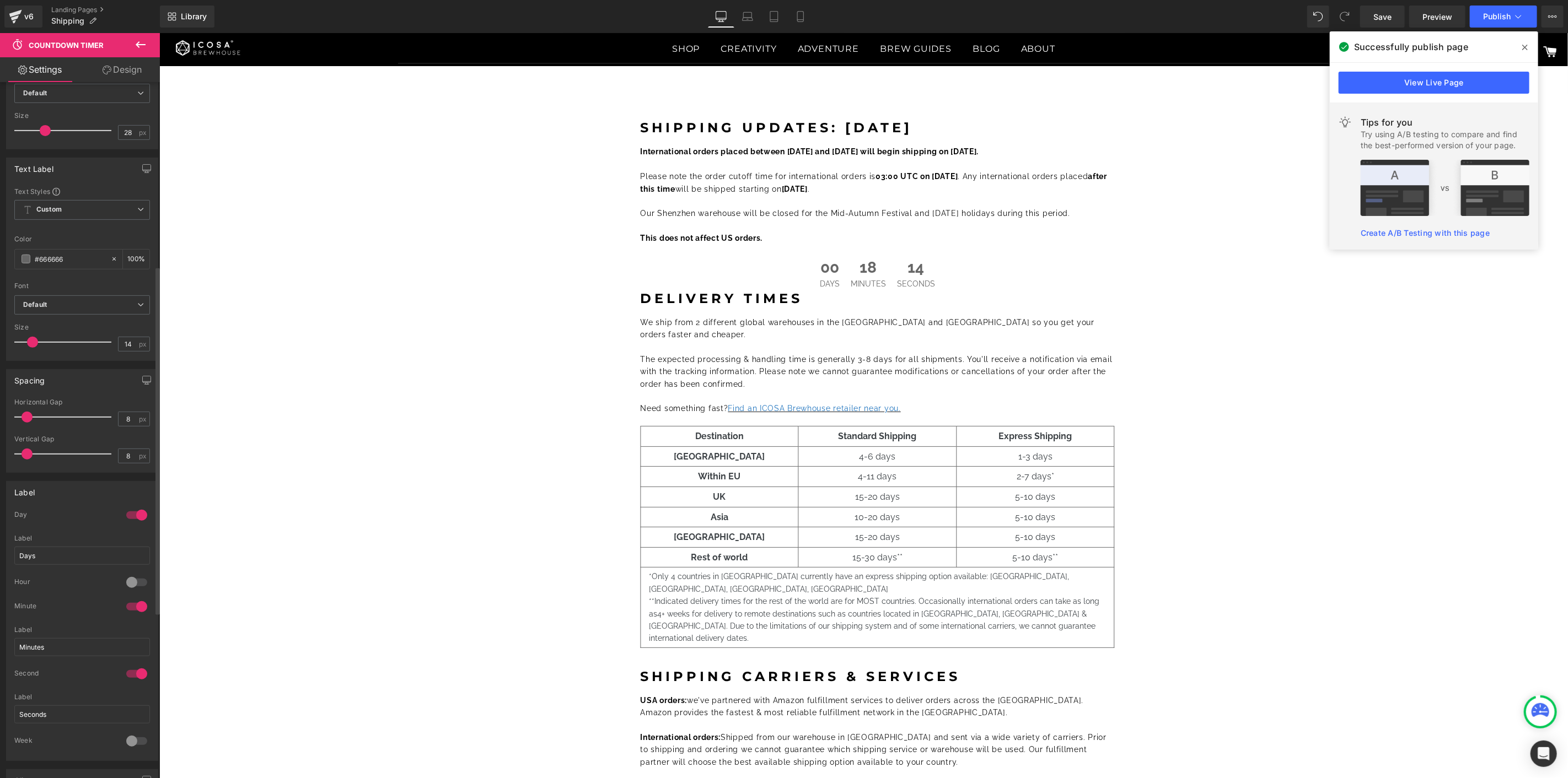
click at [139, 580] on div at bounding box center [137, 582] width 26 height 18
click at [133, 514] on div at bounding box center [137, 515] width 26 height 18
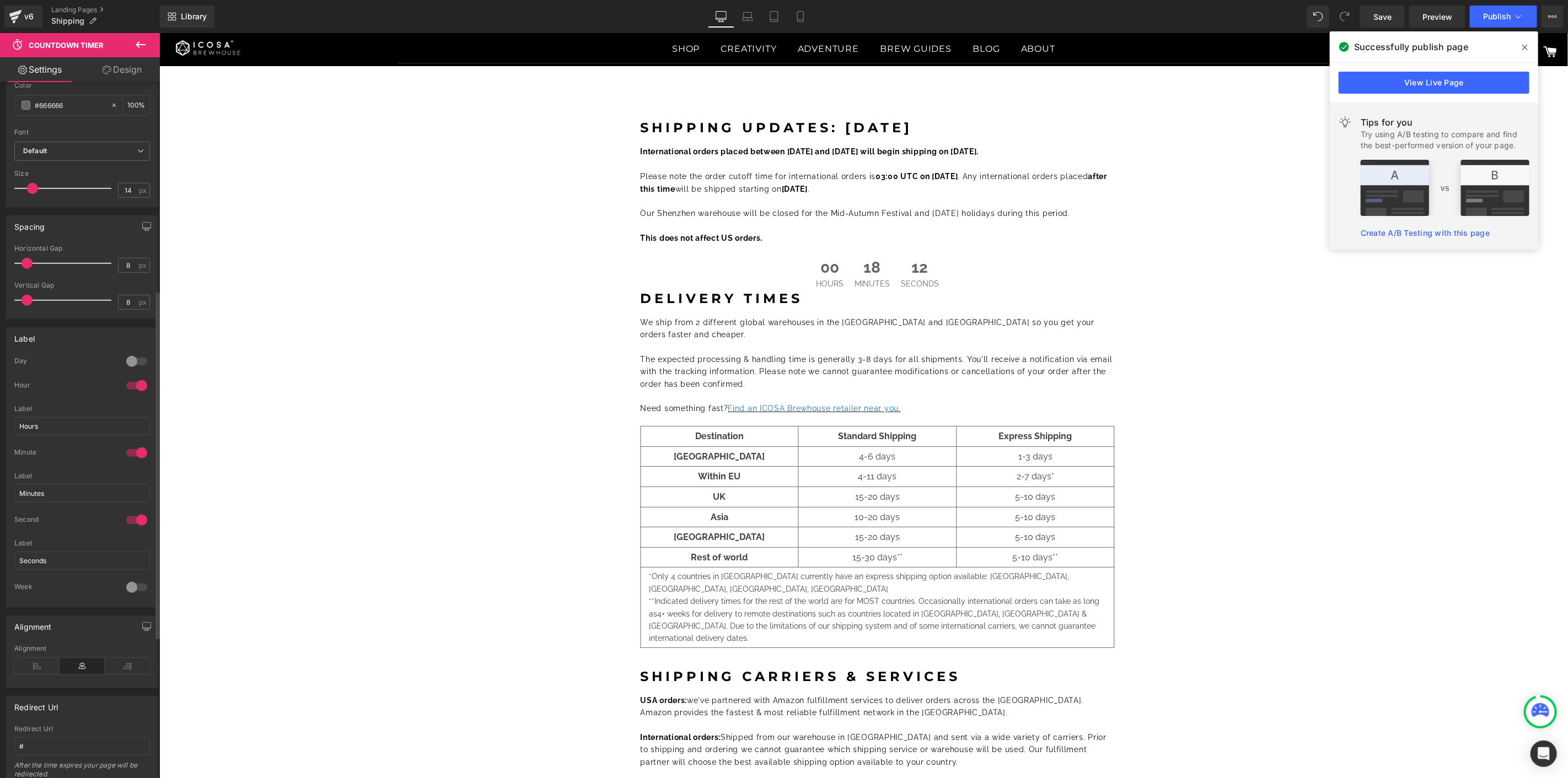
scroll to position [551, 0]
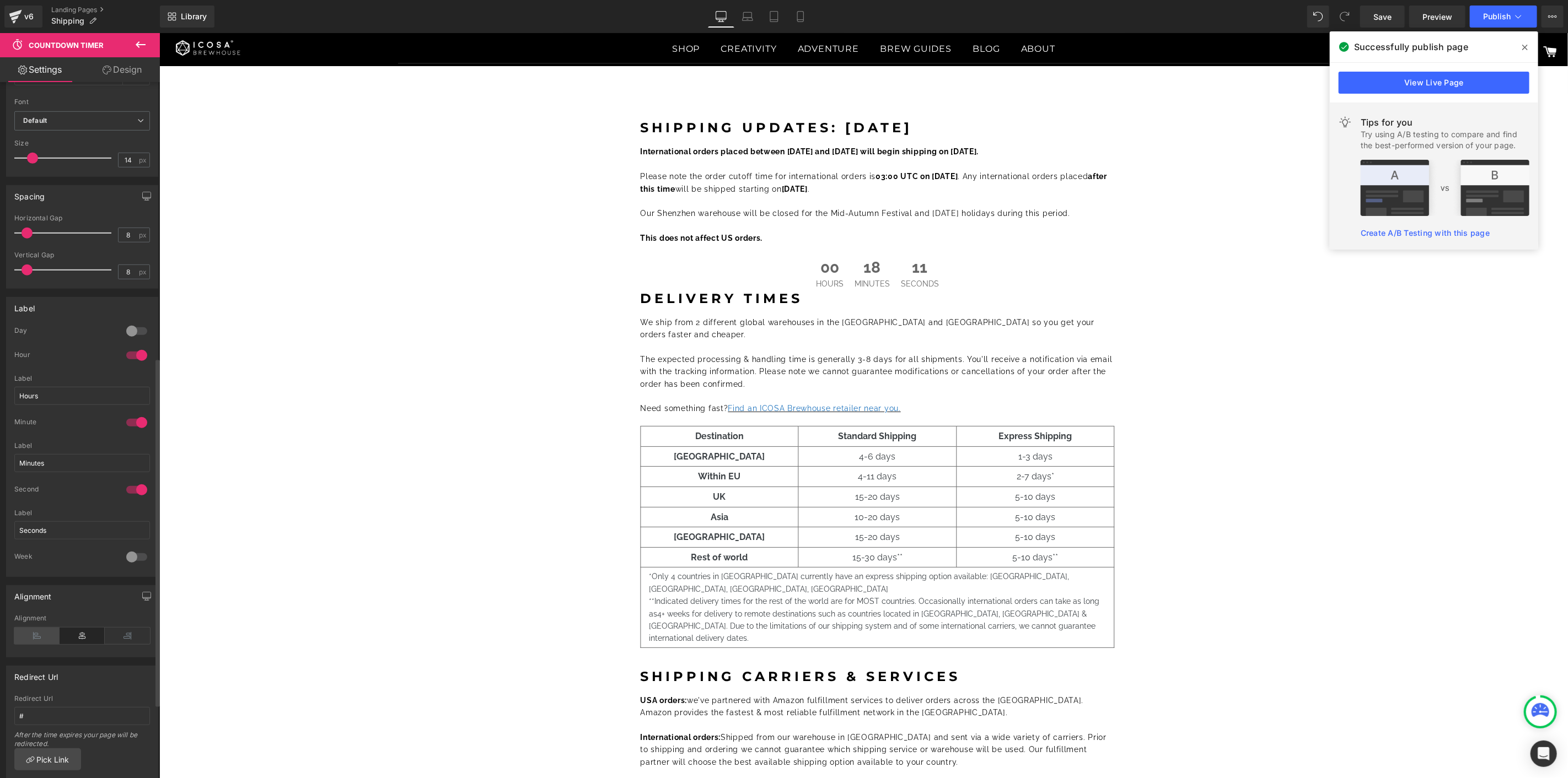
click at [30, 635] on icon at bounding box center [37, 636] width 45 height 16
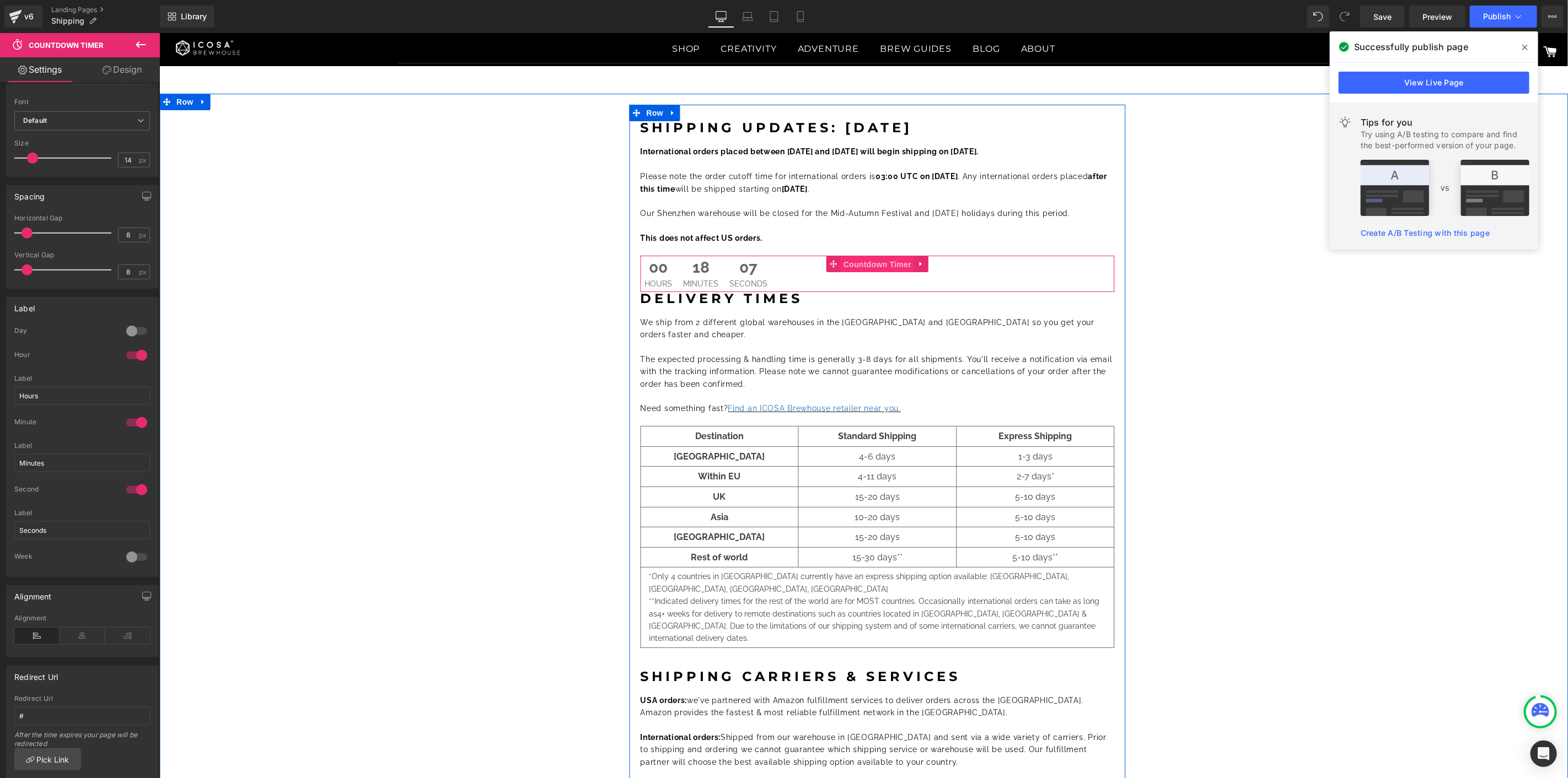
click at [859, 266] on span "Countdown Timer" at bounding box center [876, 264] width 73 height 16
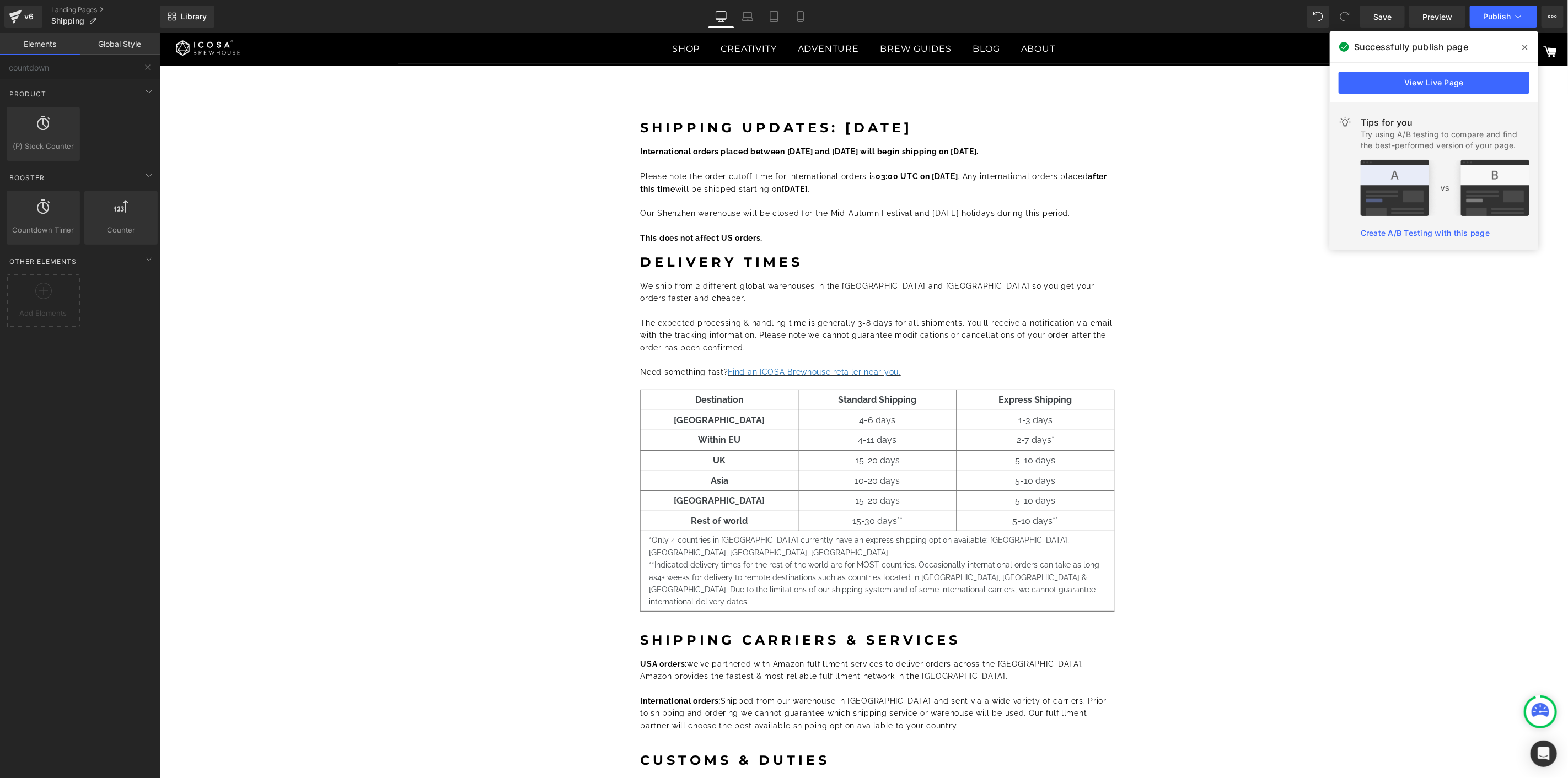
click at [1406, 410] on div "Shipping Updates: [DATE] Heading International orders placed between [DATE] and…" at bounding box center [877, 528] width 1370 height 849
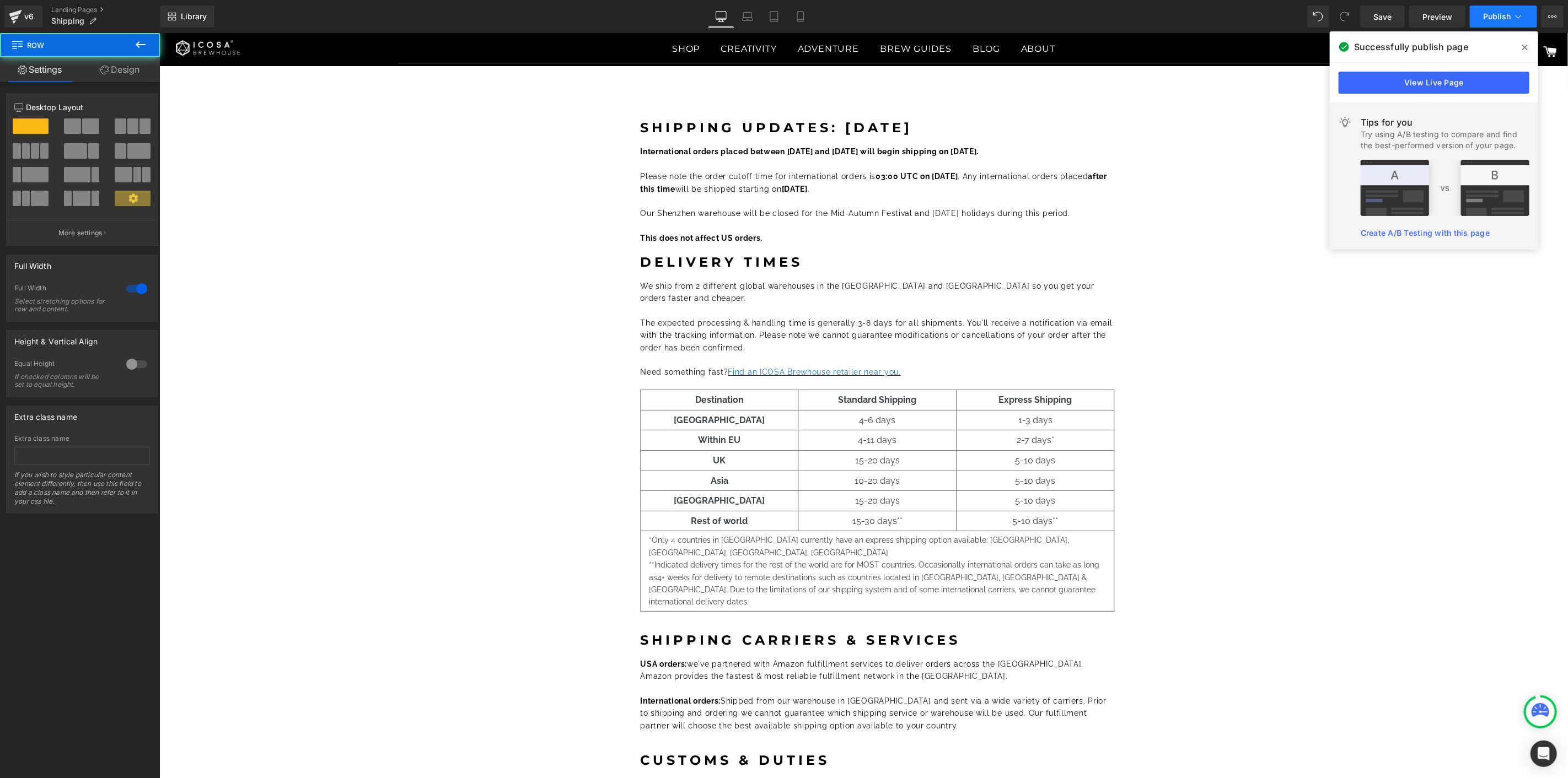
click at [1493, 16] on span "Publish" at bounding box center [1497, 16] width 28 height 9
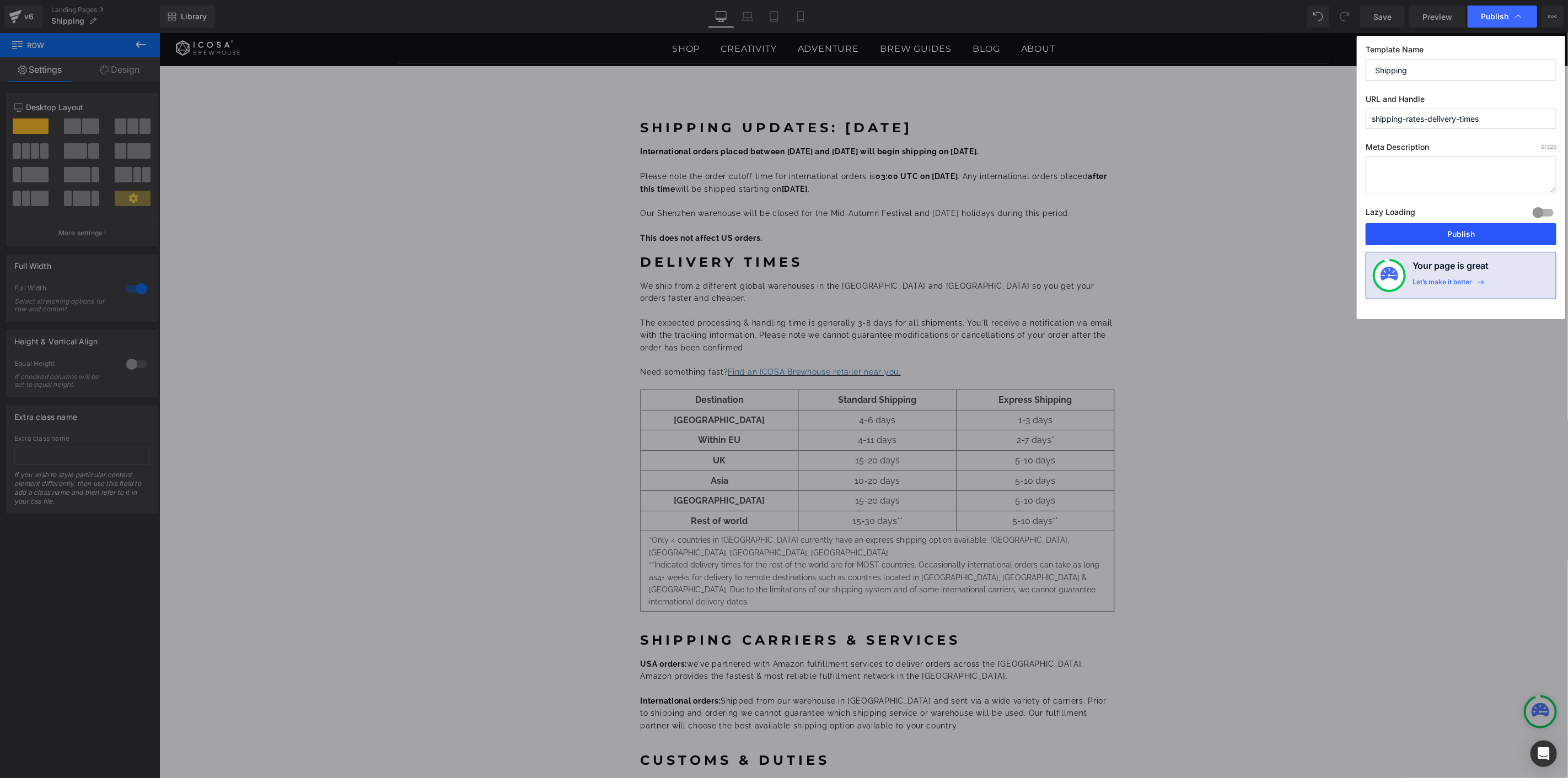
click at [1439, 237] on button "Publish" at bounding box center [1461, 234] width 191 height 22
